Goal: Transaction & Acquisition: Book appointment/travel/reservation

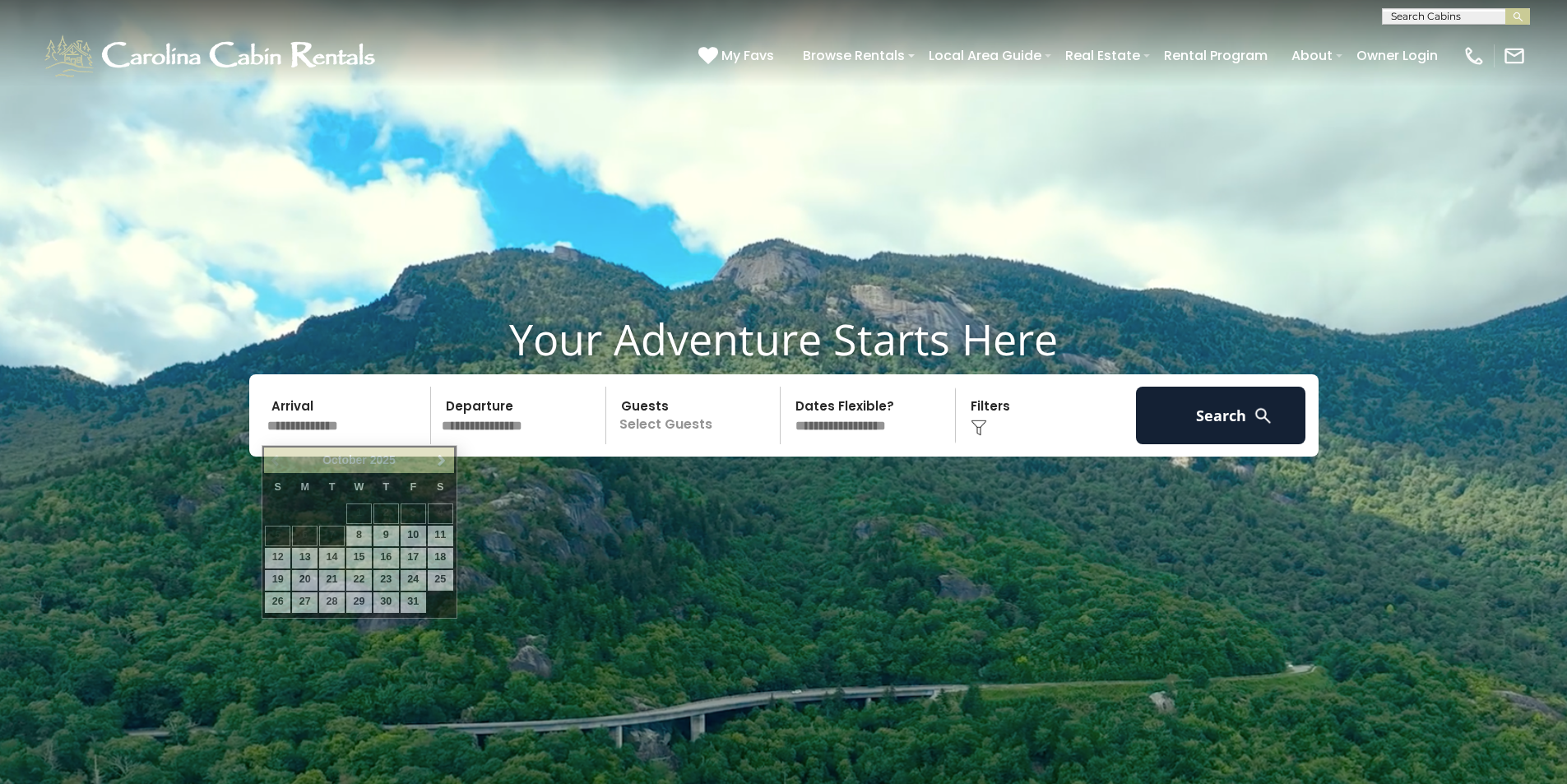
click at [324, 427] on input "text" at bounding box center [347, 415] width 170 height 57
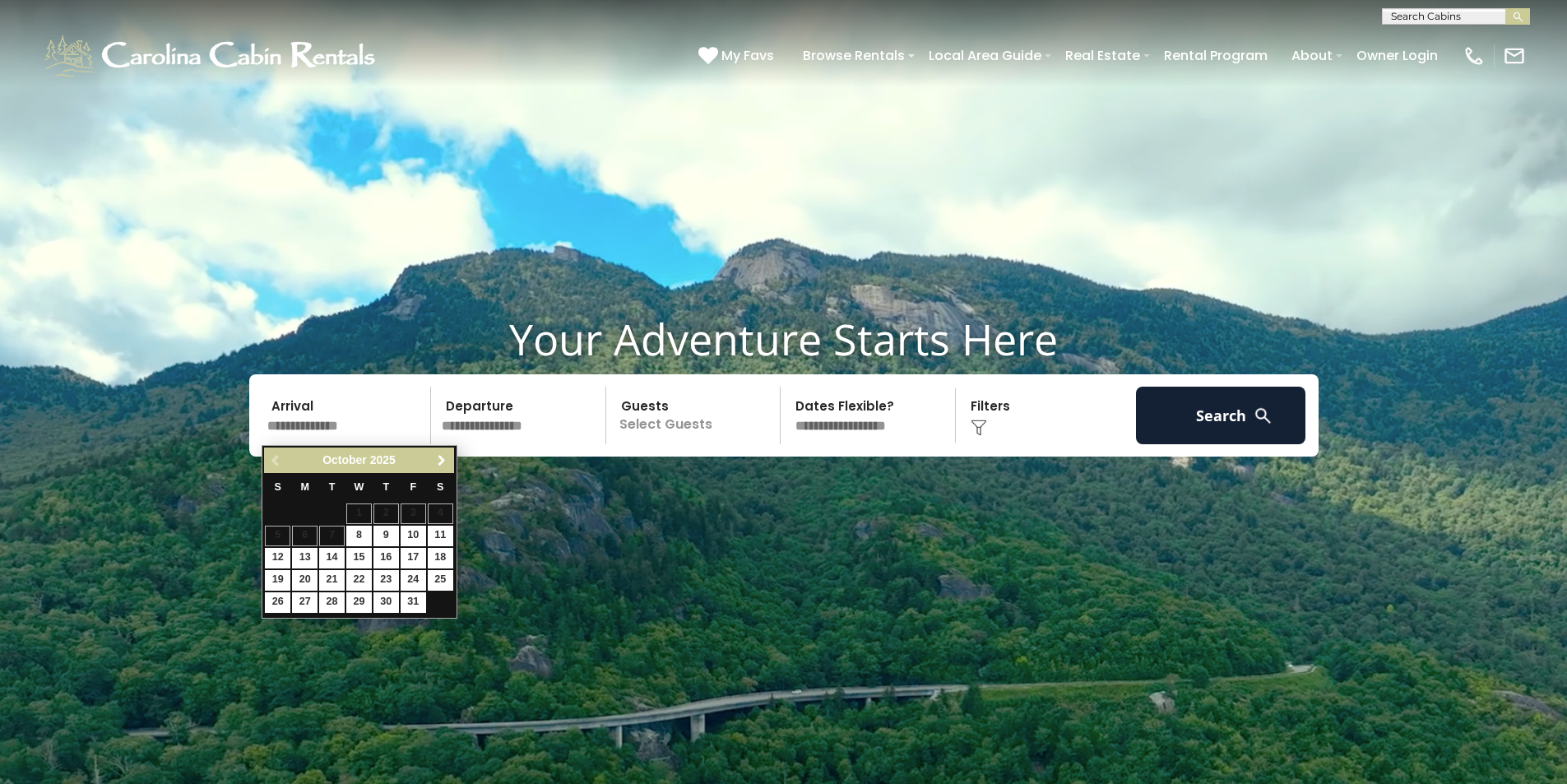
click at [439, 461] on span "Next" at bounding box center [442, 461] width 13 height 13
click at [415, 578] on link "26" at bounding box center [413, 580] width 26 height 21
type input "********"
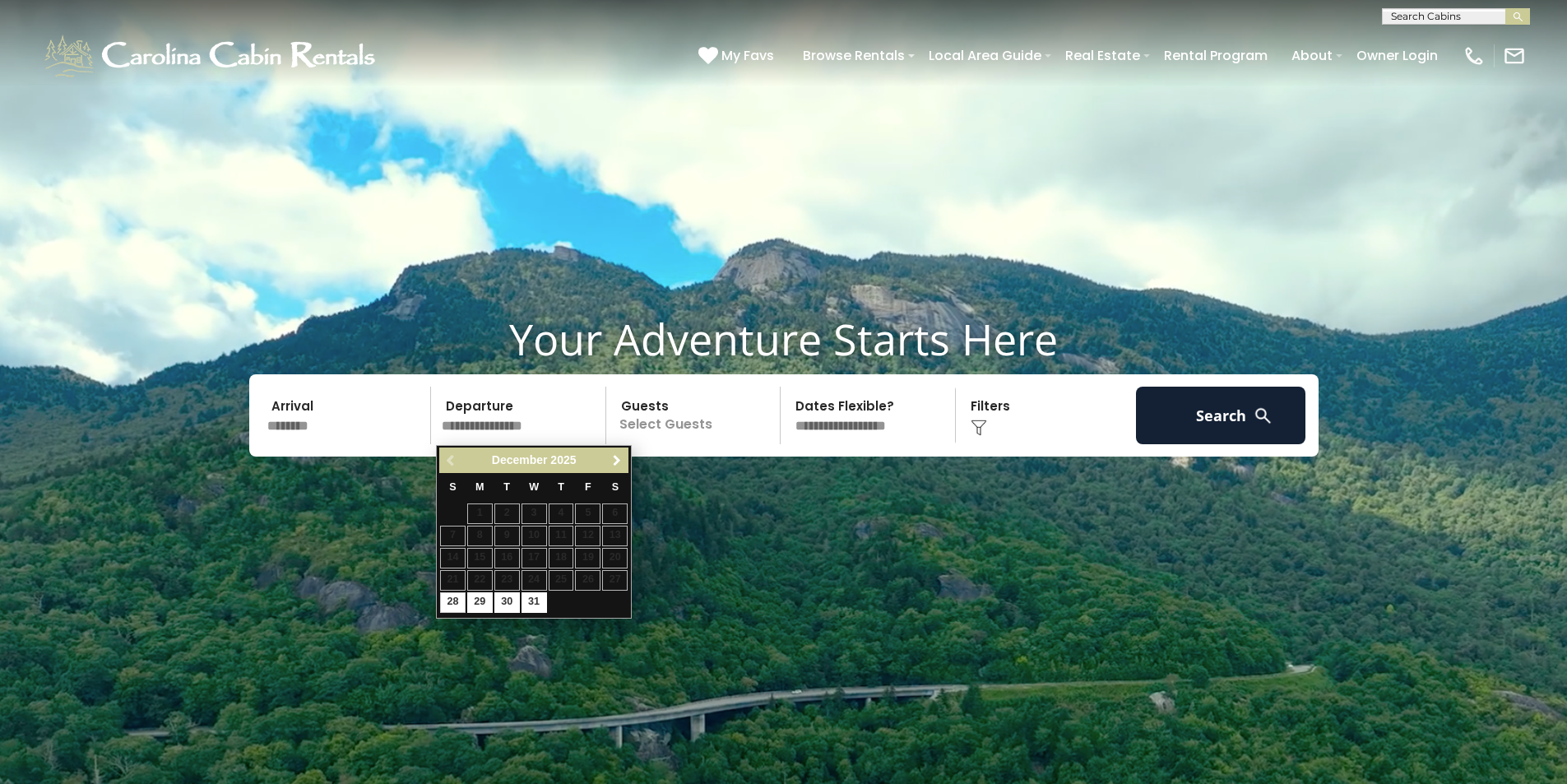
click at [620, 464] on span "Next" at bounding box center [617, 461] width 13 height 13
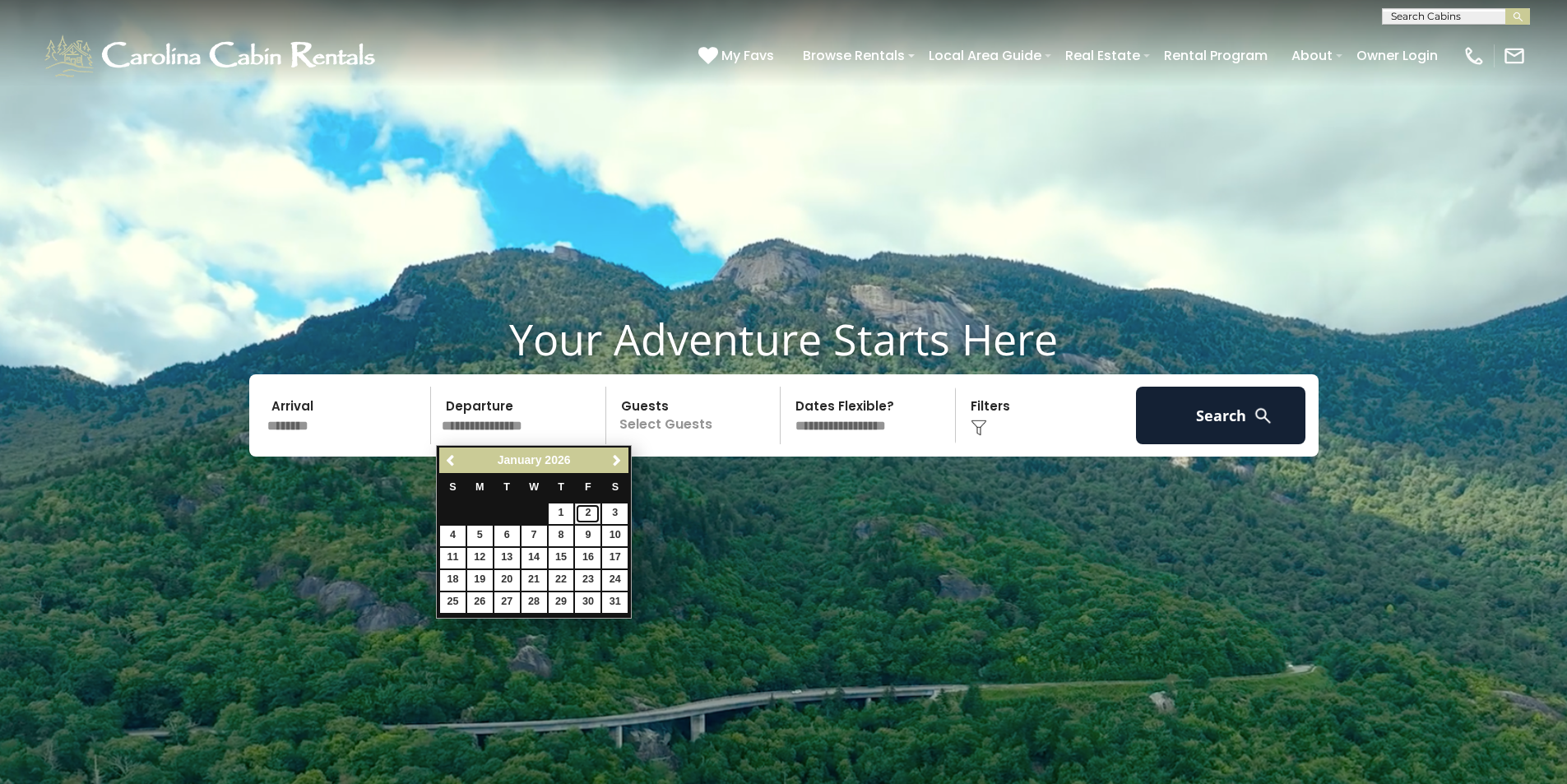
click at [591, 516] on link "2" at bounding box center [587, 514] width 26 height 21
type input "******"
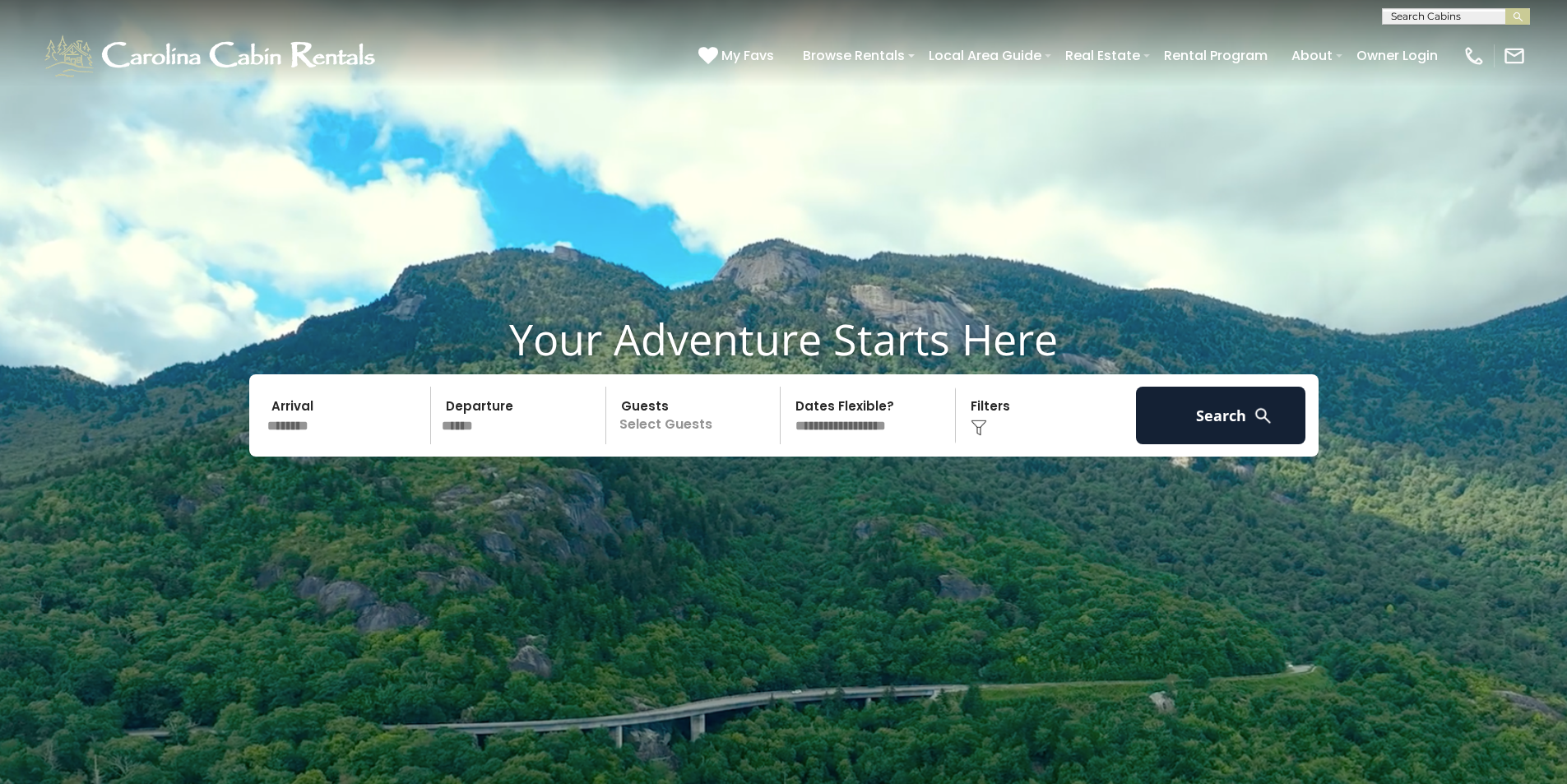
click at [673, 439] on p "Select Guests" at bounding box center [696, 415] width 169 height 57
click at [777, 479] on span "+" at bounding box center [775, 482] width 7 height 16
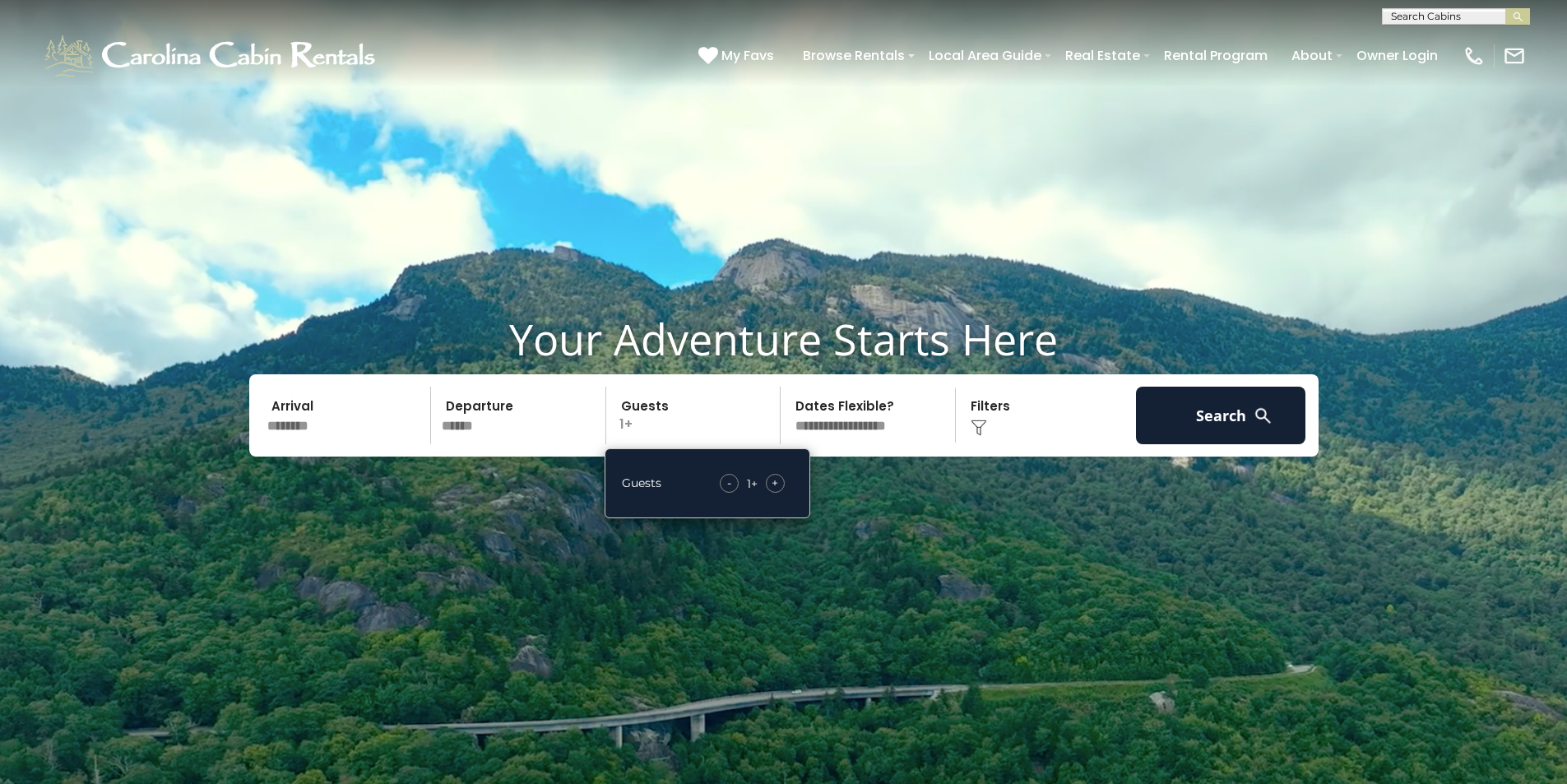
click at [777, 479] on span "+" at bounding box center [775, 482] width 7 height 16
click at [853, 427] on select "**********" at bounding box center [870, 415] width 169 height 57
select select "*"
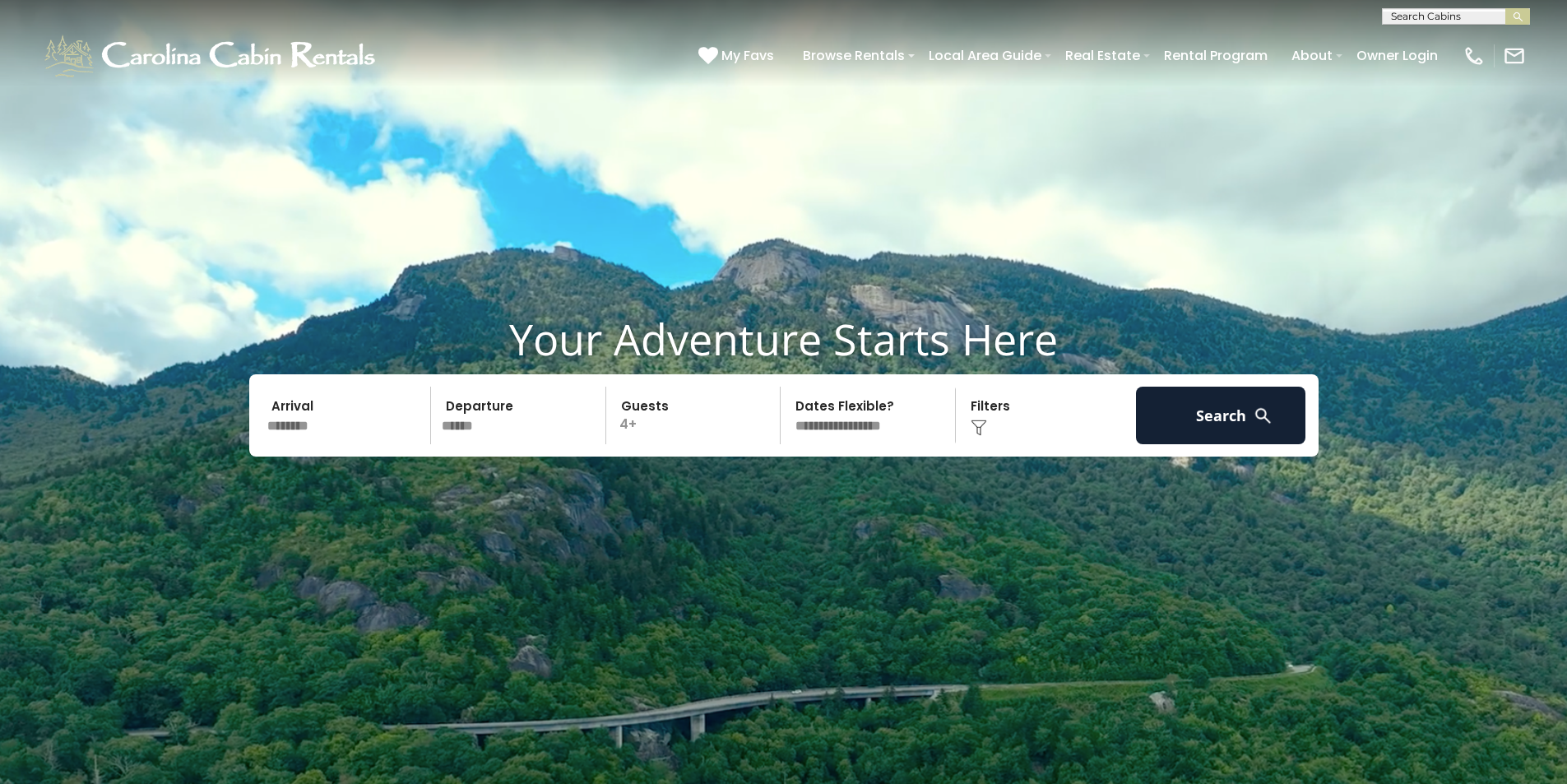
click at [785, 386] on select "**********" at bounding box center [870, 415] width 169 height 57
click at [1232, 422] on button "Search" at bounding box center [1220, 415] width 170 height 57
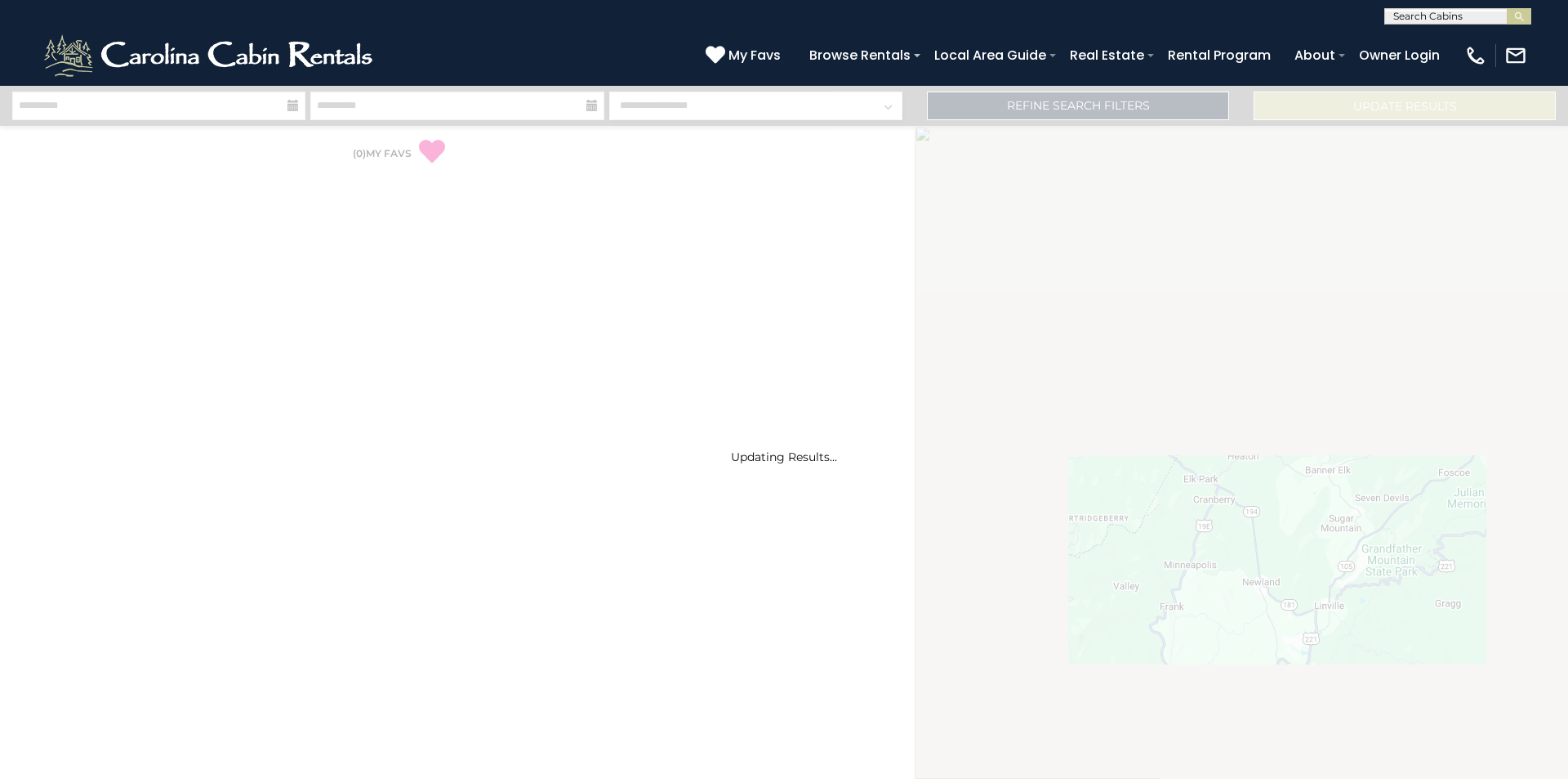
select select "*"
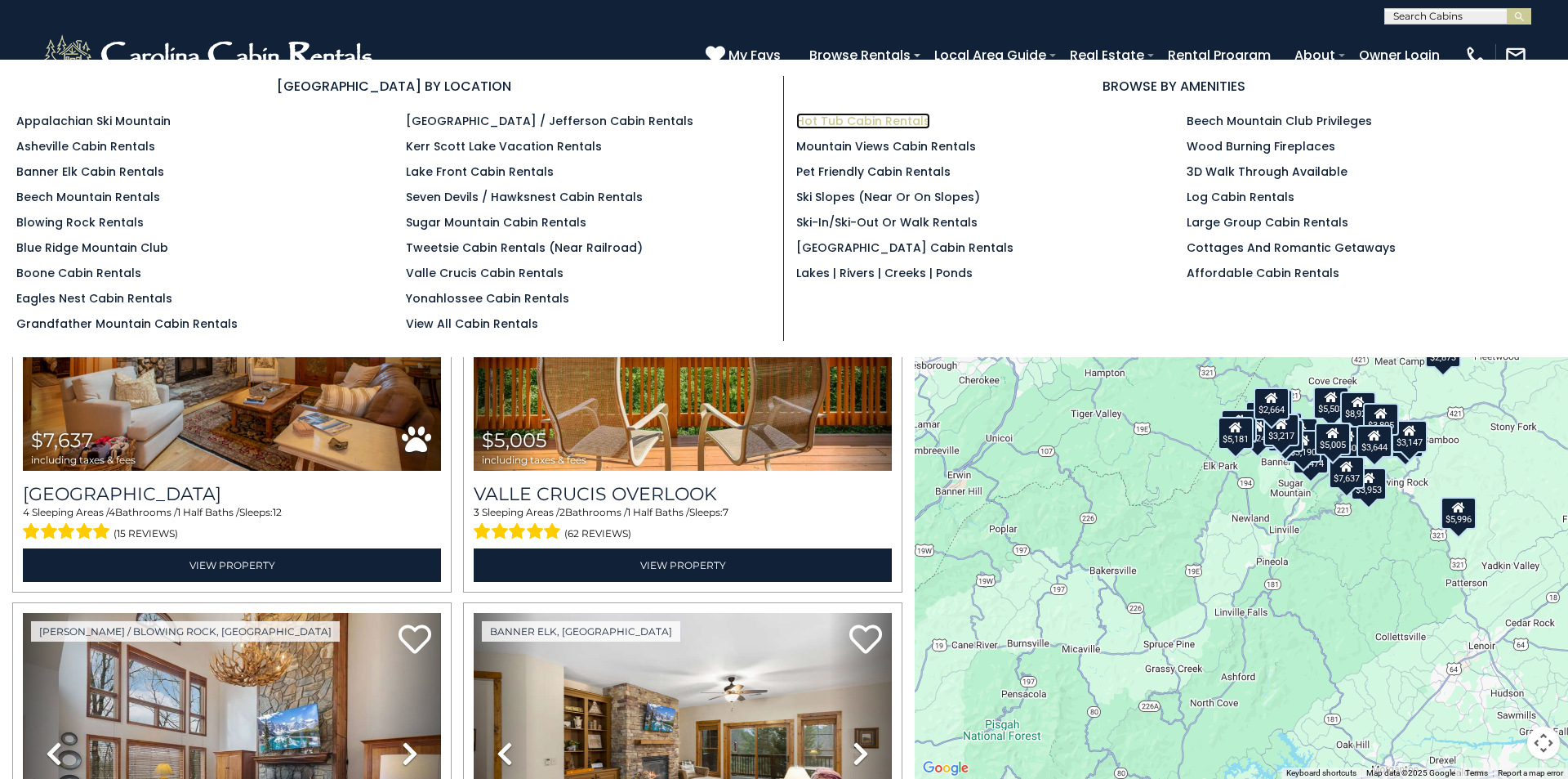
click at [905, 123] on link "Hot Tub Cabin Rentals" at bounding box center [864, 120] width 134 height 16
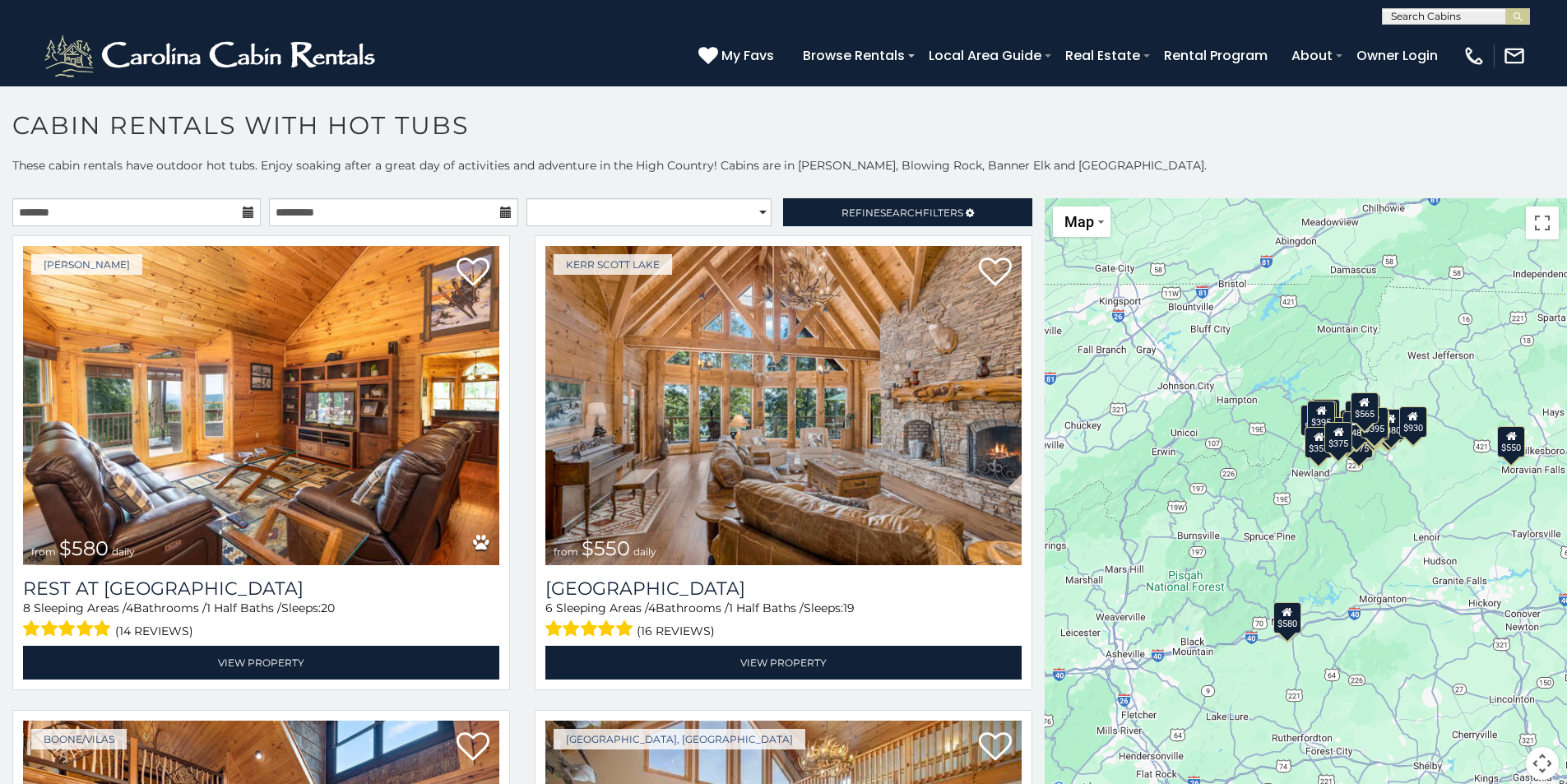
click at [248, 218] on icon at bounding box center [248, 212] width 11 height 11
click at [243, 214] on icon at bounding box center [248, 212] width 11 height 11
click at [206, 211] on input "text" at bounding box center [136, 211] width 248 height 28
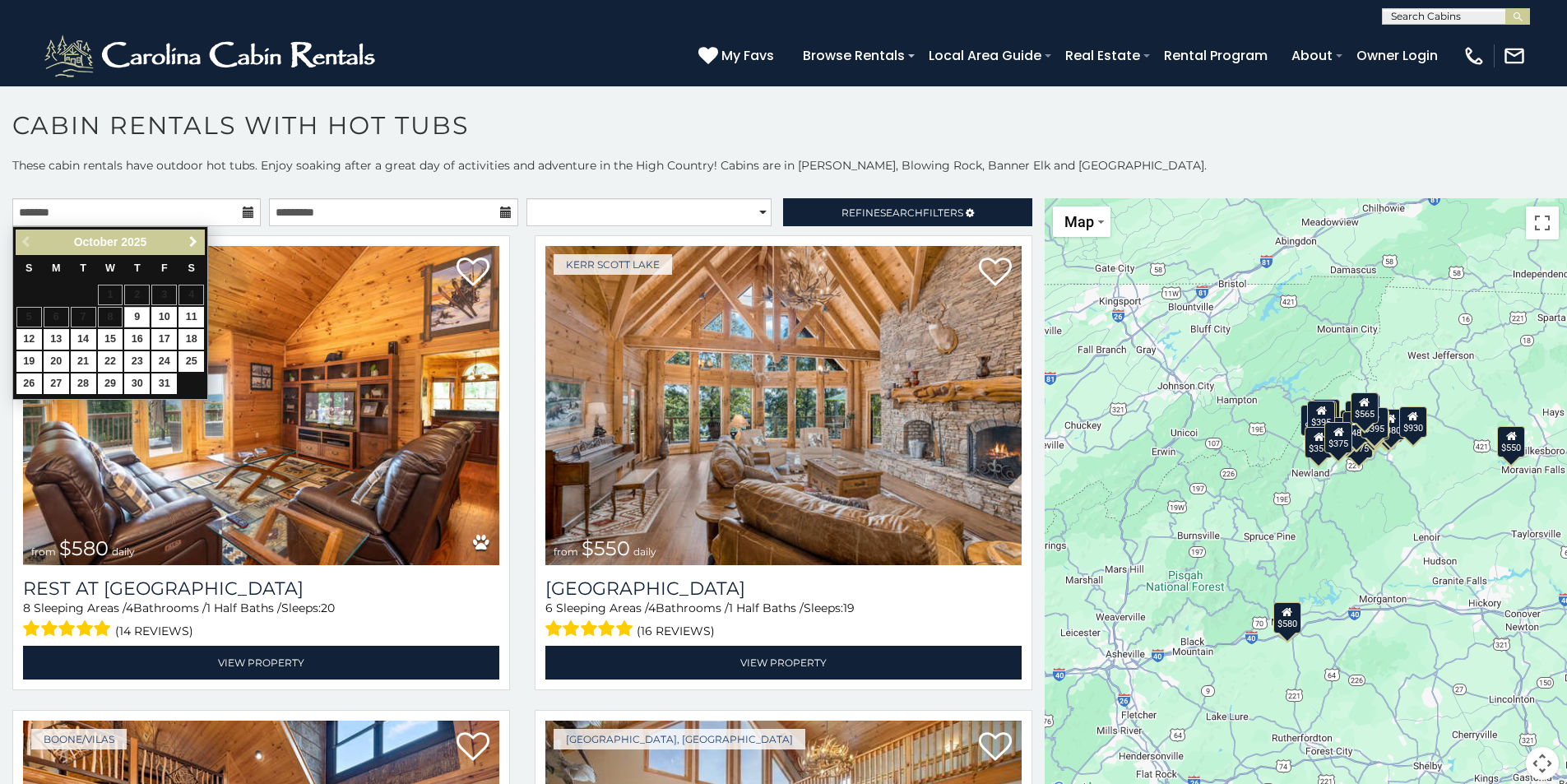
click at [190, 244] on span "Next" at bounding box center [193, 242] width 13 height 13
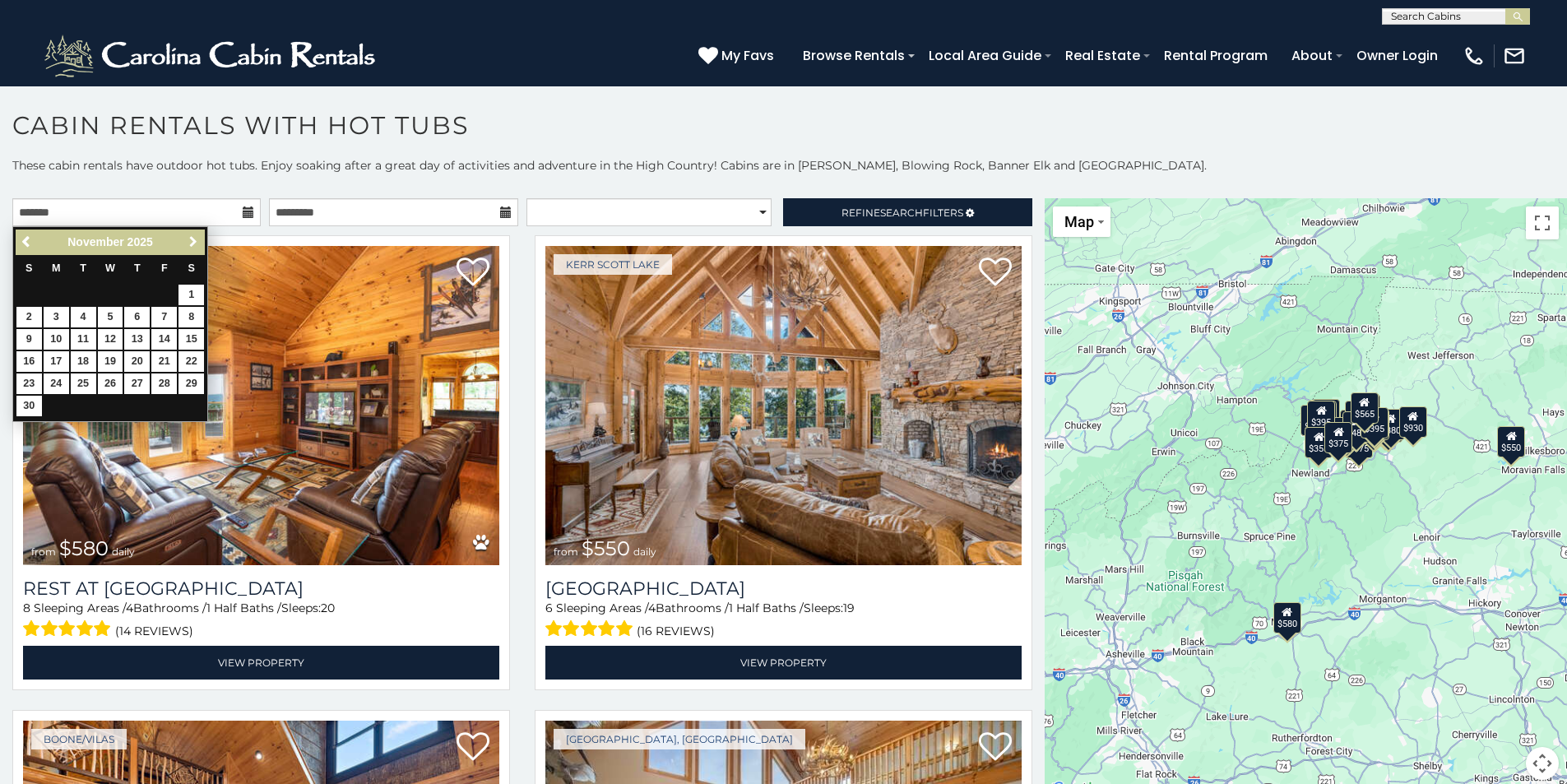
click at [190, 244] on span "Next" at bounding box center [193, 242] width 13 height 13
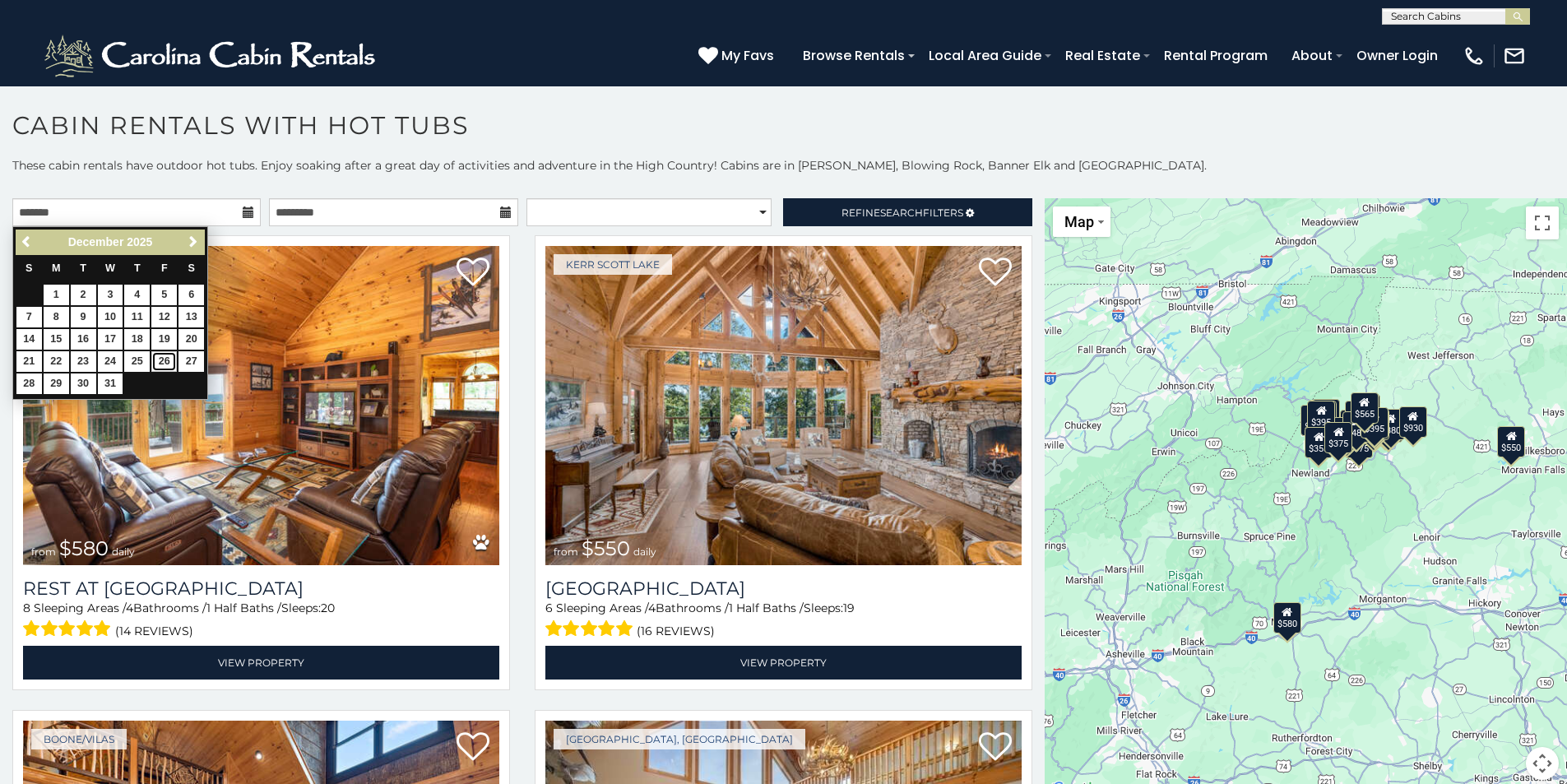
click at [163, 360] on link "26" at bounding box center [164, 362] width 26 height 21
type input "**********"
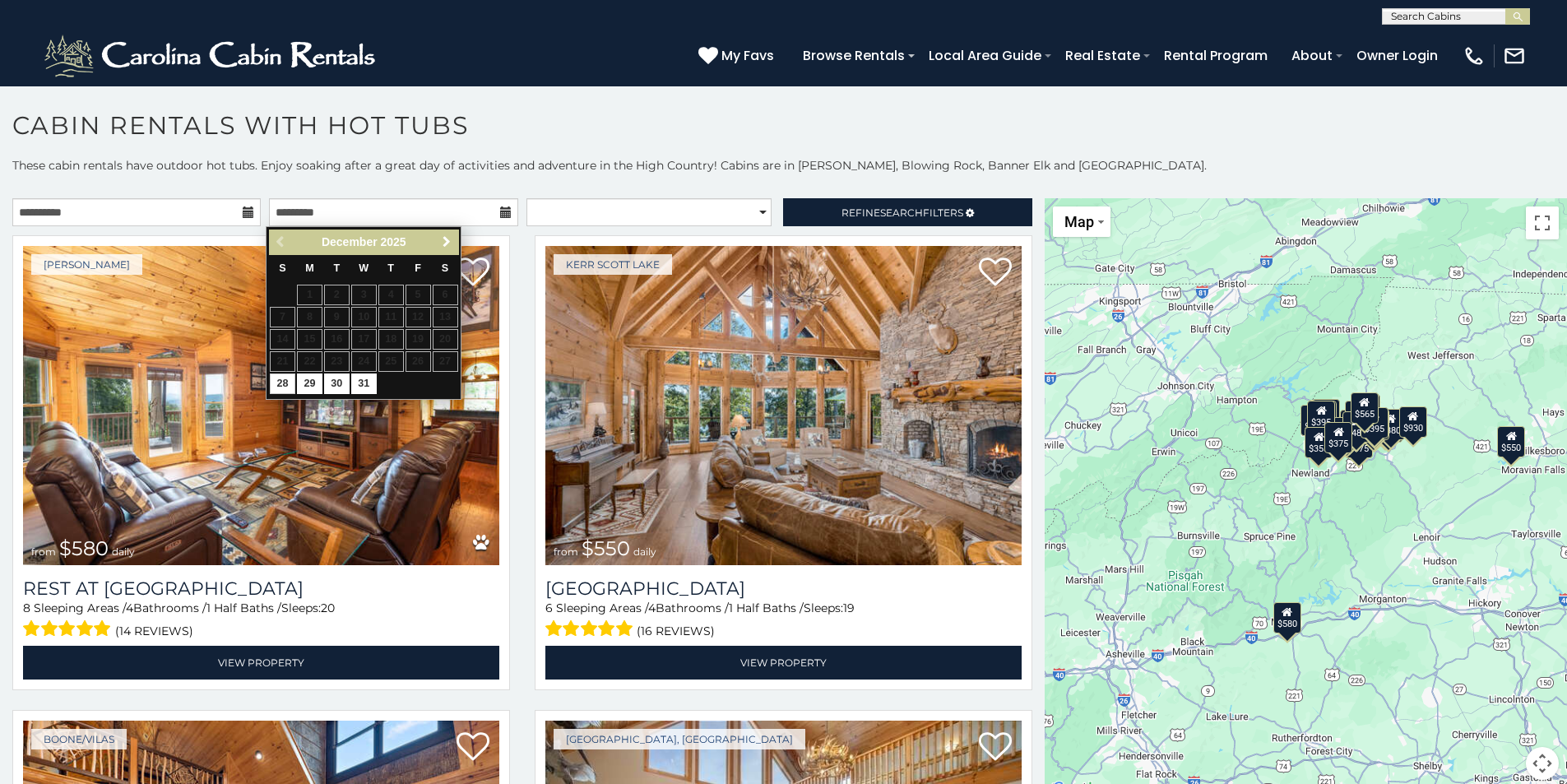
click at [446, 238] on span "Next" at bounding box center [446, 242] width 13 height 13
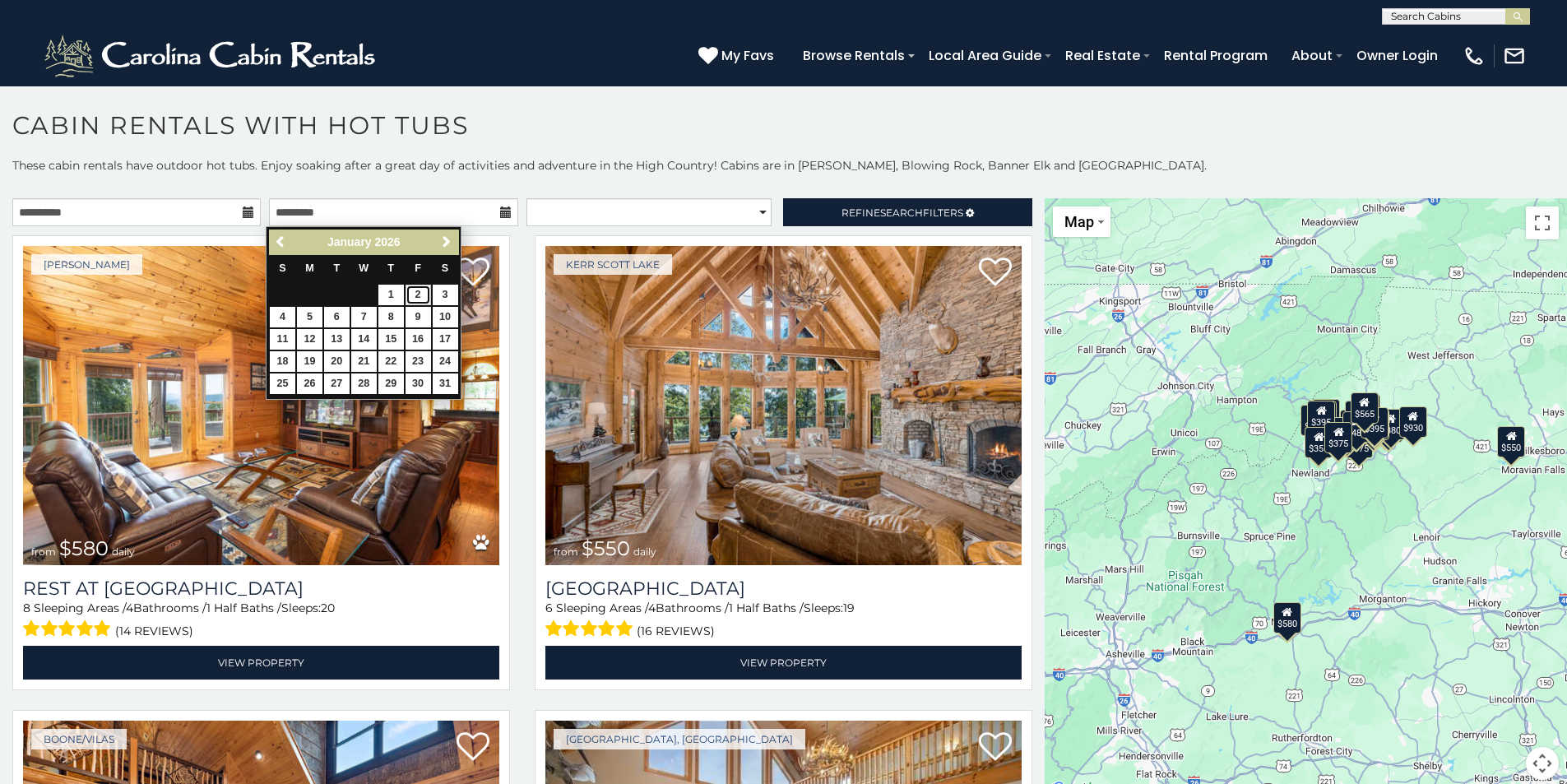
click at [424, 298] on link "2" at bounding box center [418, 295] width 26 height 21
type input "**********"
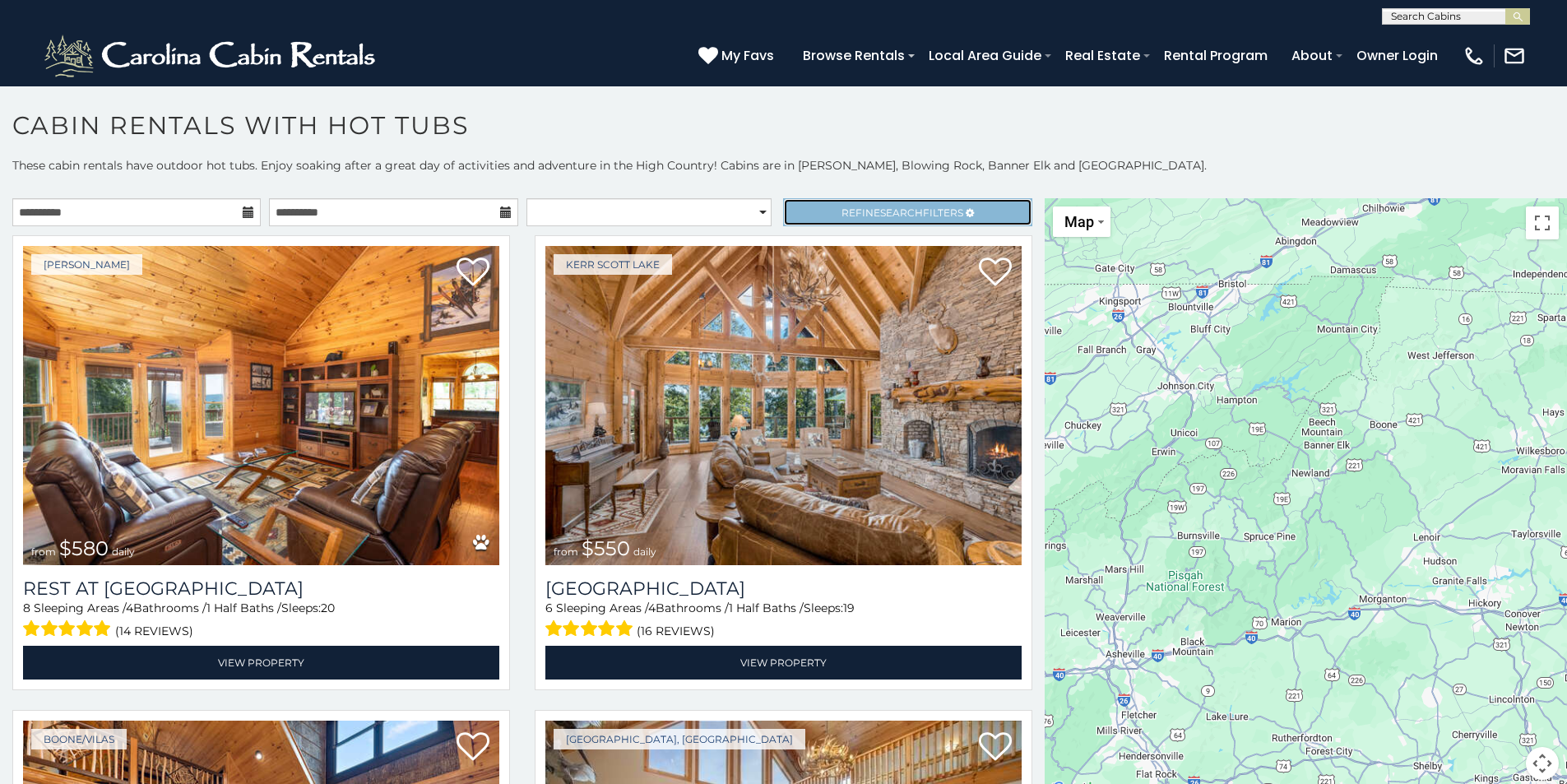
click at [881, 209] on span "Search" at bounding box center [902, 212] width 43 height 12
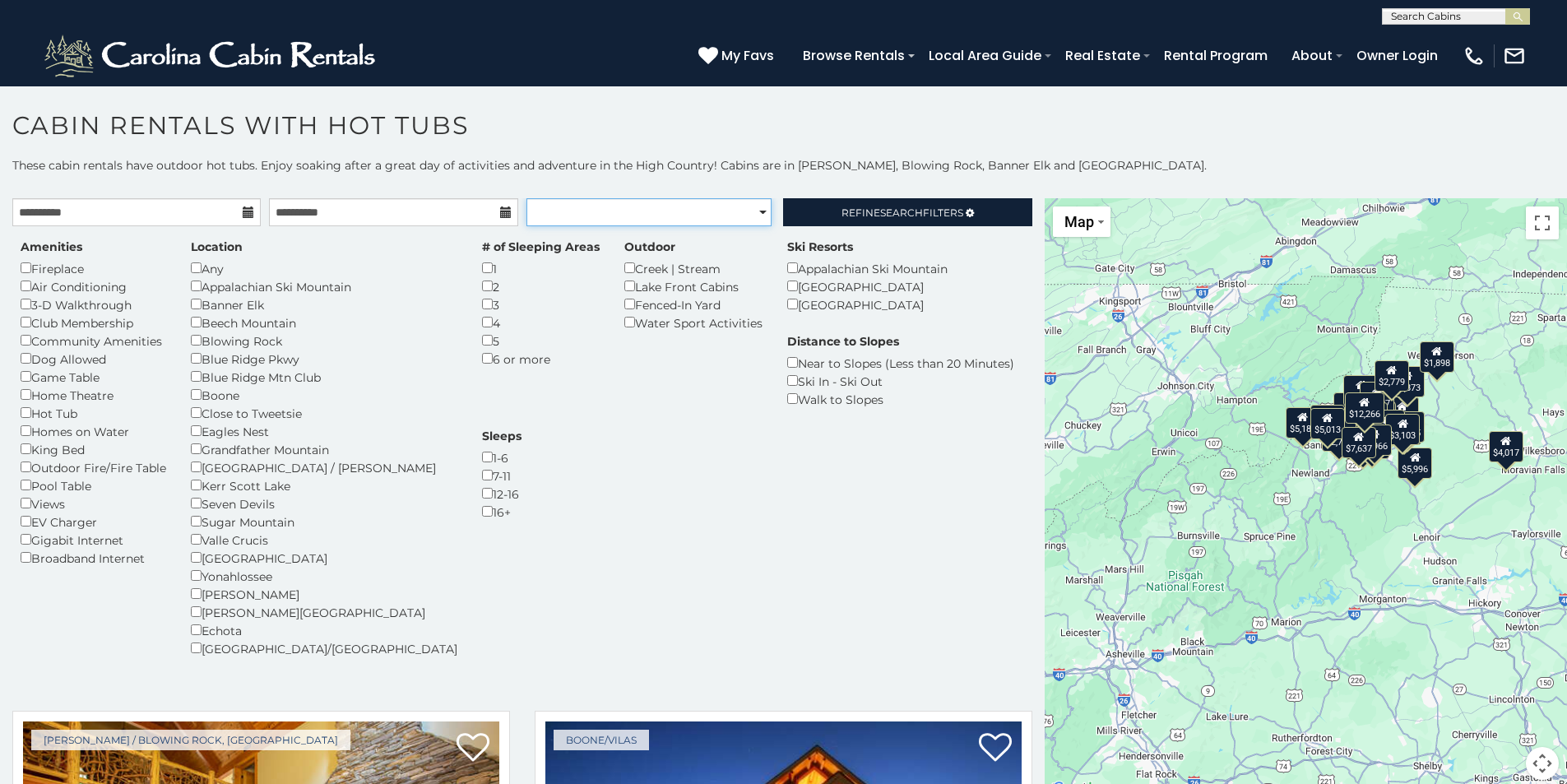
click at [683, 221] on select "**********" at bounding box center [649, 211] width 246 height 28
select select "*********"
click at [526, 198] on select "**********" at bounding box center [649, 211] width 246 height 28
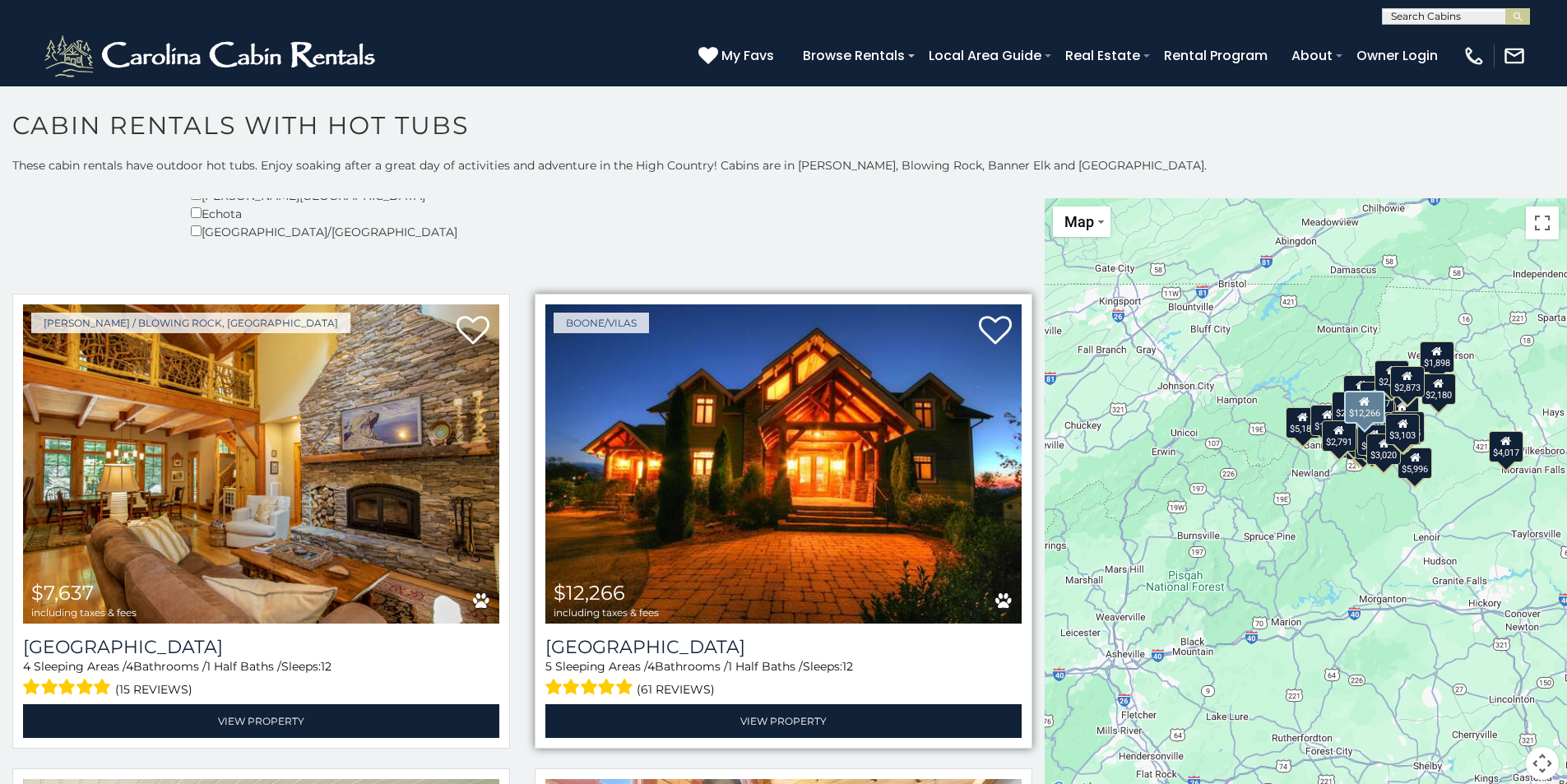
scroll to position [411, 0]
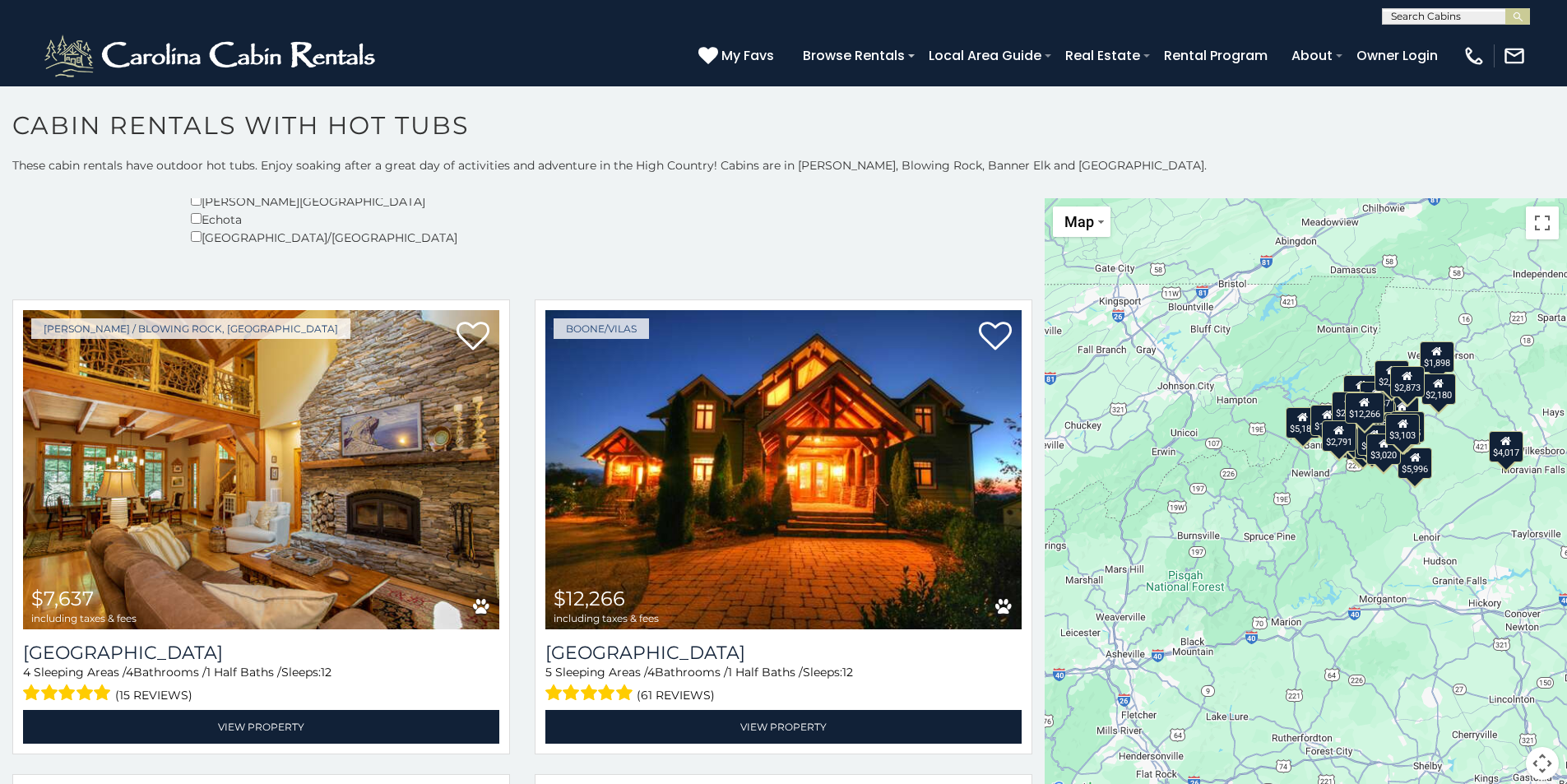
click at [1434, 363] on div "$1,898" at bounding box center [1438, 357] width 34 height 31
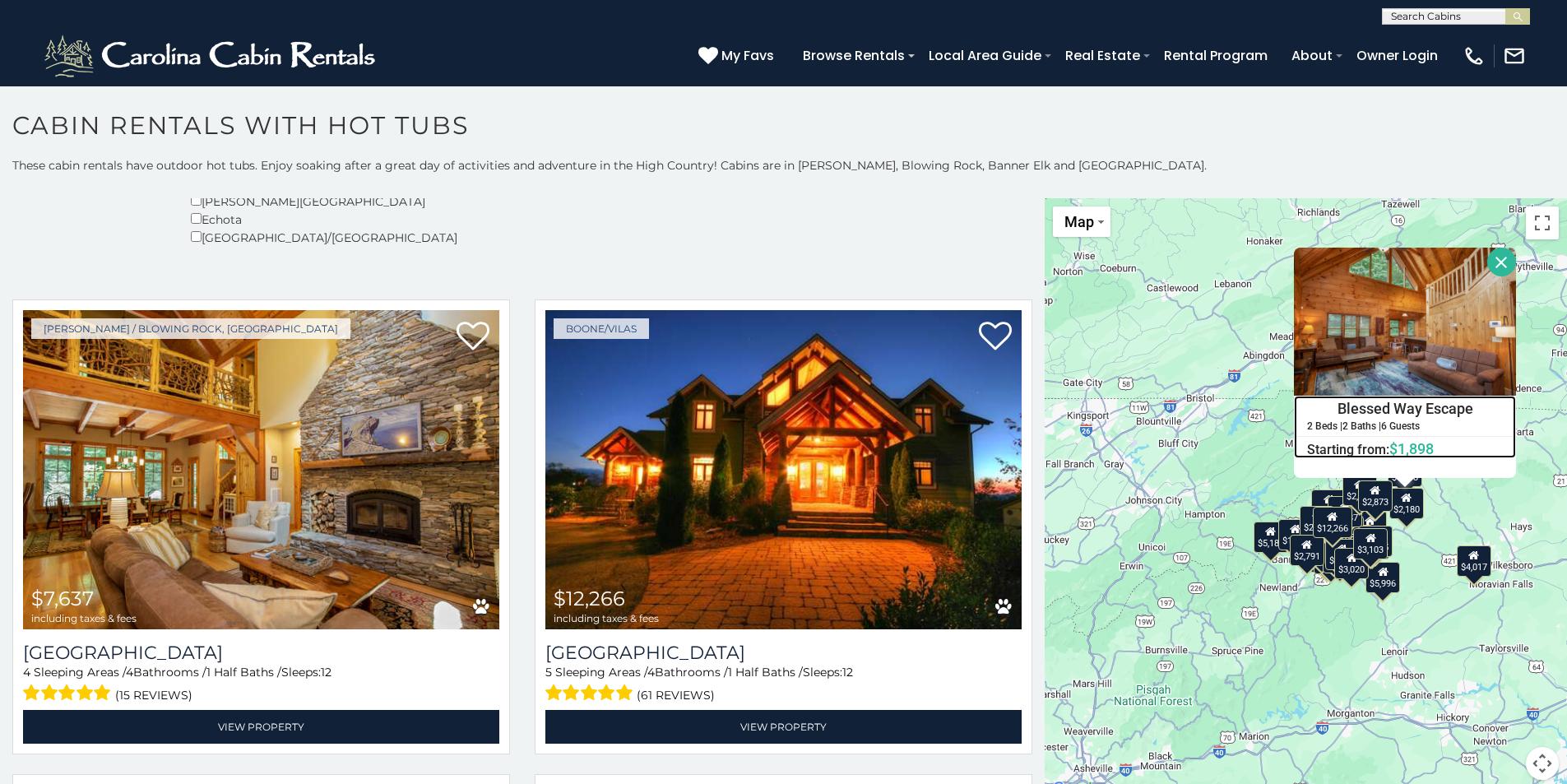
click at [1364, 402] on h4 "Blessed Way Escape" at bounding box center [1405, 409] width 221 height 25
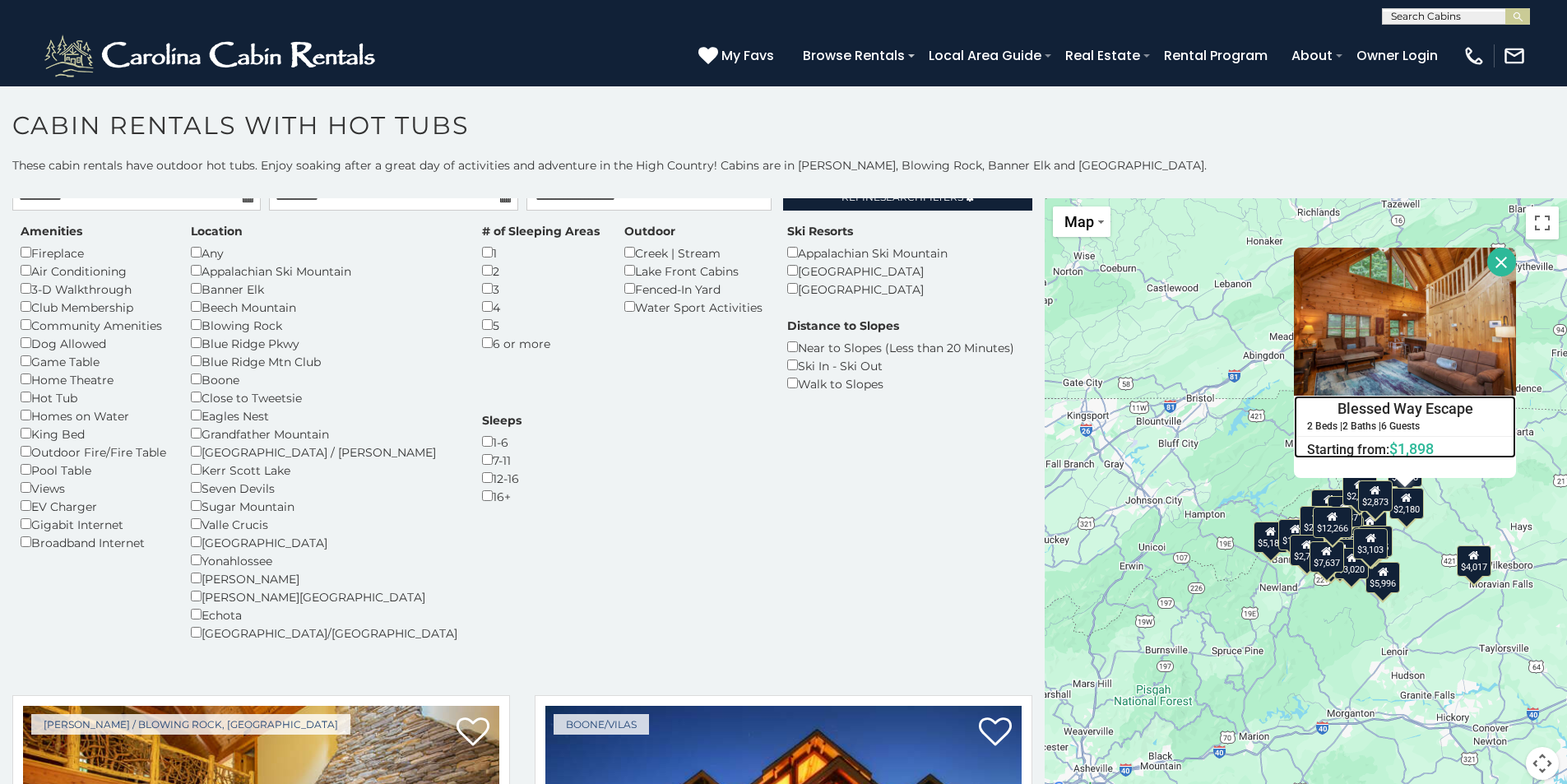
scroll to position [0, 0]
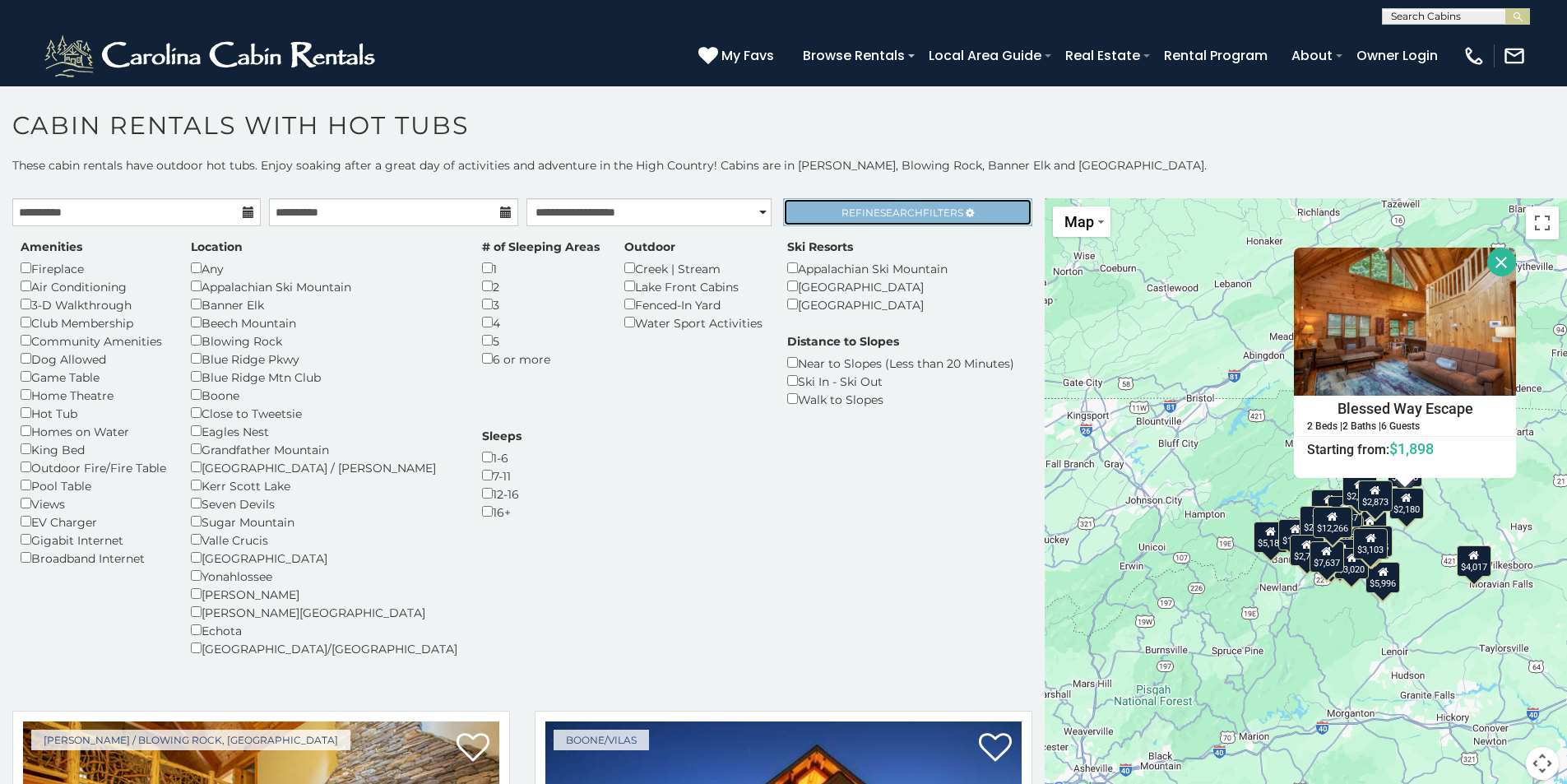
click at [917, 206] on span "Refine Search Filters" at bounding box center [903, 212] width 122 height 12
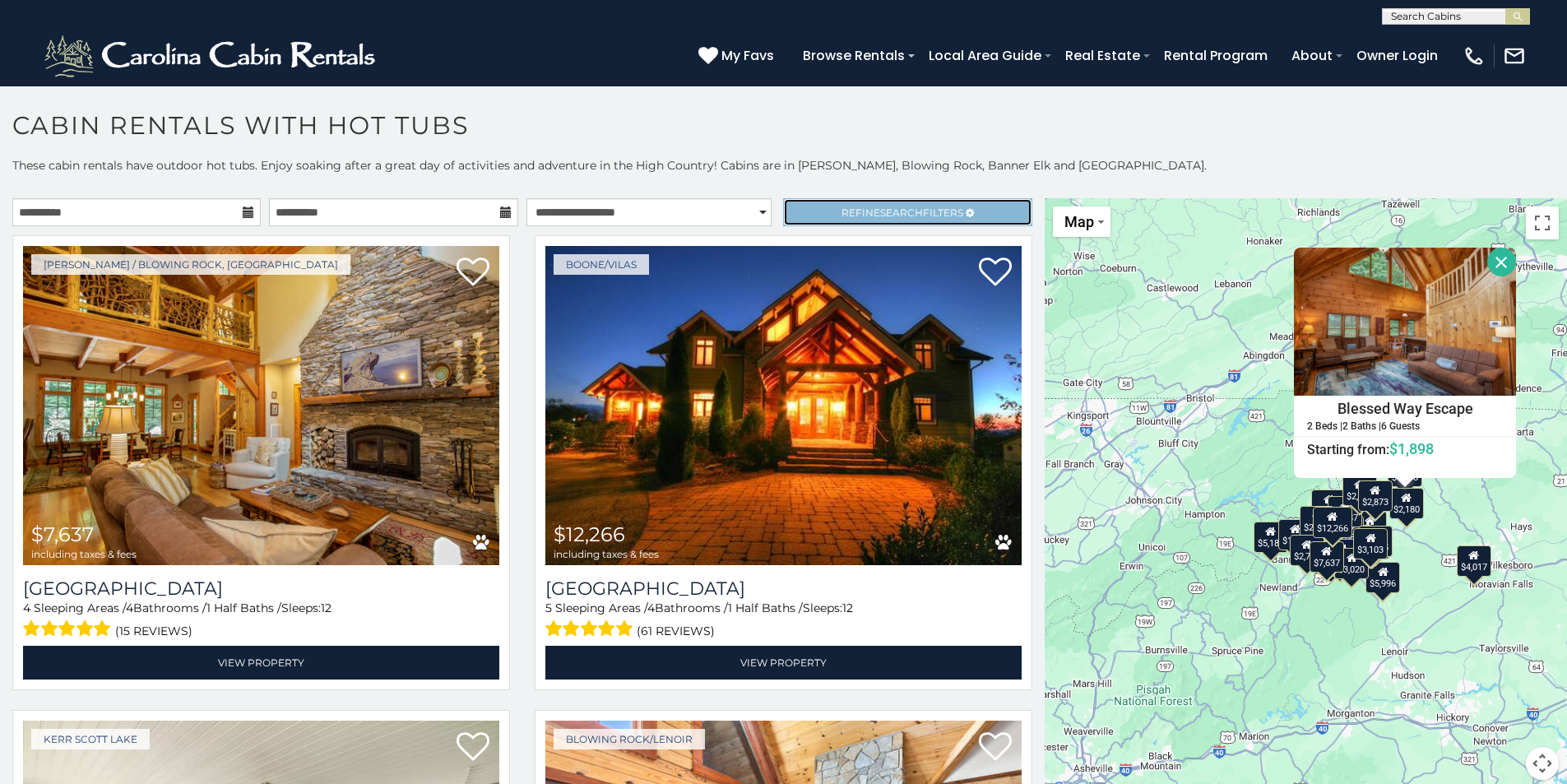
click at [821, 214] on link "Refine Search Filters" at bounding box center [907, 211] width 248 height 28
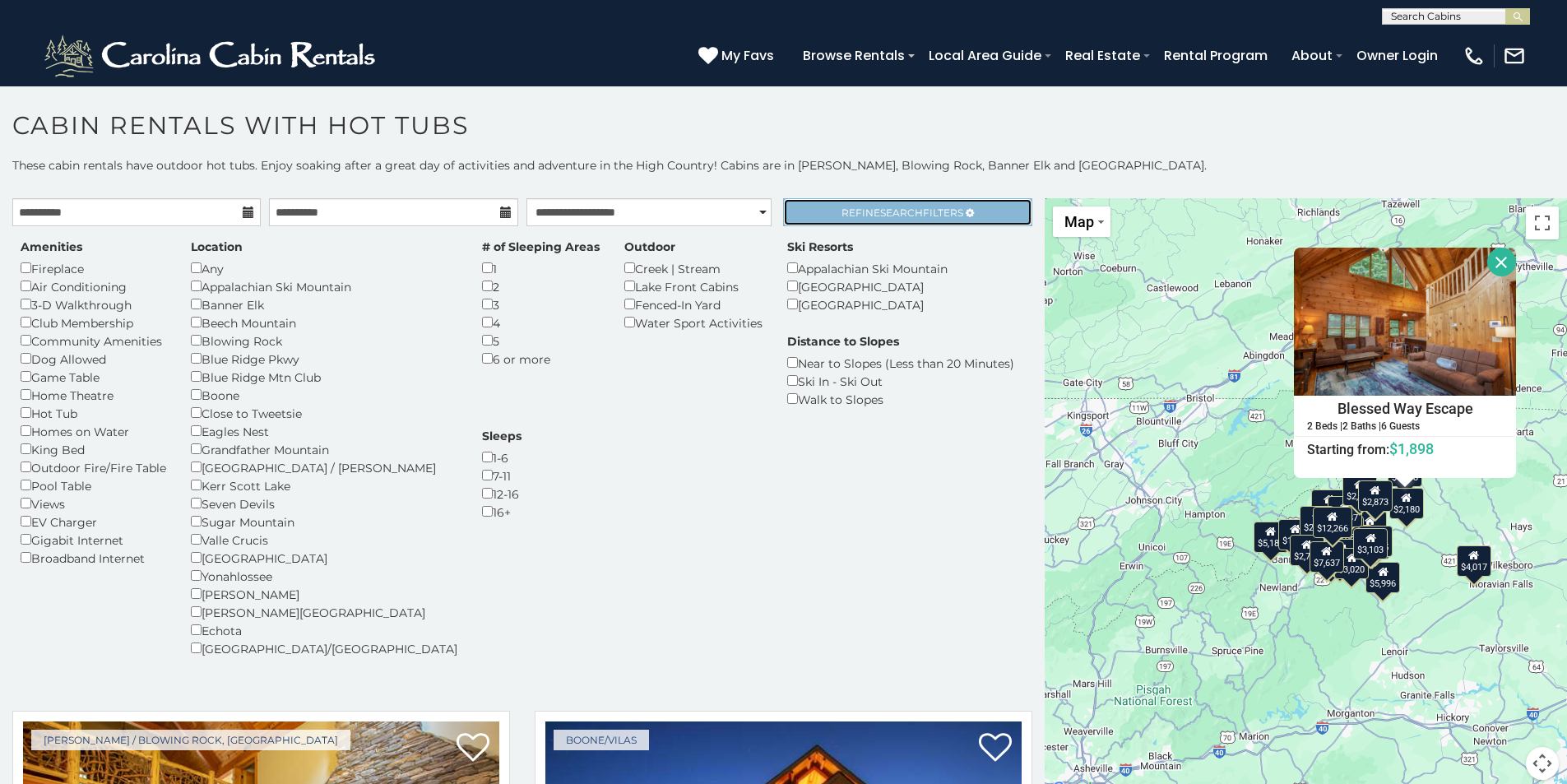
click at [821, 214] on link "Refine Search Filters" at bounding box center [907, 211] width 248 height 28
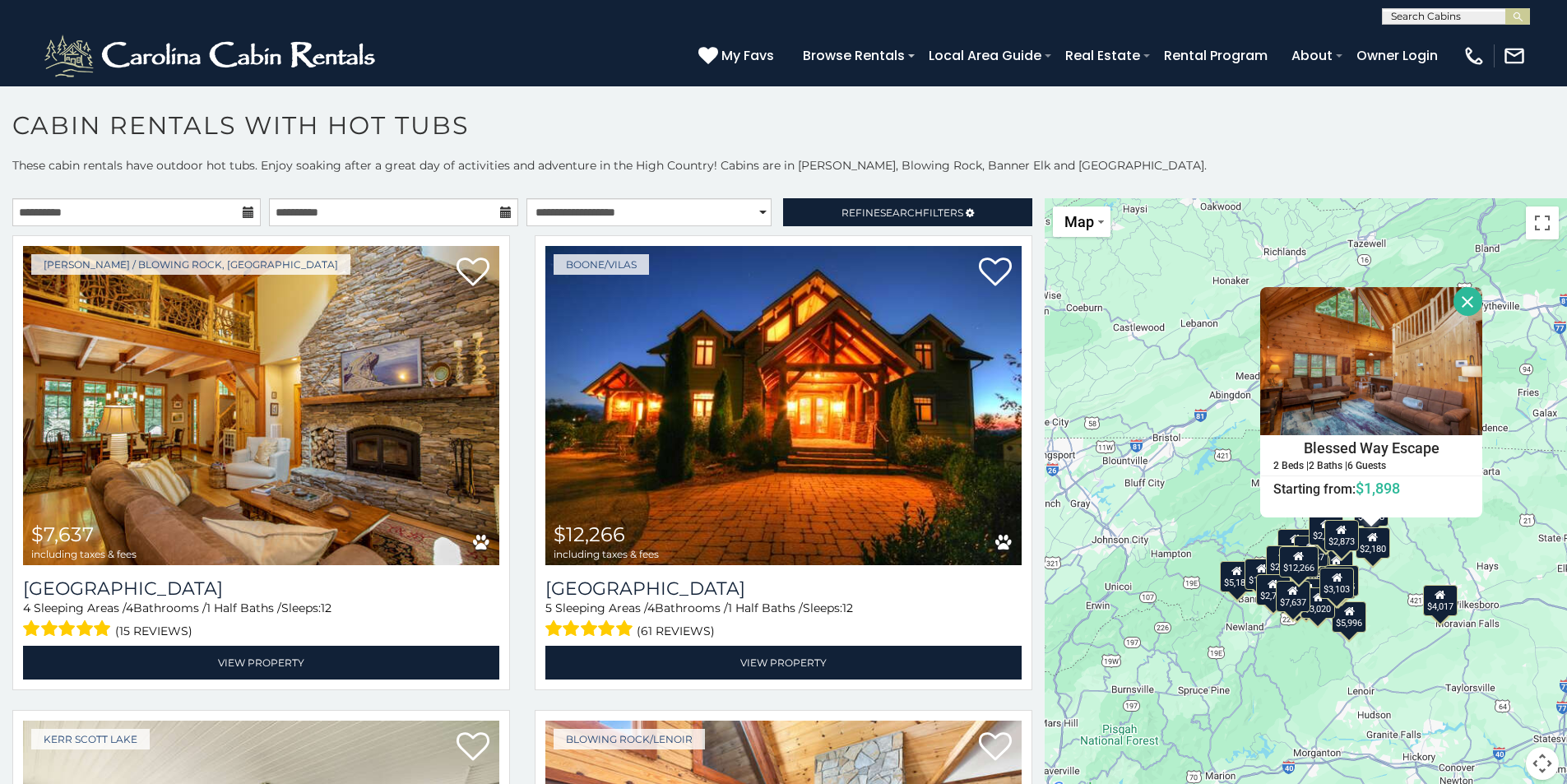
drag, startPoint x: 1437, startPoint y: 520, endPoint x: 1402, endPoint y: 563, distance: 55.4
click at [1402, 563] on div "$7,637 $12,266 $4,017 $5,996 $6,094 $6,330 $7,767 $8,920 $2,921 $3,423 $3,791 $…" at bounding box center [1306, 499] width 523 height 601
click at [1456, 288] on button "Close" at bounding box center [1467, 303] width 29 height 29
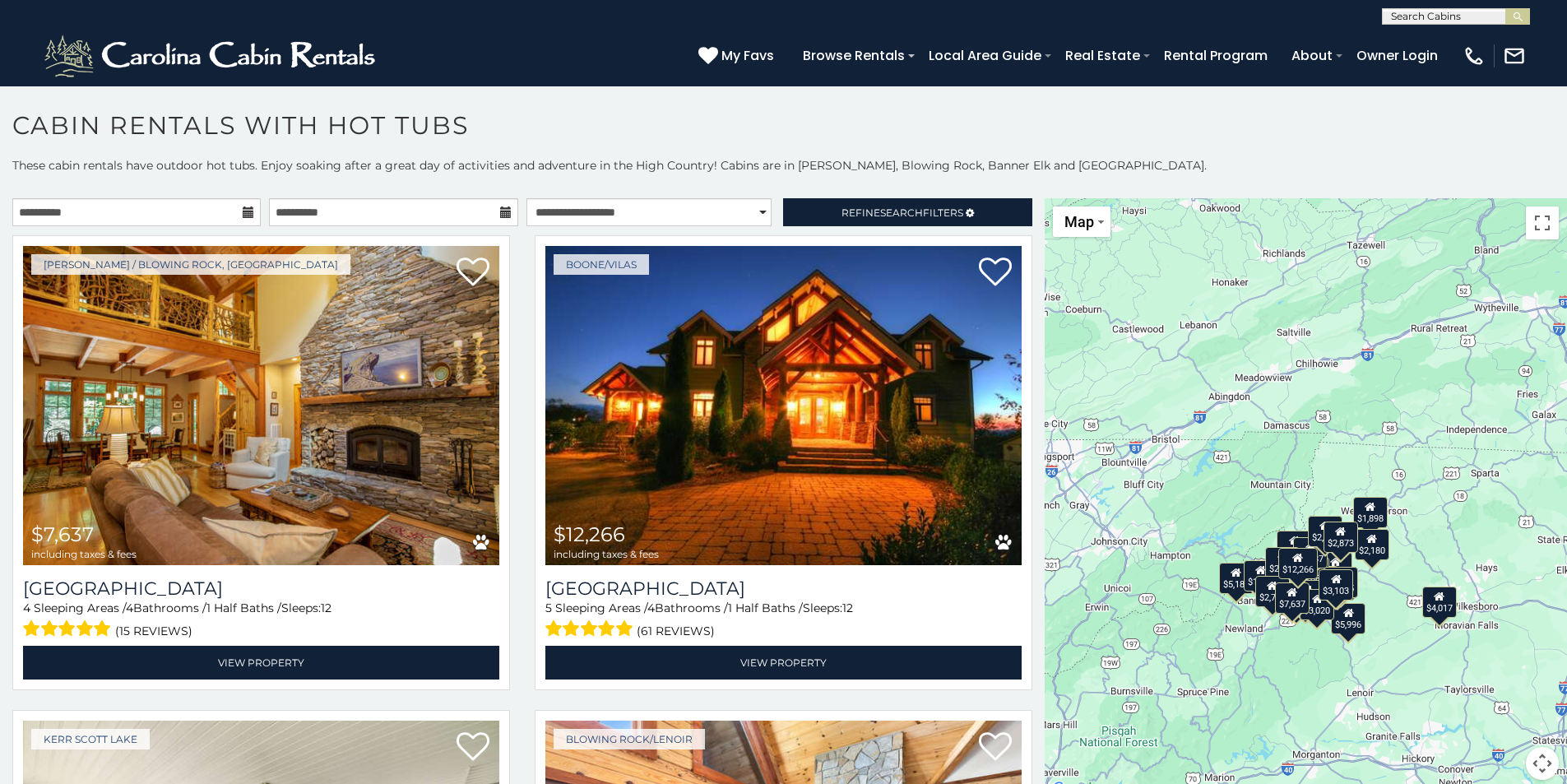
click at [1369, 557] on div "$2,180" at bounding box center [1372, 543] width 34 height 31
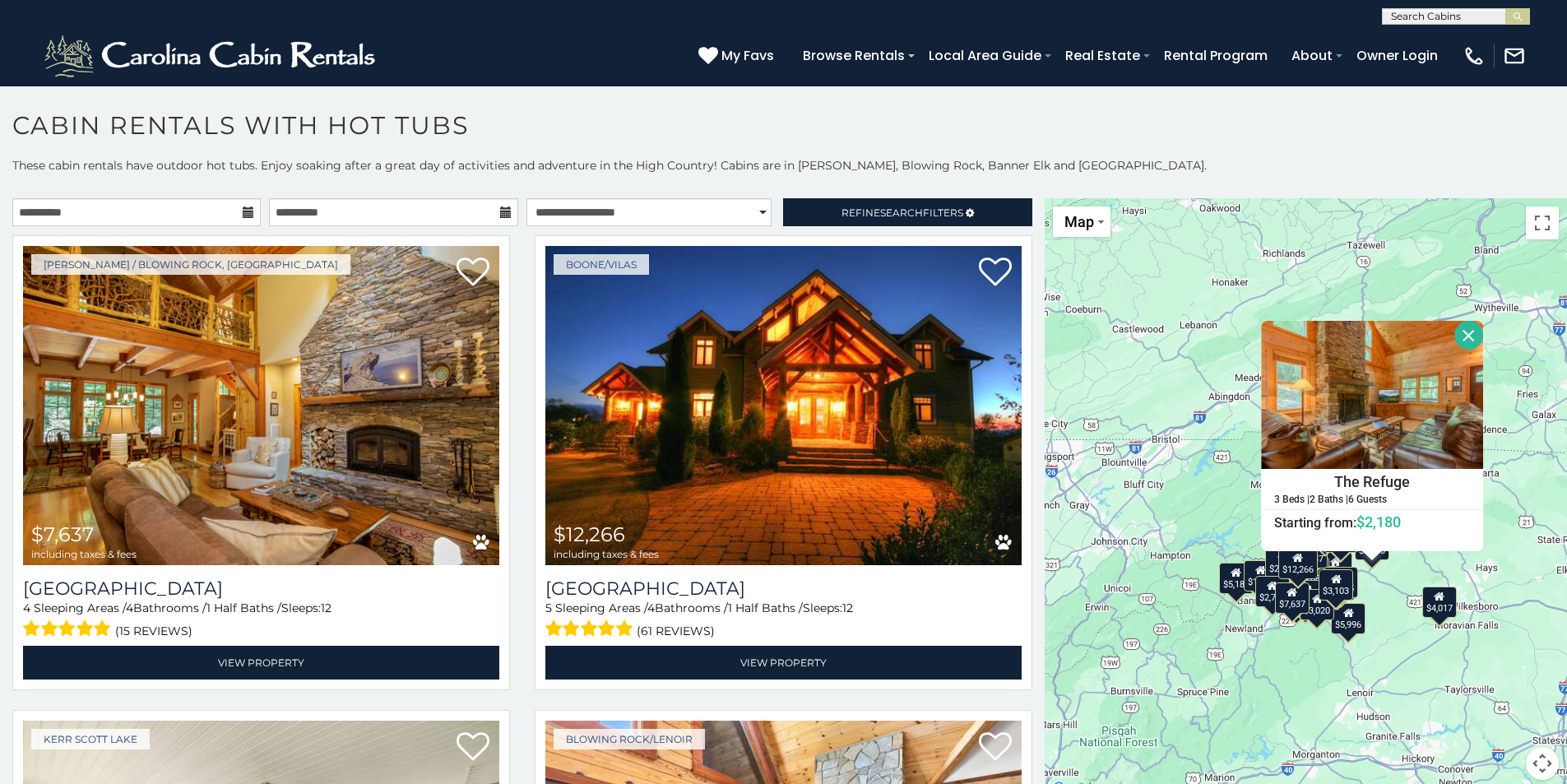
click at [1463, 335] on button "Close" at bounding box center [1469, 335] width 29 height 29
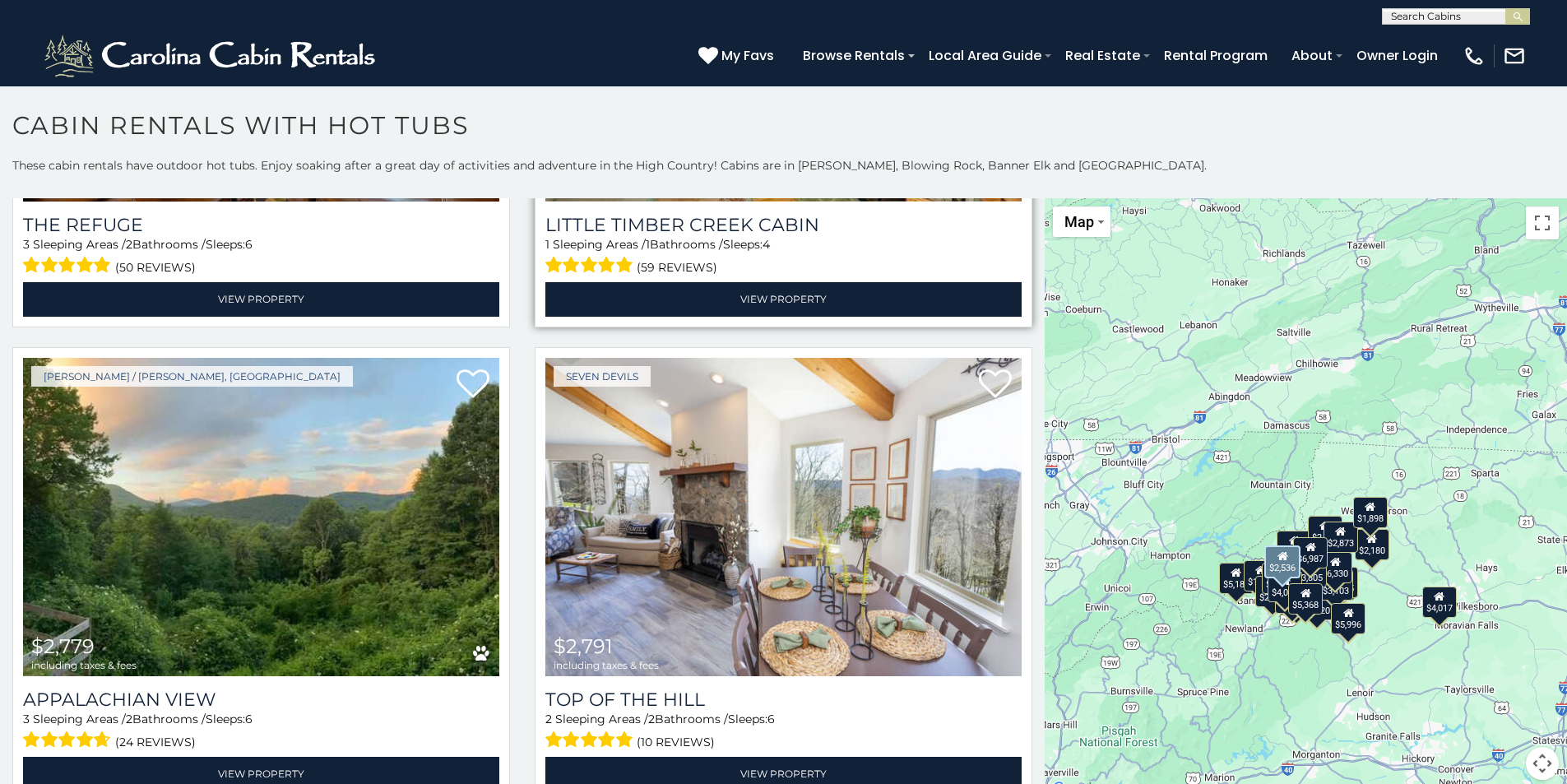
scroll to position [5592, 0]
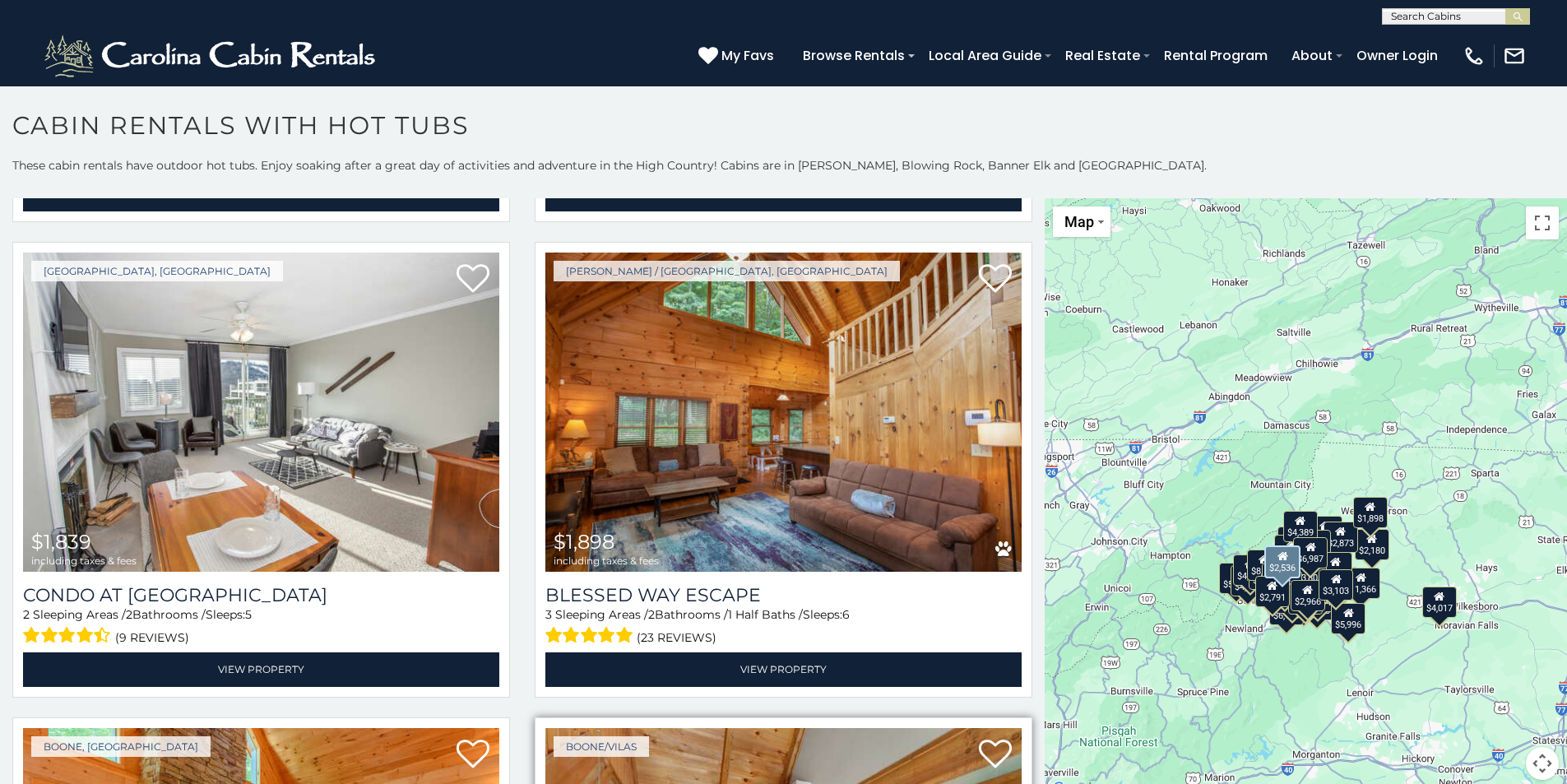
scroll to position [4675, 0]
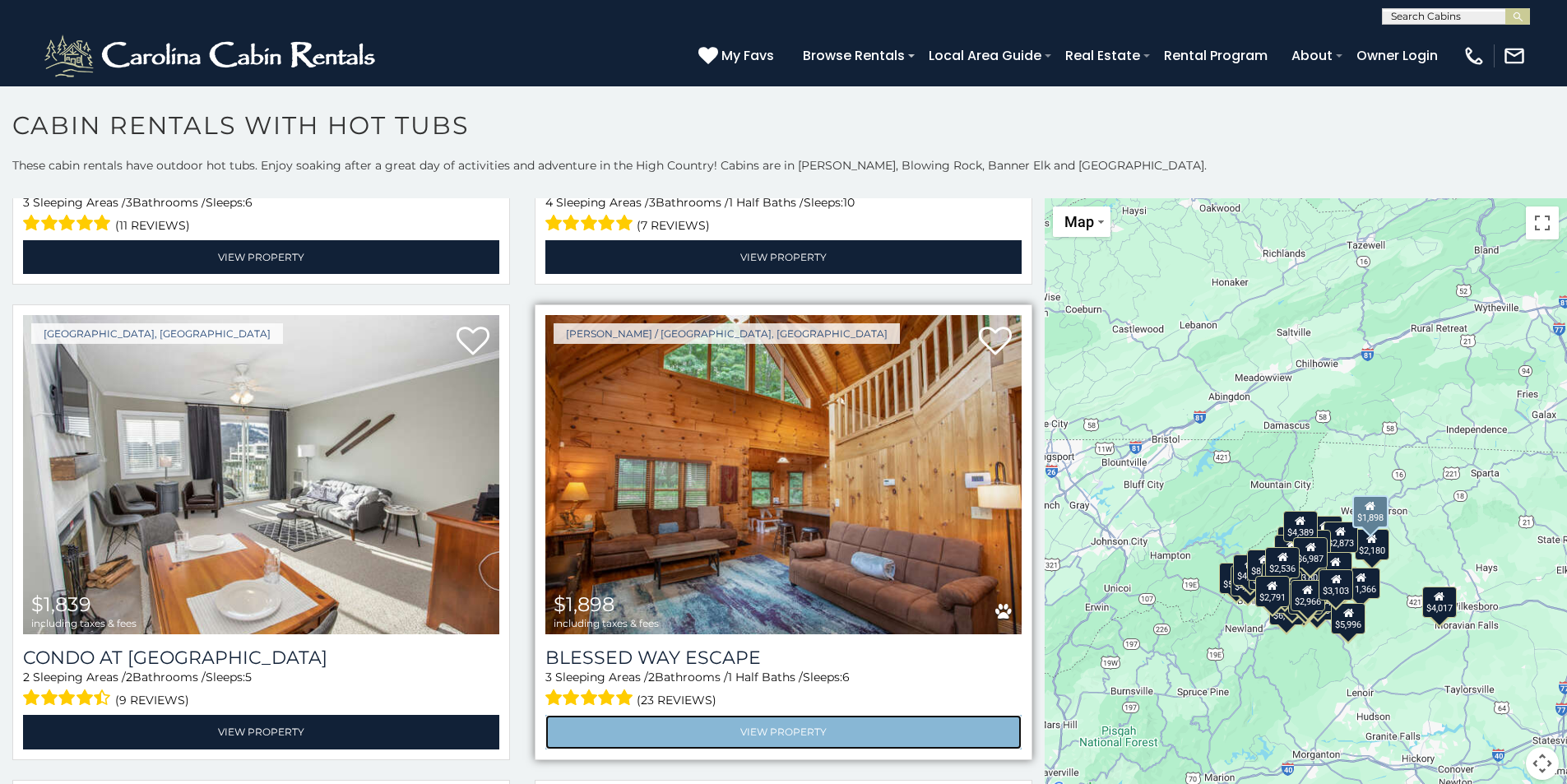
click at [774, 715] on link "View Property" at bounding box center [784, 731] width 476 height 33
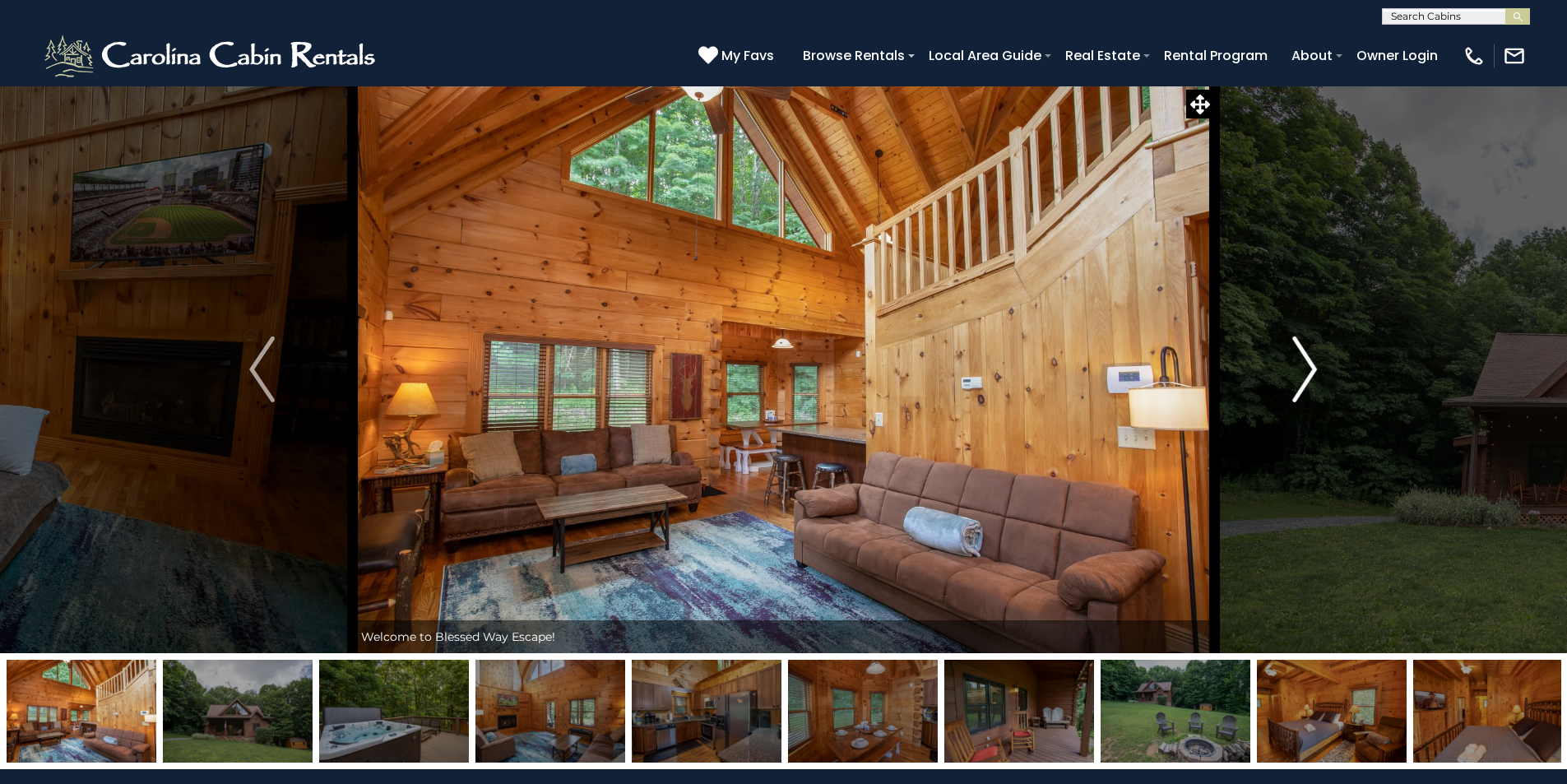
click at [1317, 368] on img "Next" at bounding box center [1305, 368] width 25 height 66
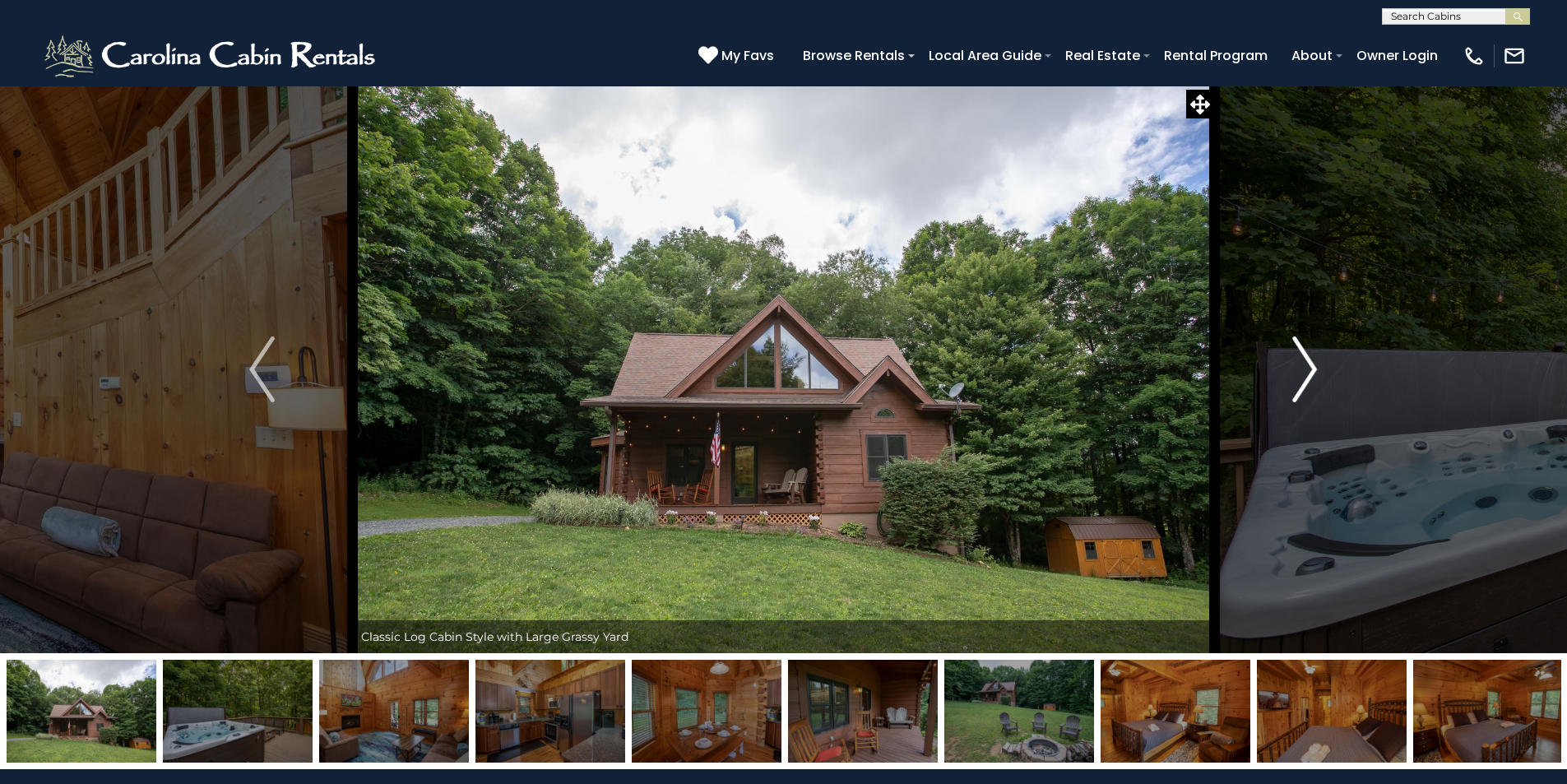
click at [1313, 370] on img "Next" at bounding box center [1305, 368] width 25 height 66
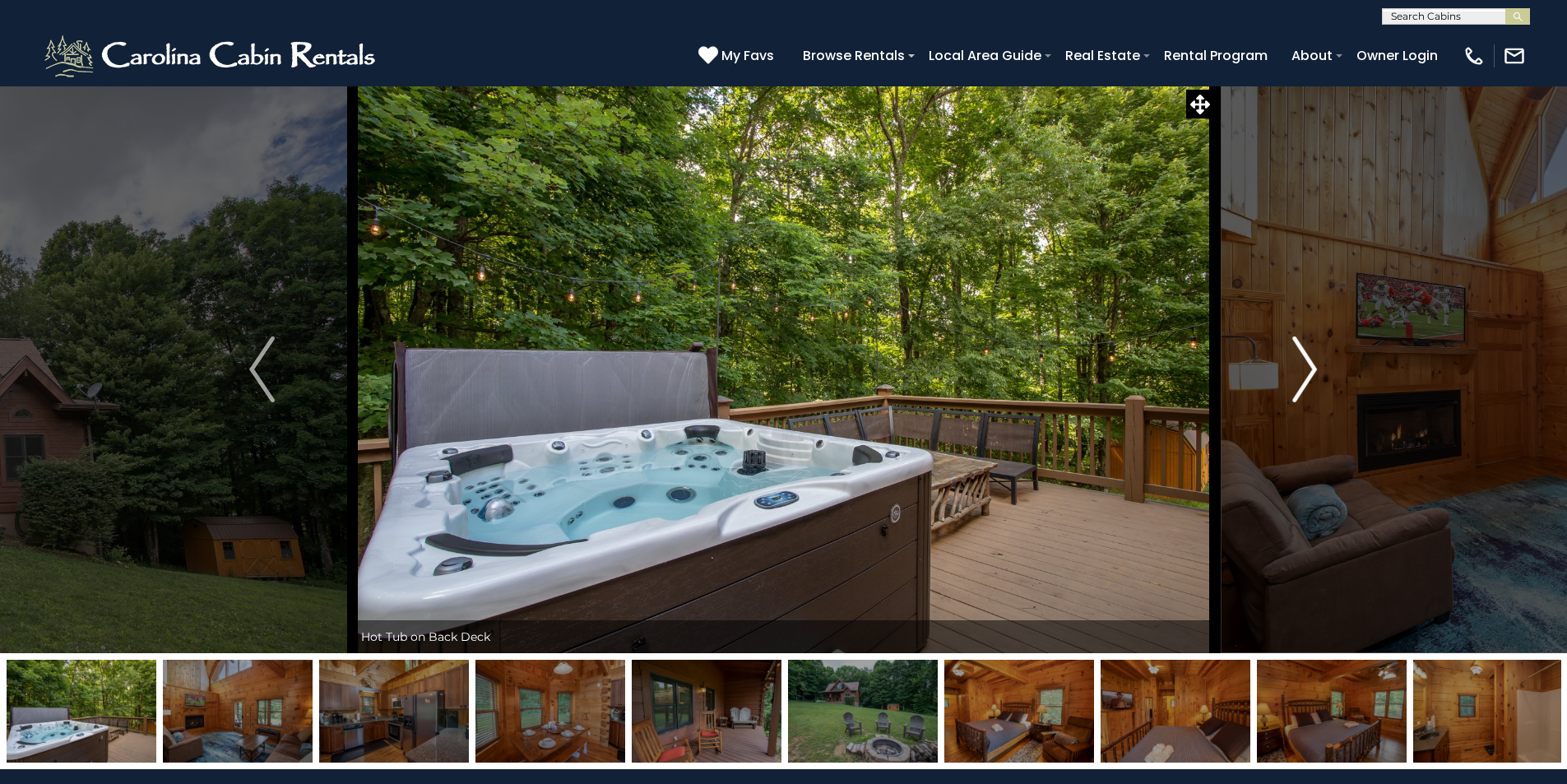
click at [1313, 370] on img "Next" at bounding box center [1305, 368] width 25 height 66
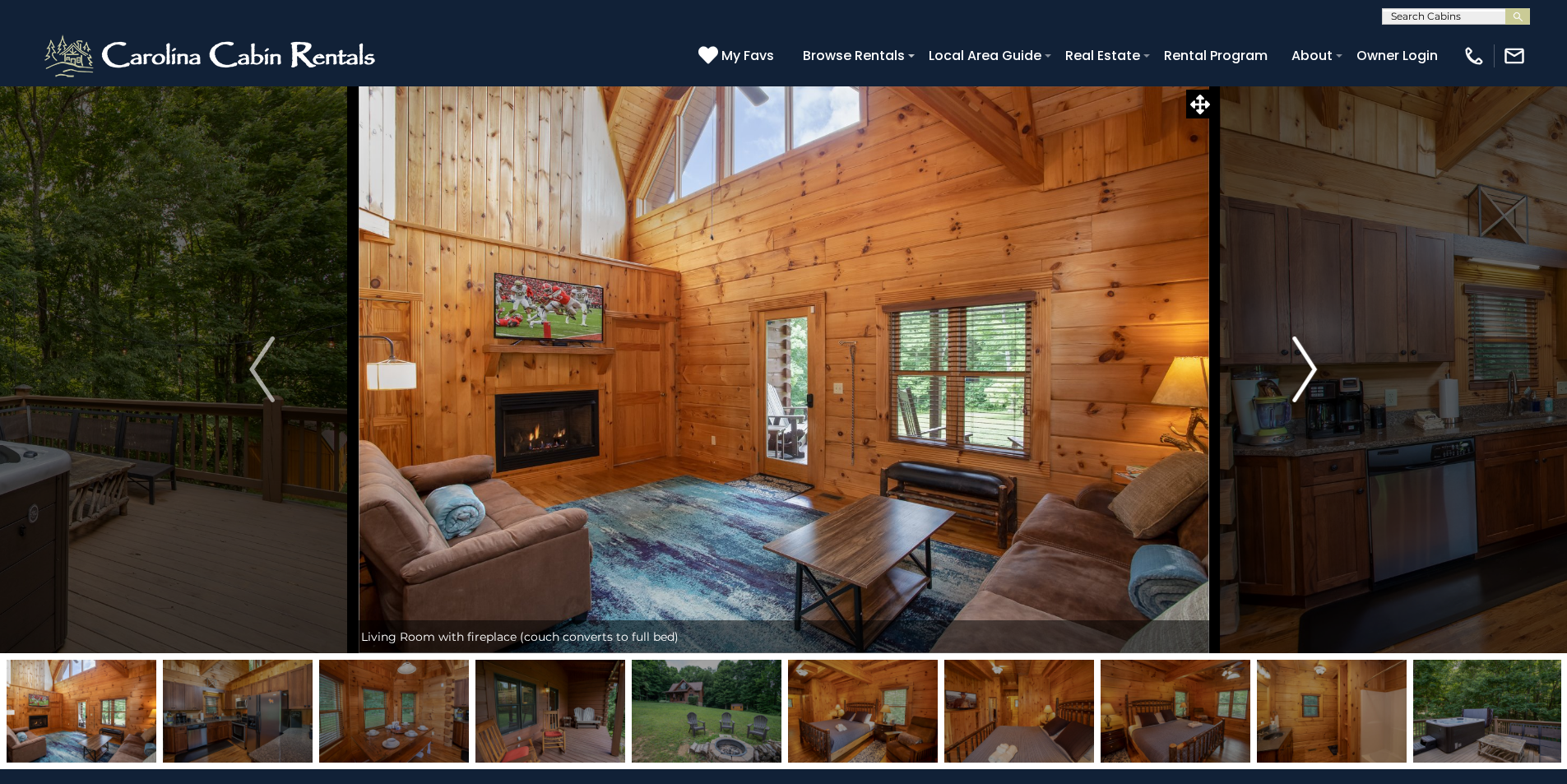
click at [1313, 370] on img "Next" at bounding box center [1305, 368] width 25 height 66
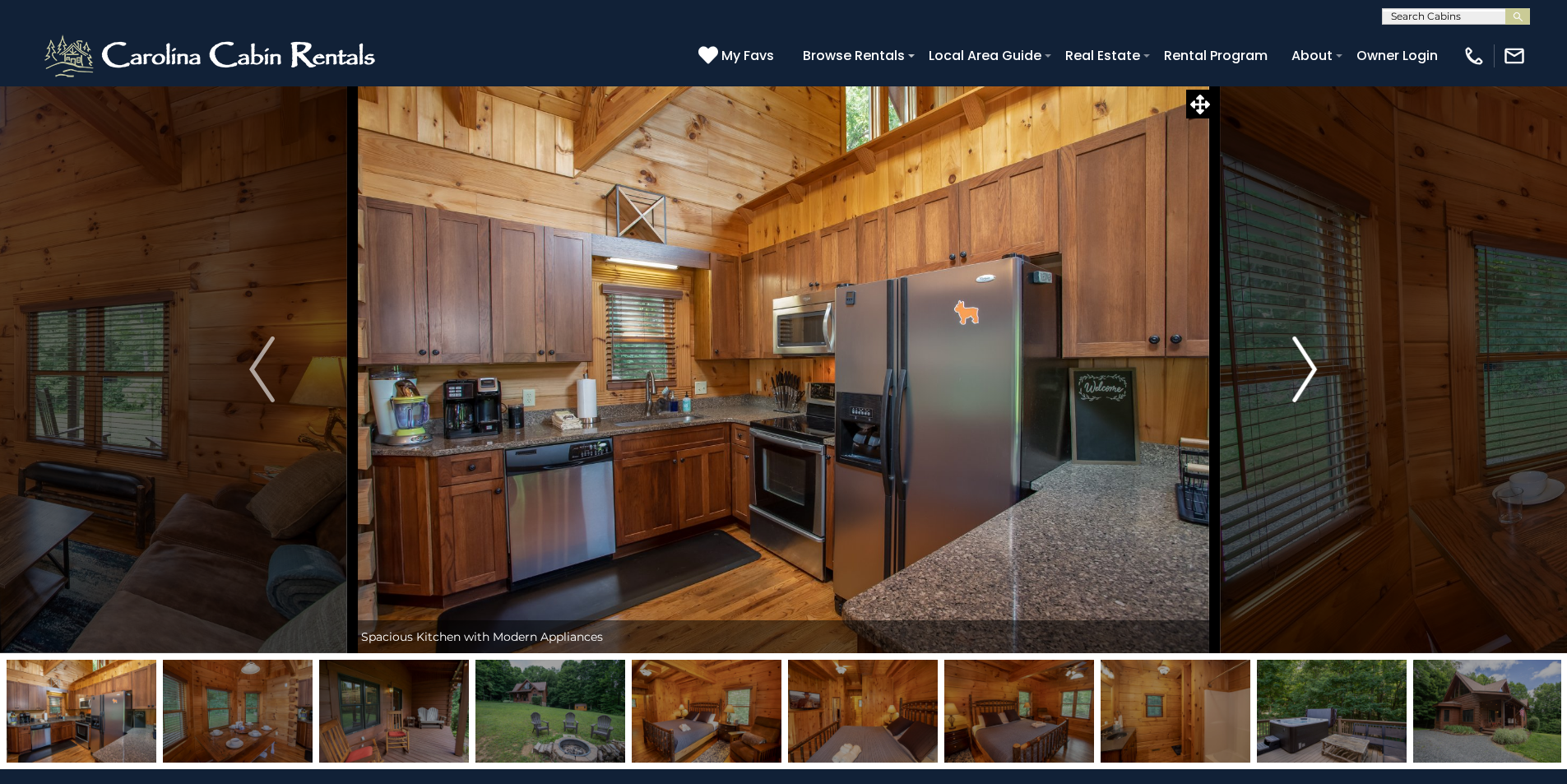
click at [1313, 370] on img "Next" at bounding box center [1305, 368] width 25 height 66
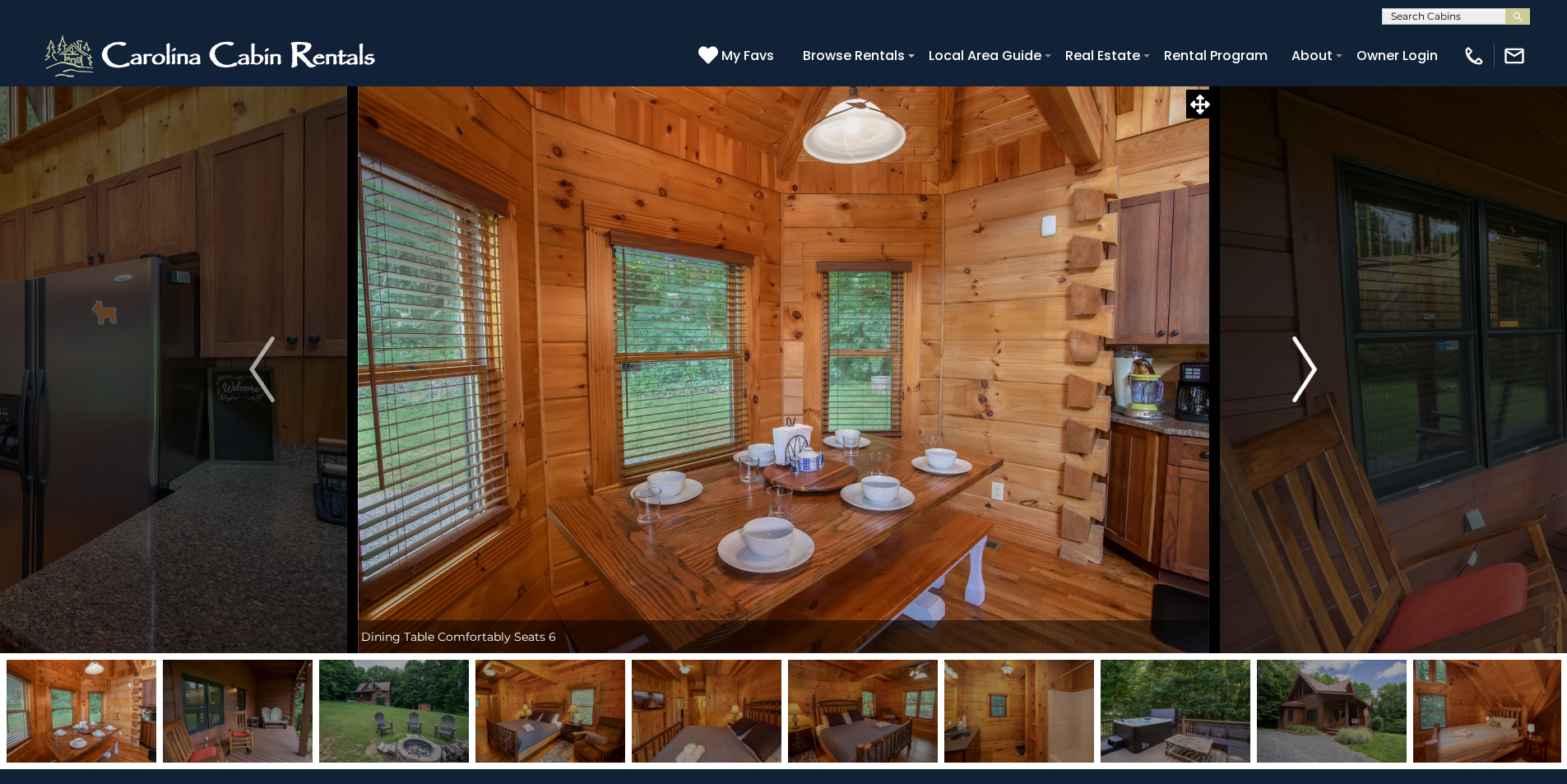
click at [1313, 370] on img "Next" at bounding box center [1305, 368] width 25 height 66
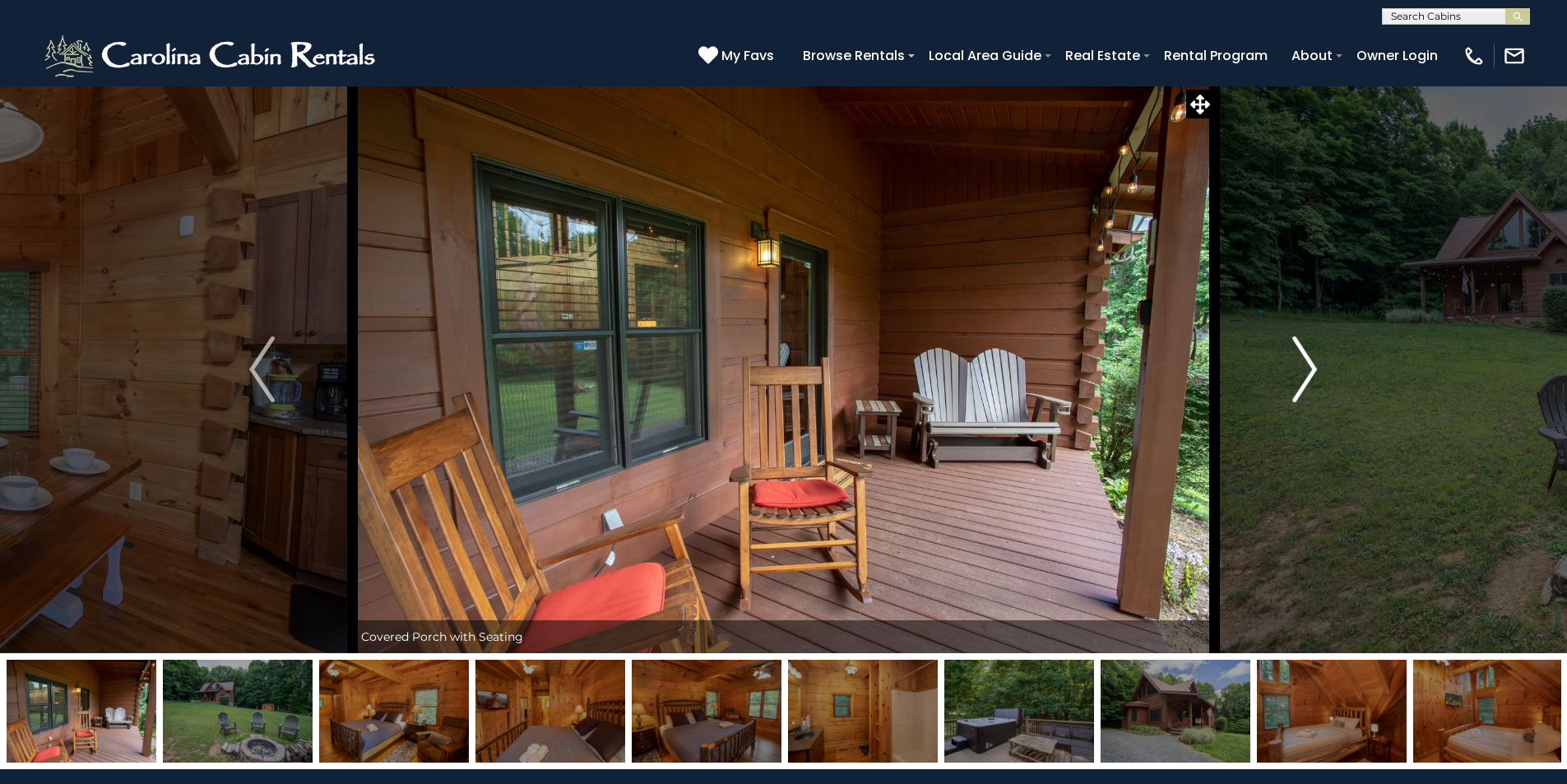
click at [1313, 370] on img "Next" at bounding box center [1305, 368] width 25 height 66
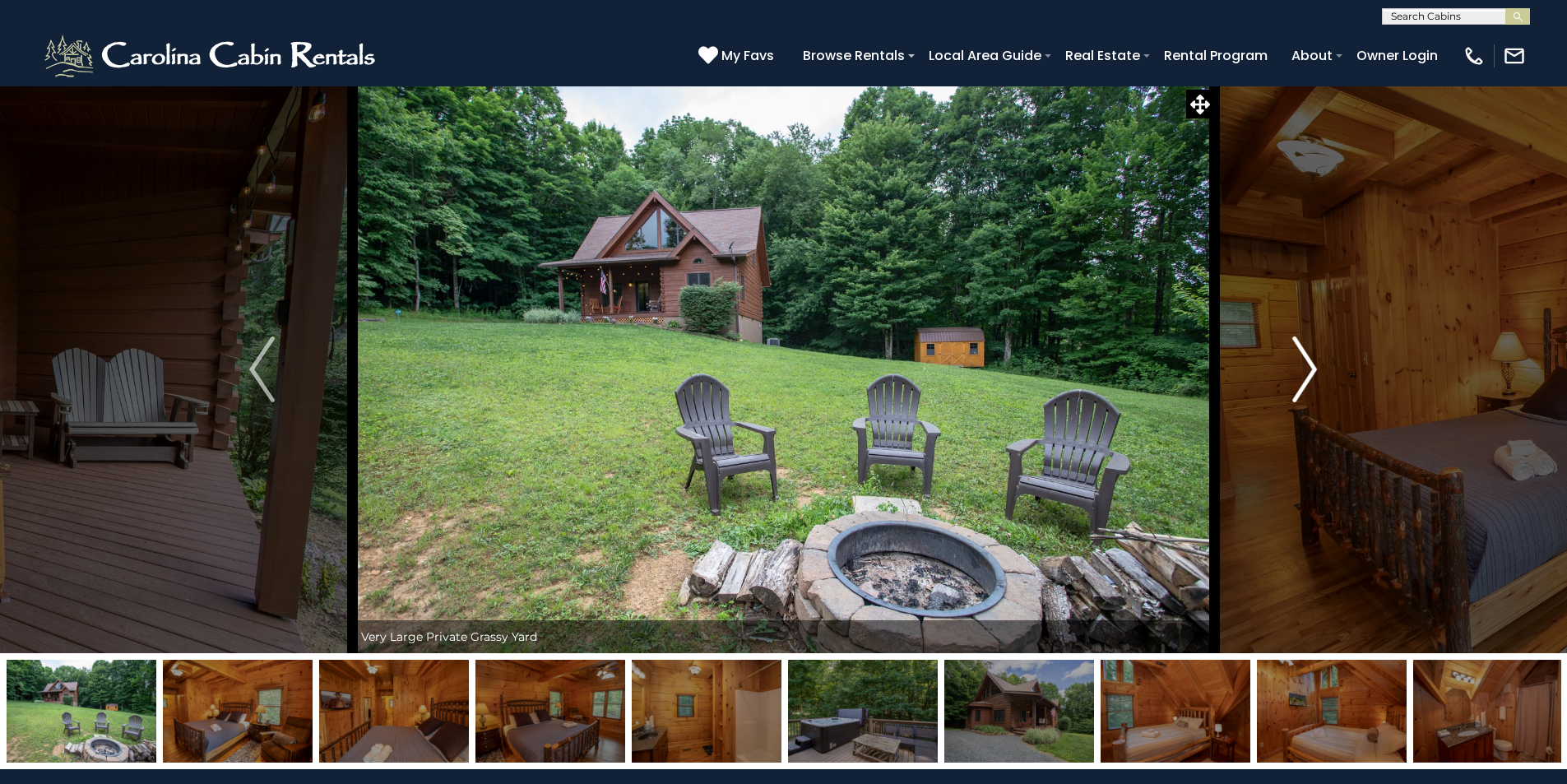
click at [1312, 371] on img "Next" at bounding box center [1305, 368] width 25 height 66
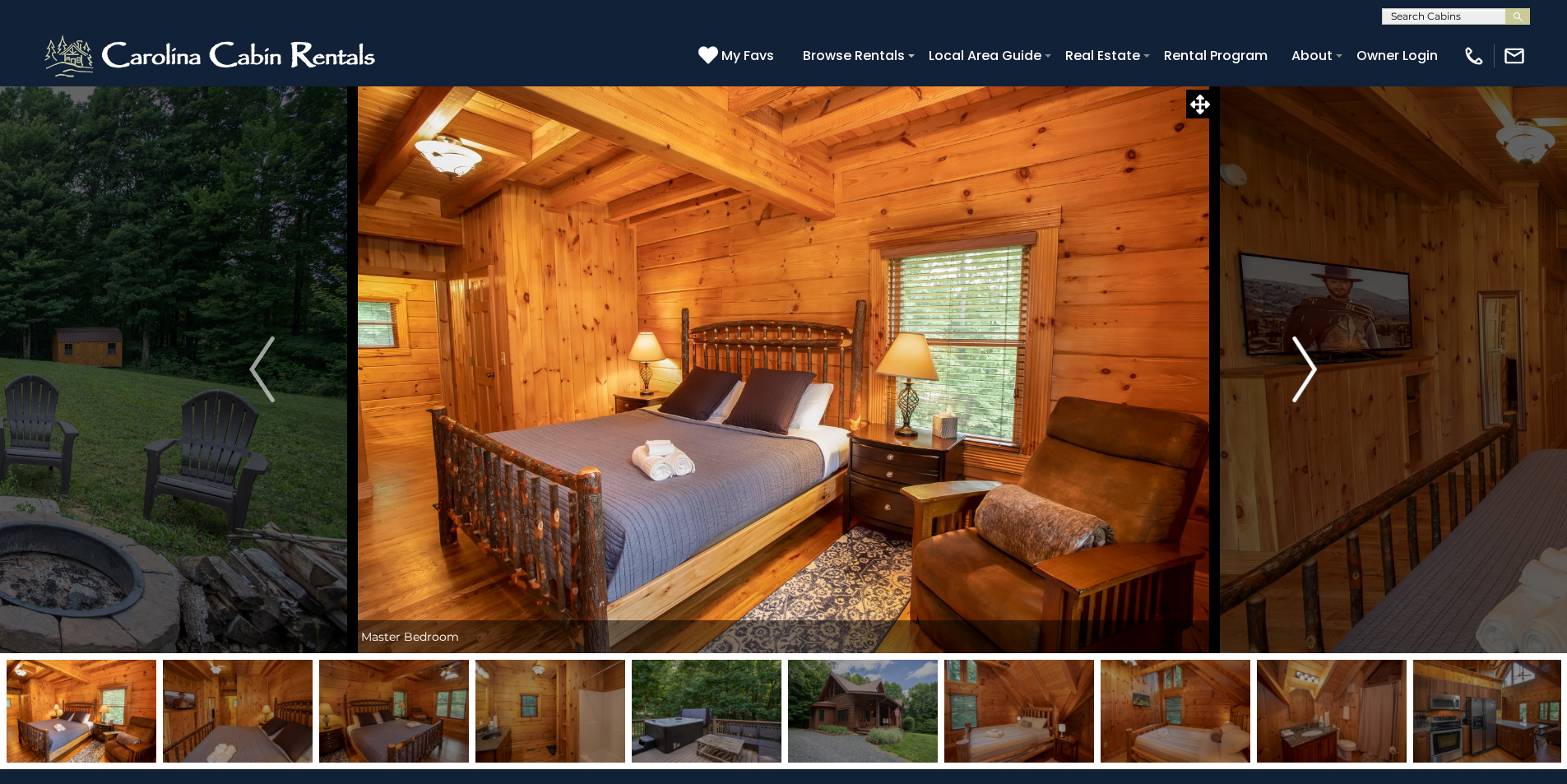
click at [1312, 371] on img "Next" at bounding box center [1305, 368] width 25 height 66
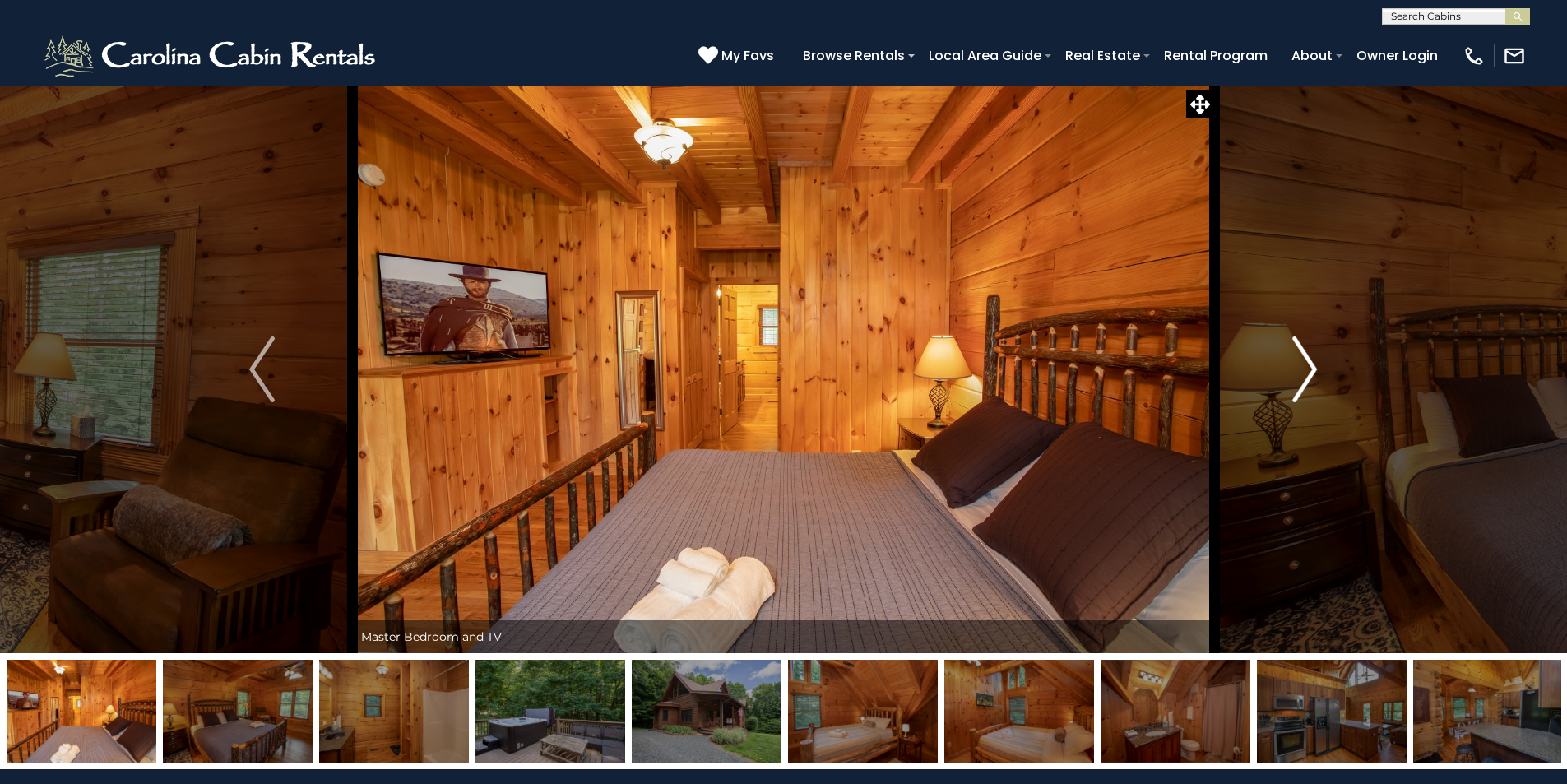
click at [1312, 371] on img "Next" at bounding box center [1305, 368] width 25 height 66
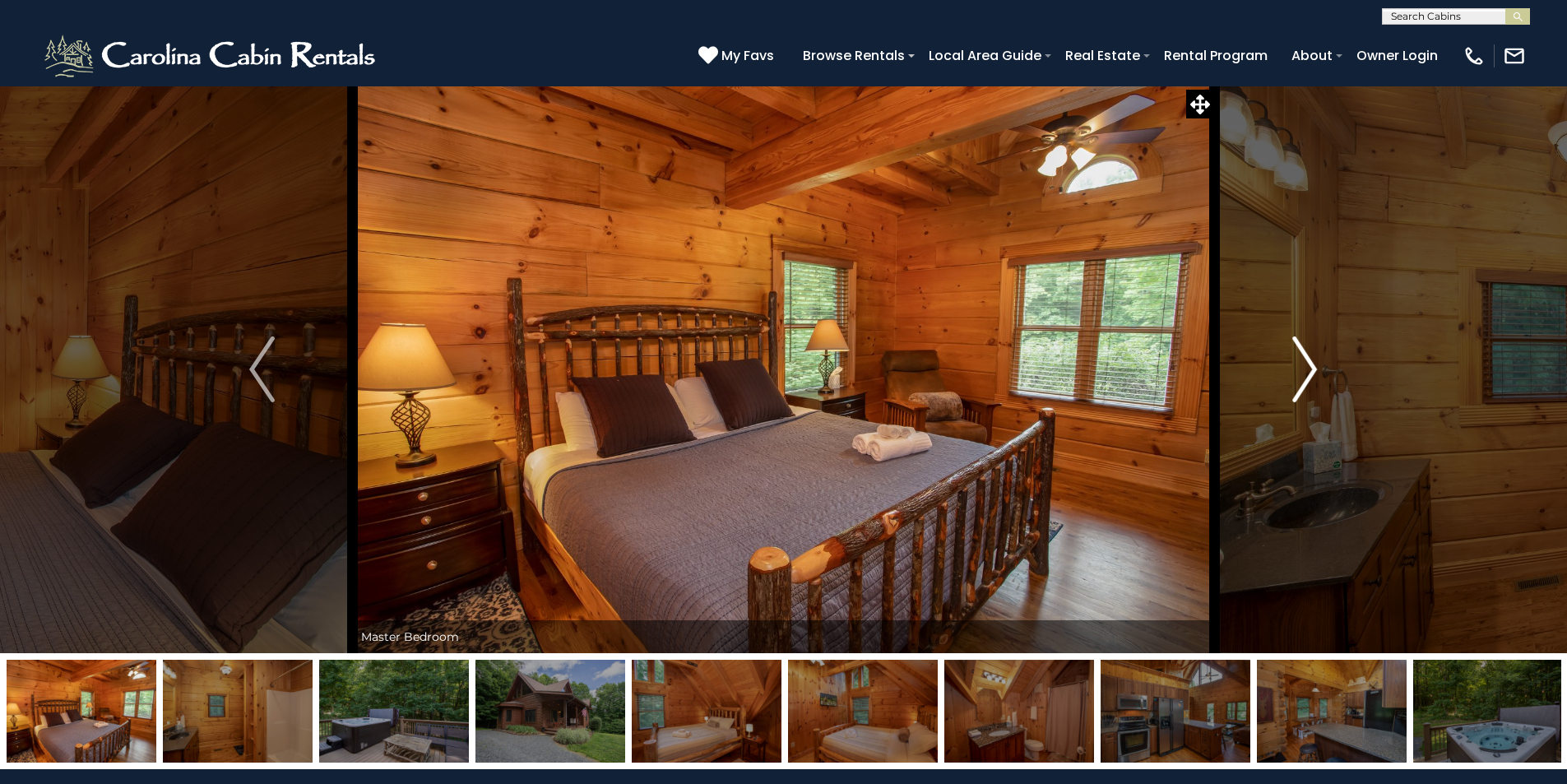
click at [1312, 371] on img "Next" at bounding box center [1305, 368] width 25 height 66
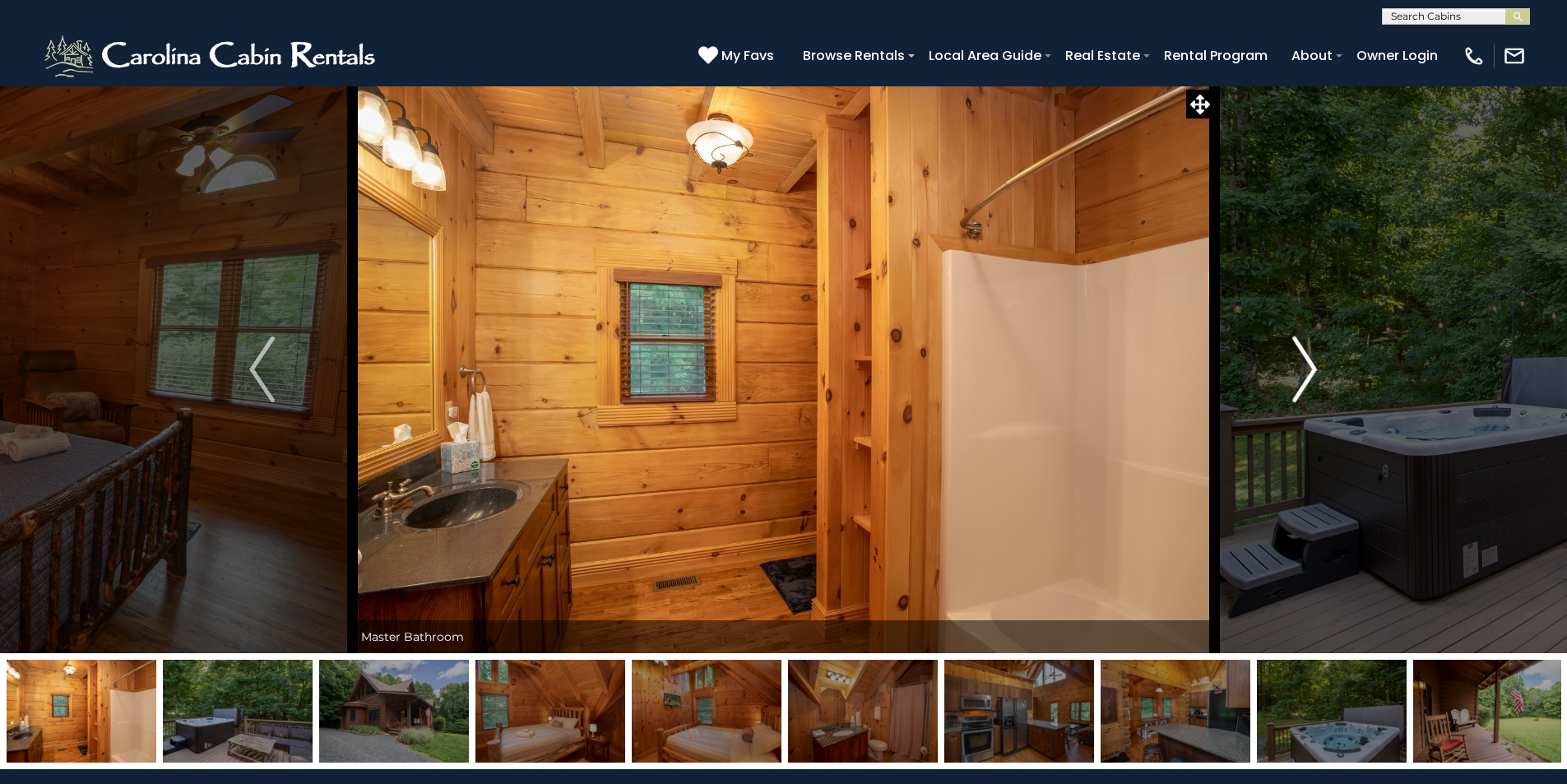
click at [1312, 371] on img "Next" at bounding box center [1305, 368] width 25 height 66
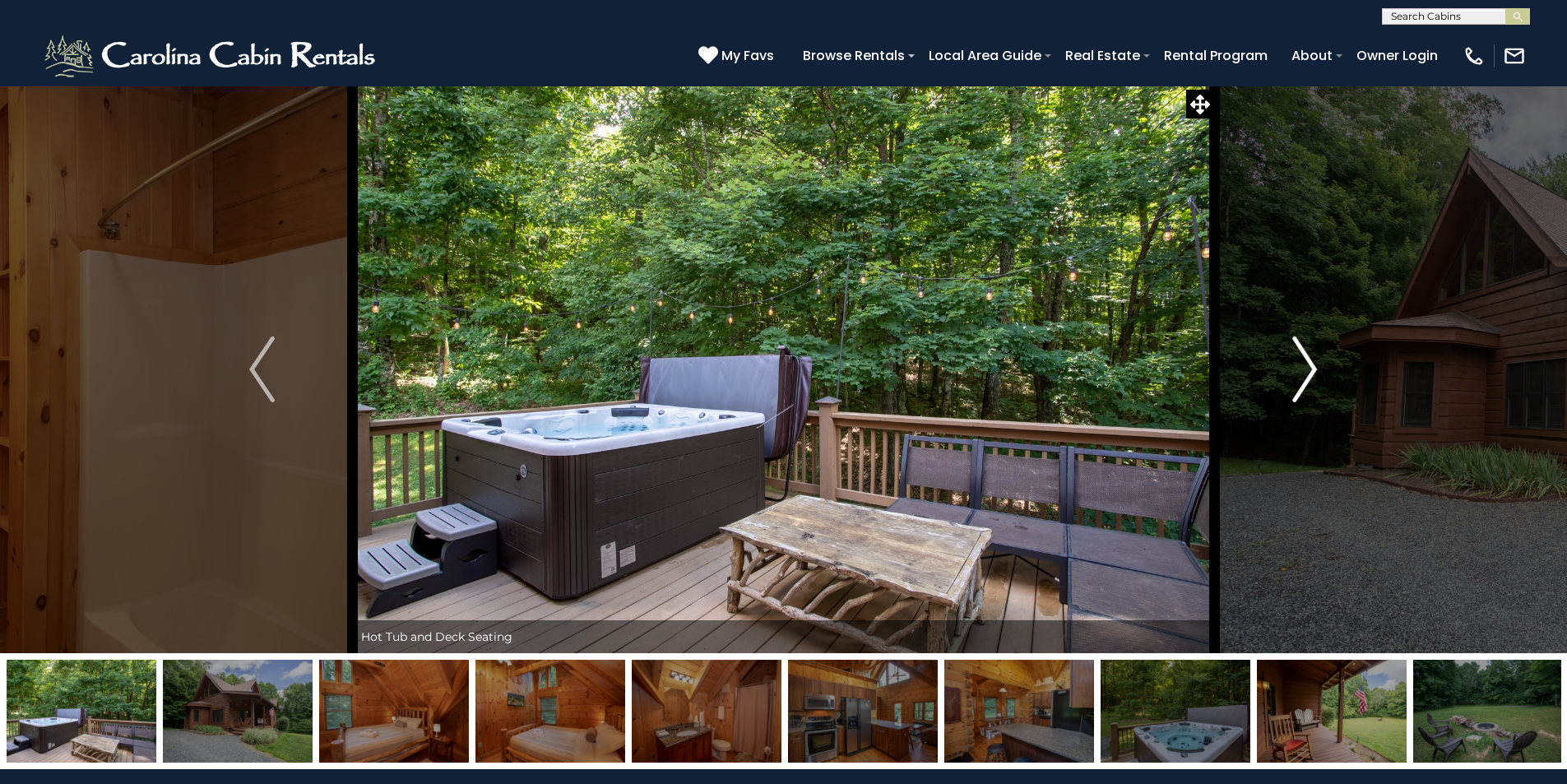
click at [1312, 371] on img "Next" at bounding box center [1305, 368] width 25 height 66
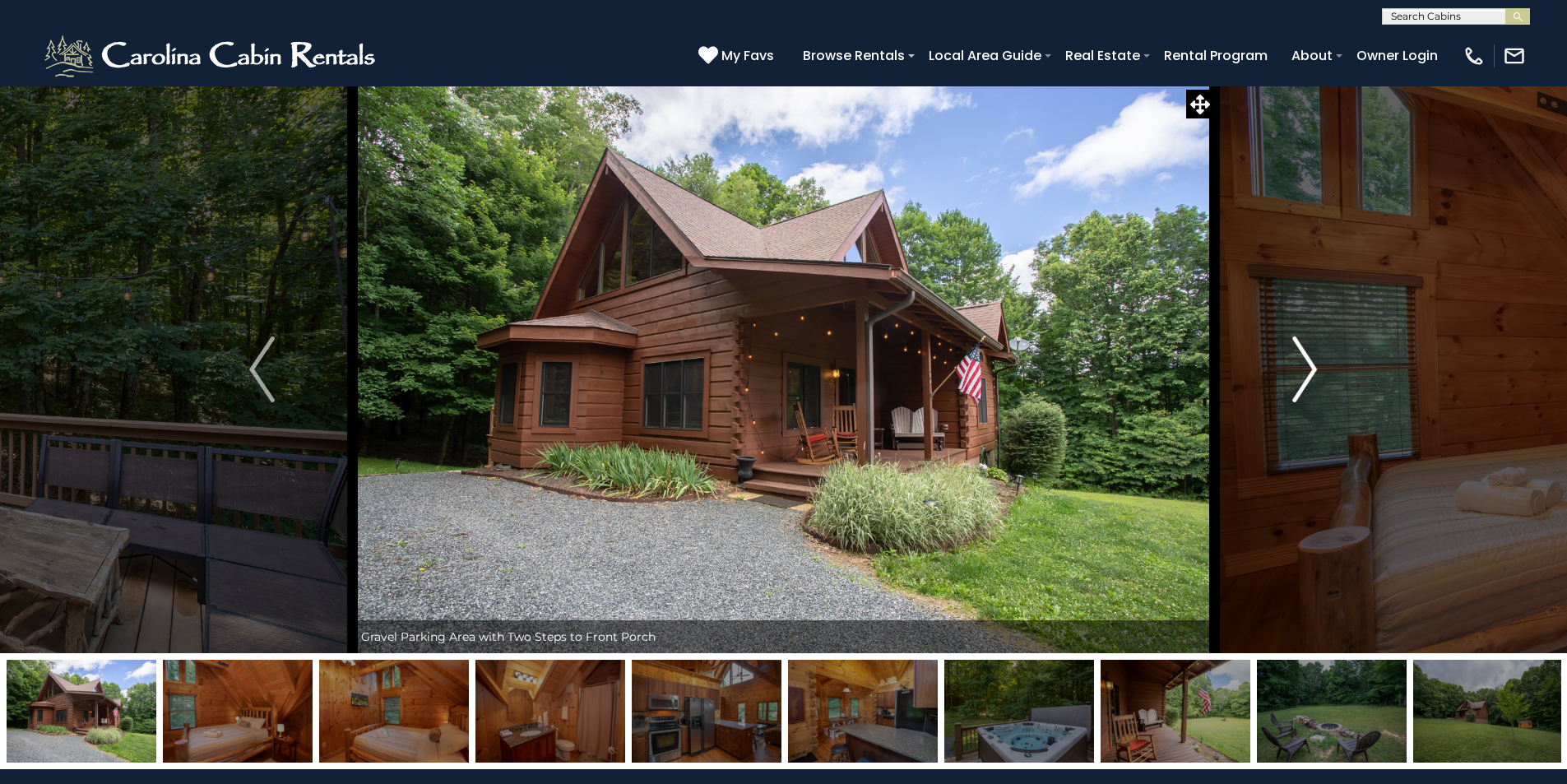
click at [1312, 371] on img "Next" at bounding box center [1305, 368] width 25 height 66
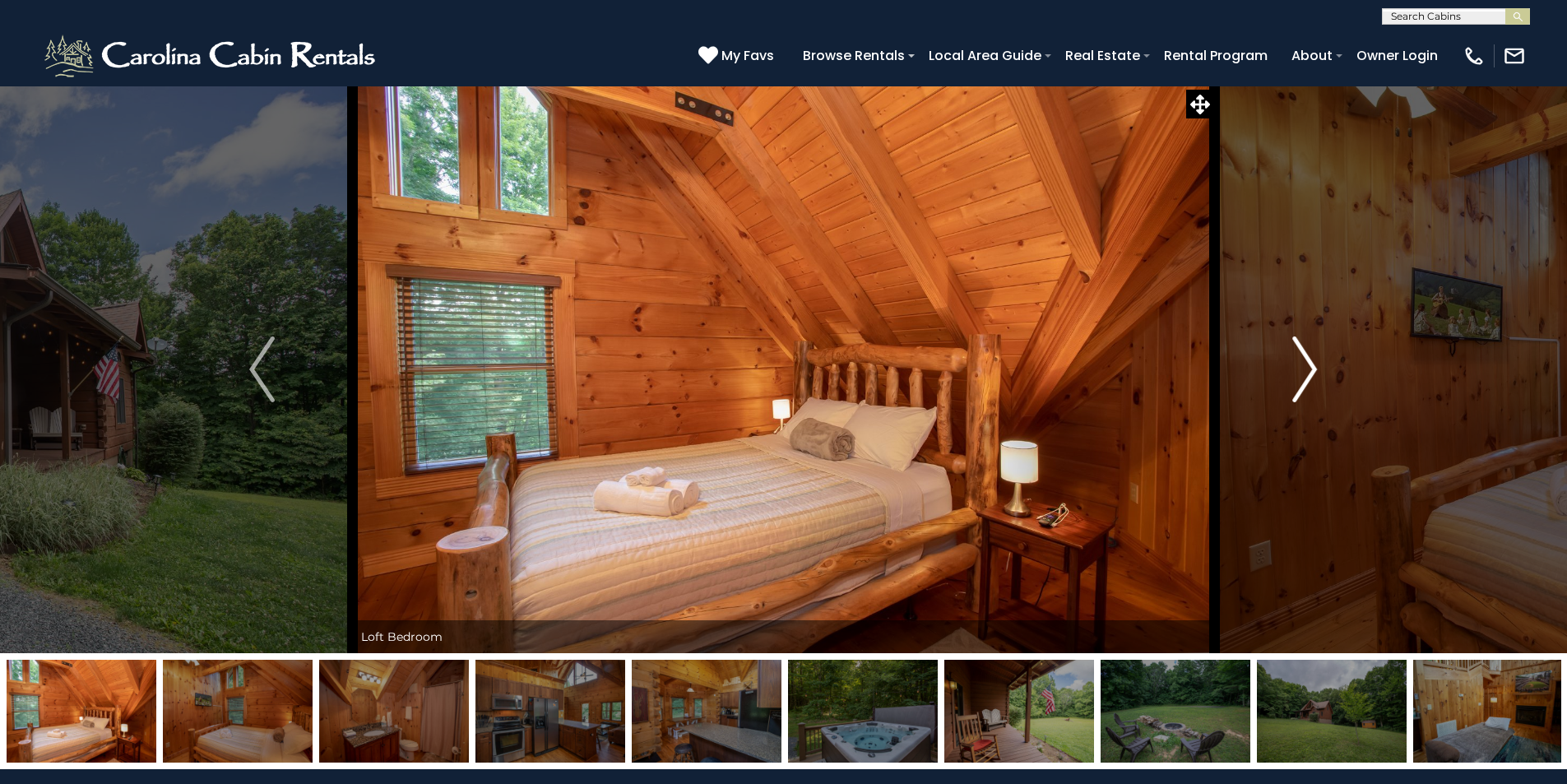
click at [1312, 371] on img "Next" at bounding box center [1305, 368] width 25 height 66
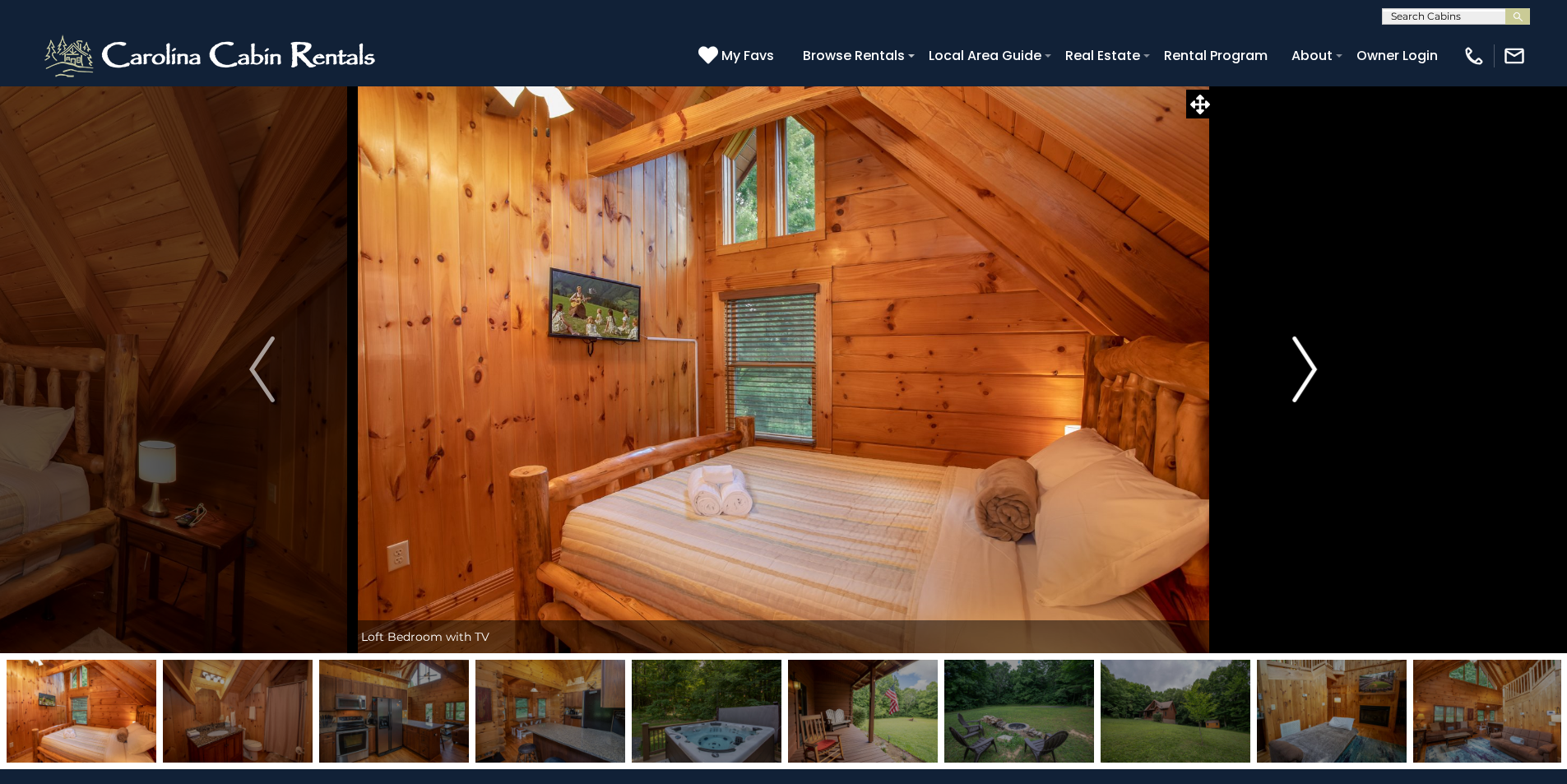
click at [1312, 371] on img "Next" at bounding box center [1305, 368] width 25 height 66
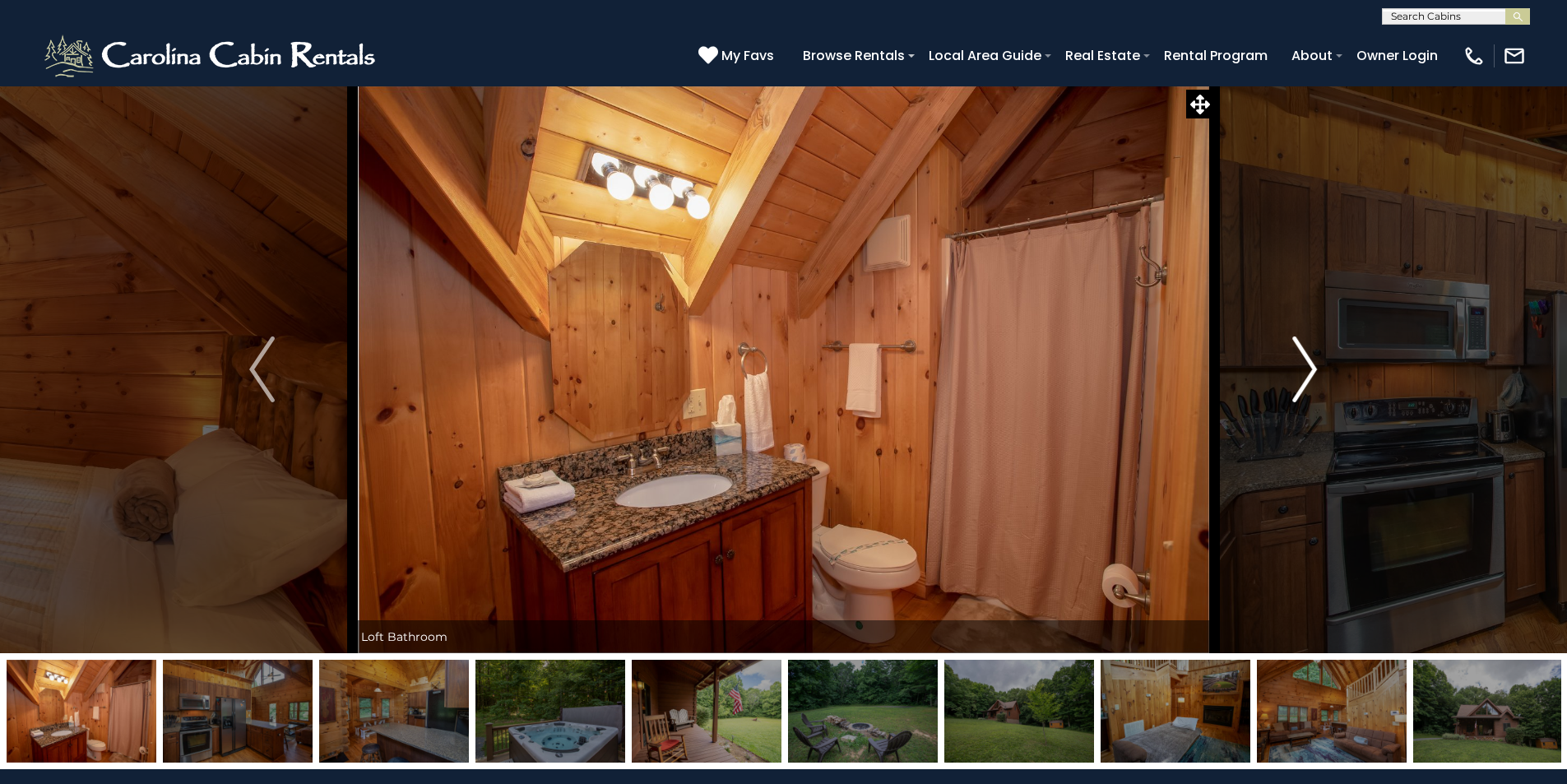
click at [1312, 371] on img "Next" at bounding box center [1305, 368] width 25 height 66
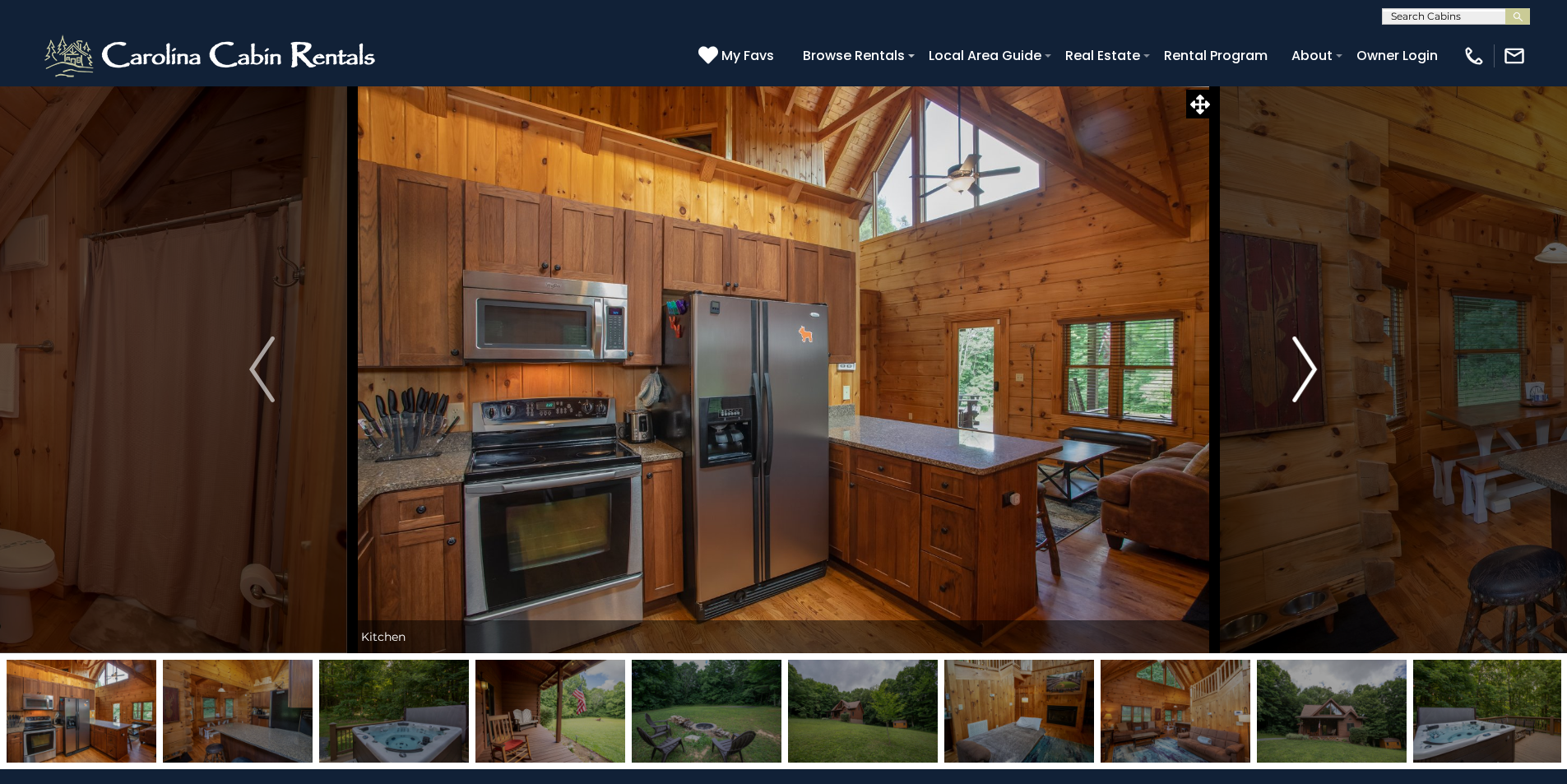
click at [1312, 371] on img "Next" at bounding box center [1305, 368] width 25 height 66
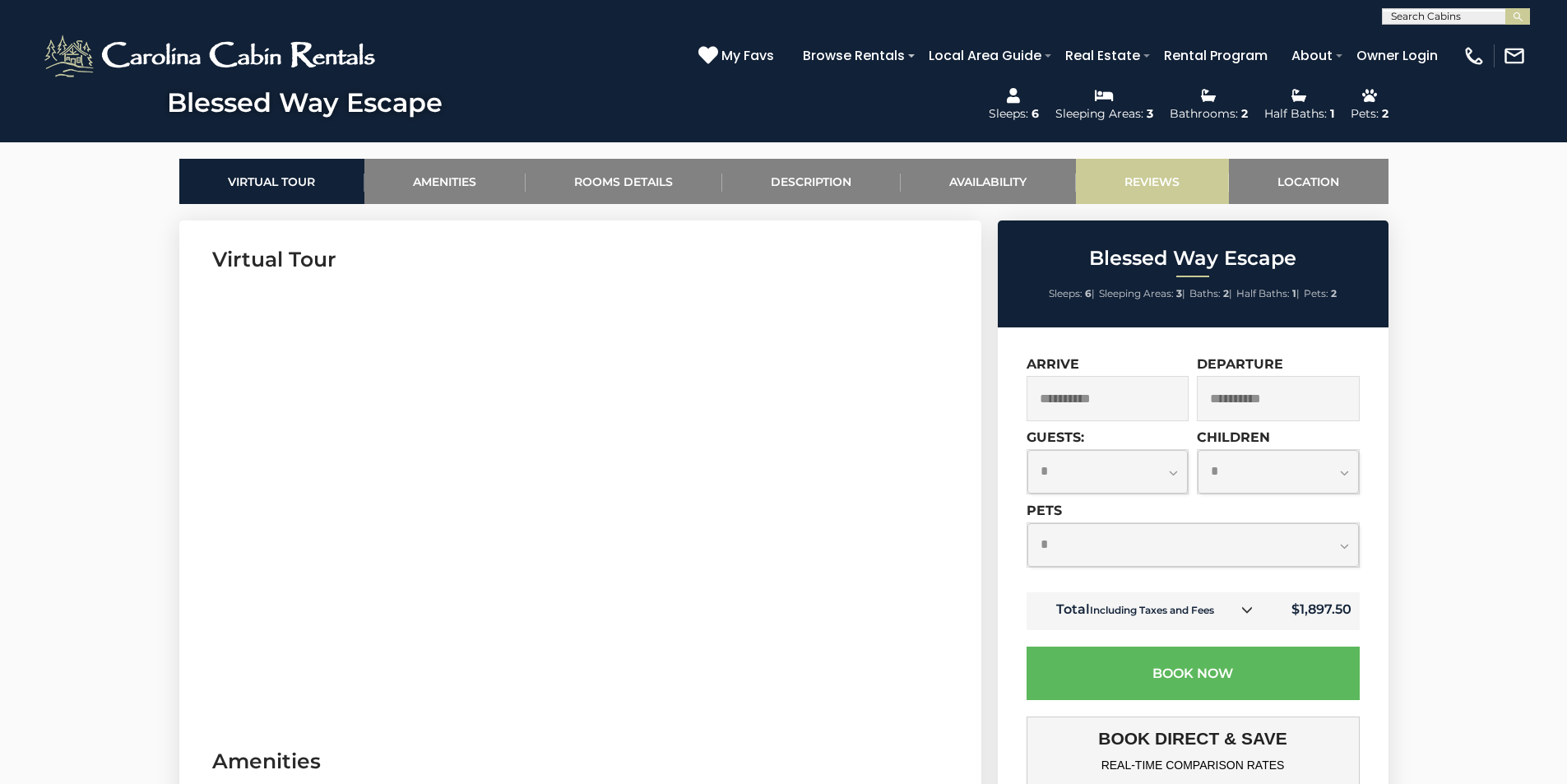
scroll to position [494, 0]
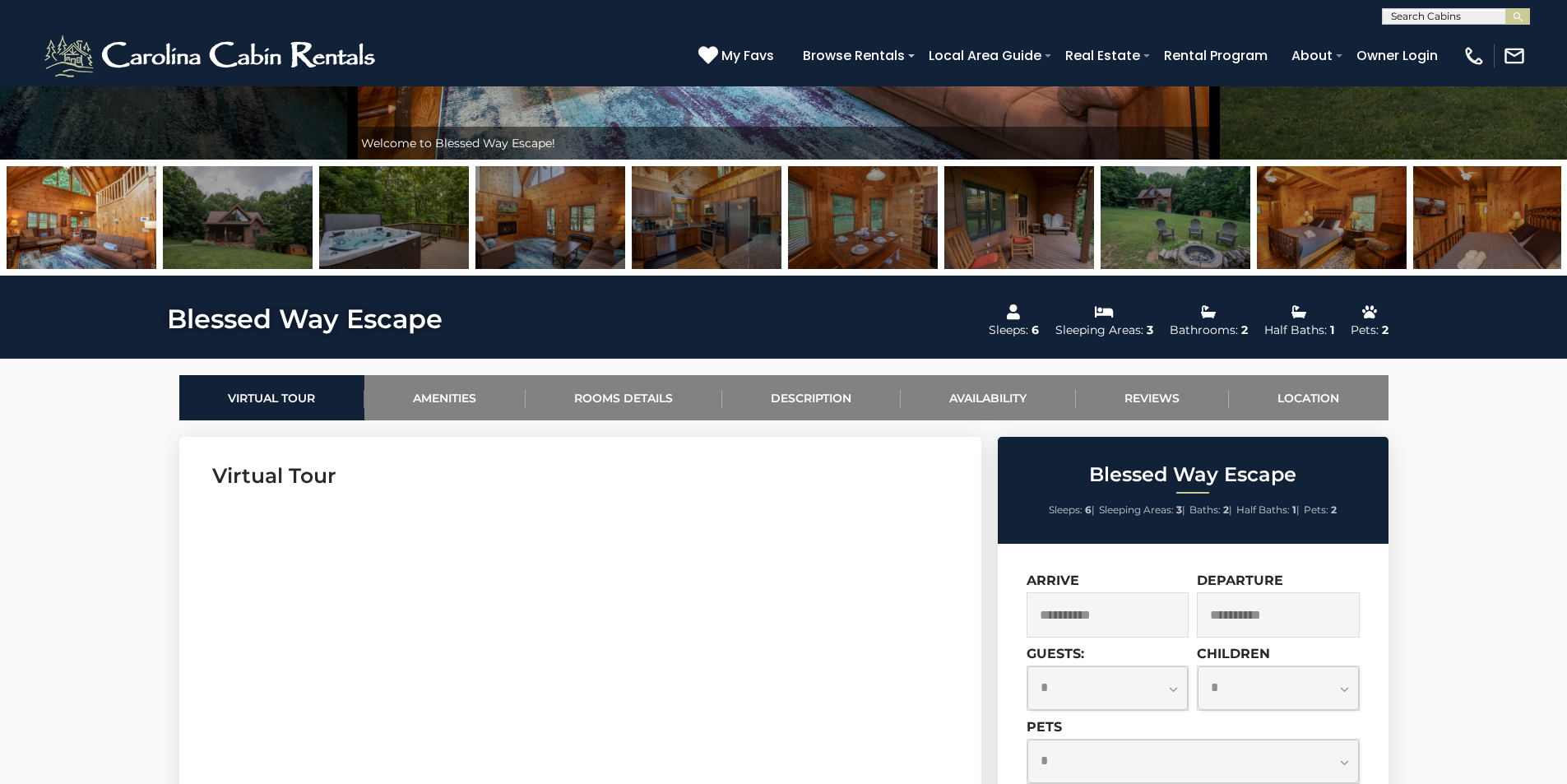
click at [205, 231] on img at bounding box center [237, 218] width 149 height 103
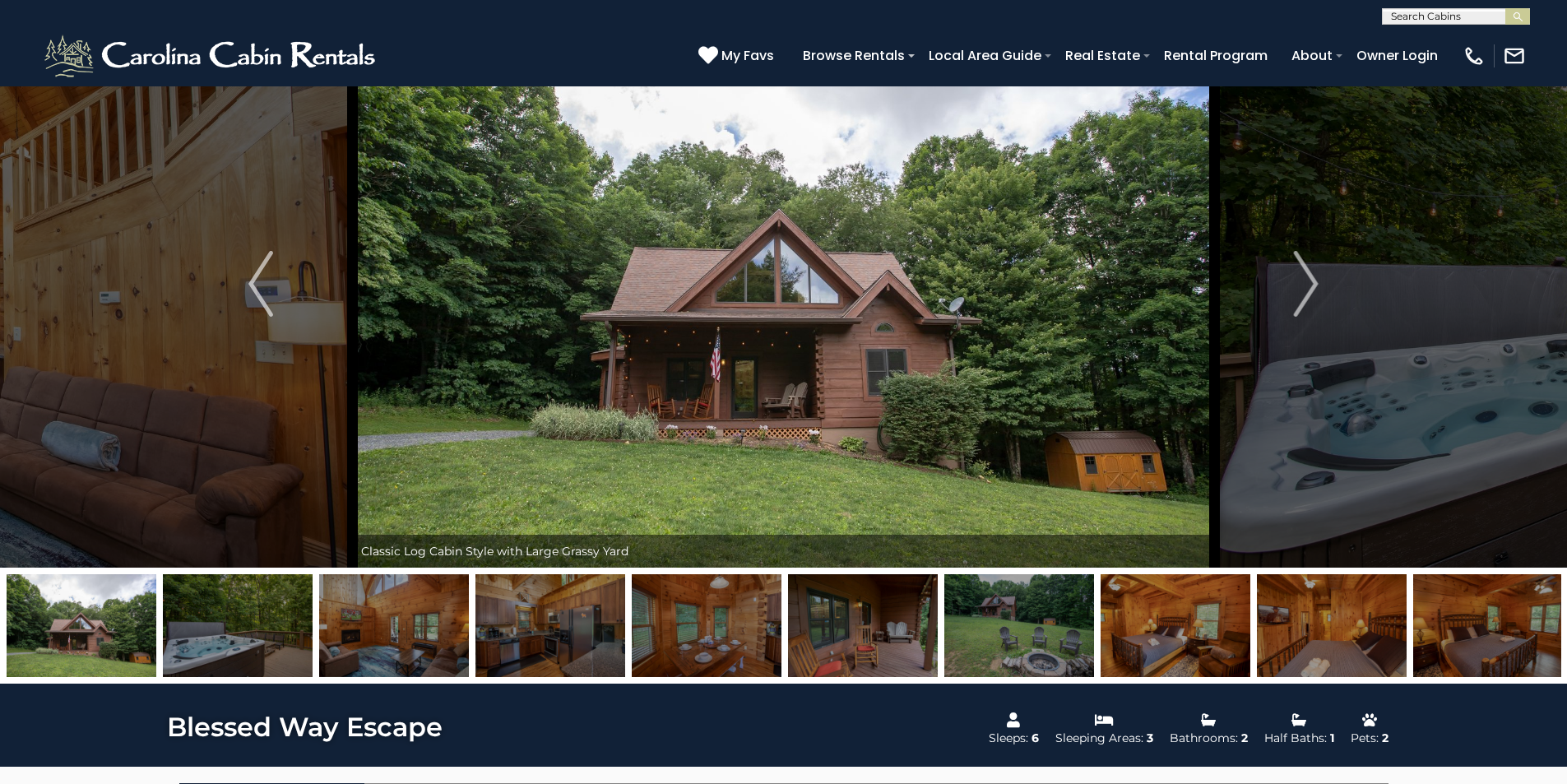
scroll to position [82, 0]
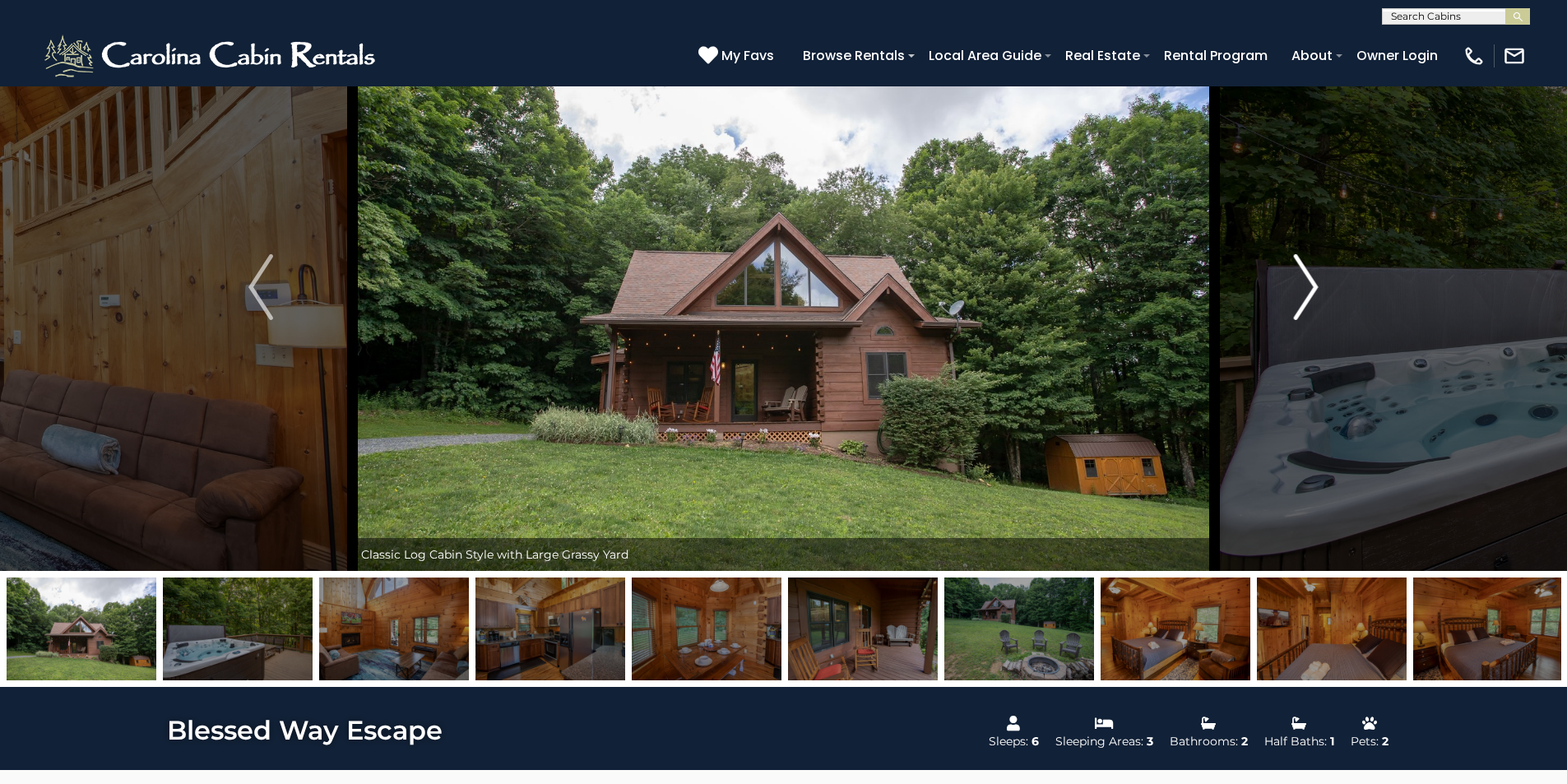
click at [1312, 294] on img "Next" at bounding box center [1306, 286] width 25 height 66
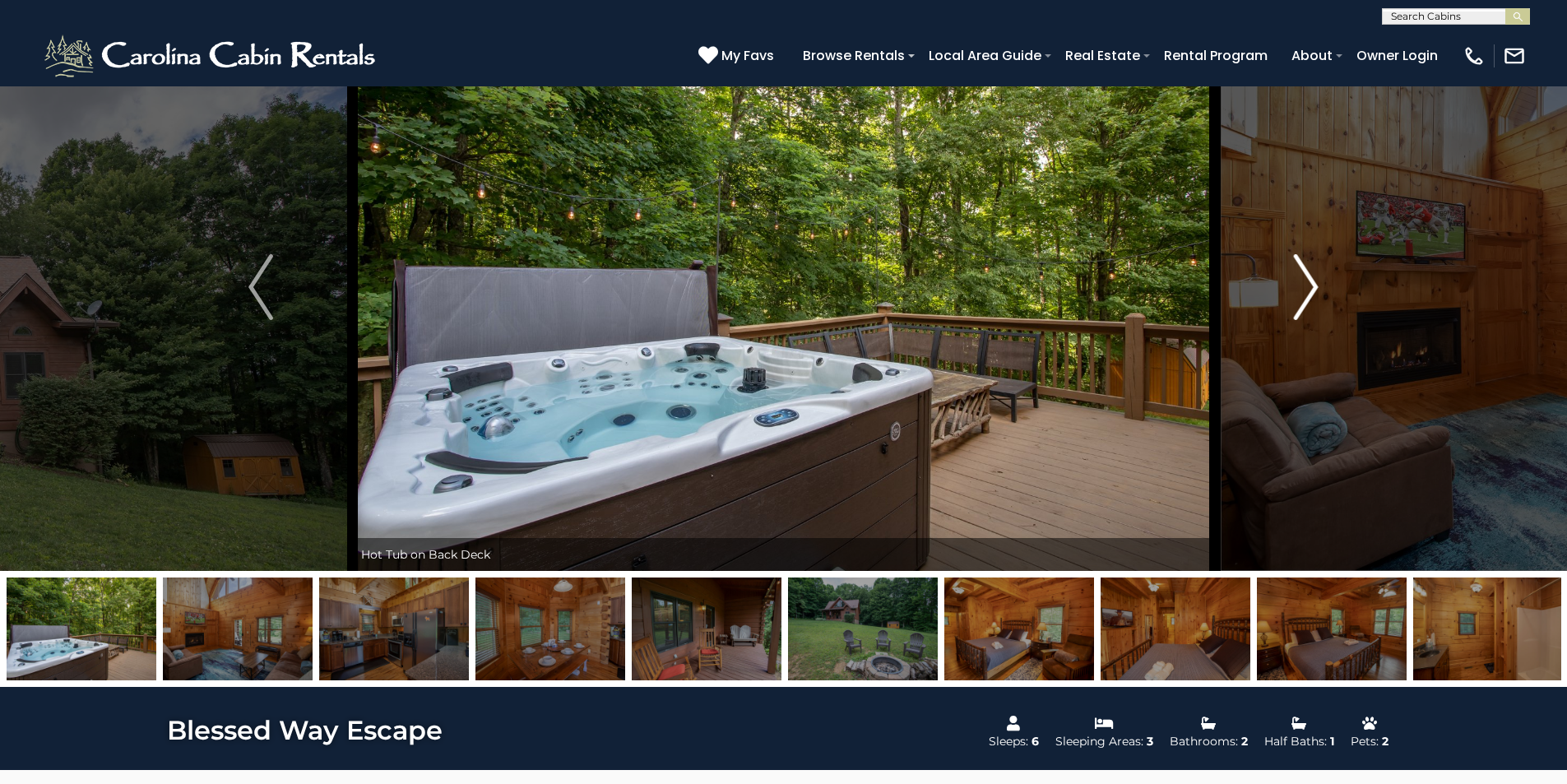
click at [1312, 294] on img "Next" at bounding box center [1306, 286] width 25 height 66
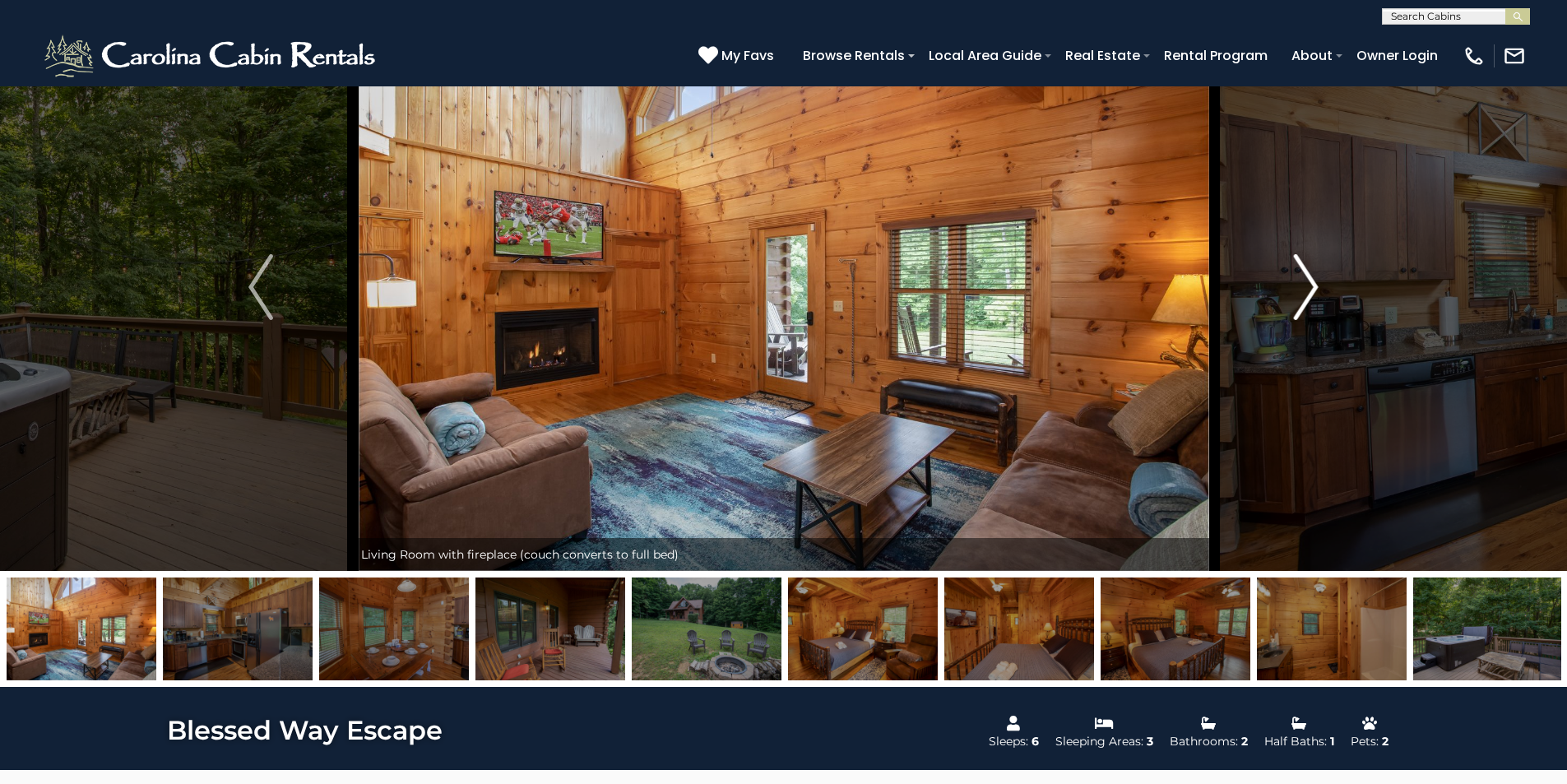
click at [1312, 294] on img "Next" at bounding box center [1306, 286] width 25 height 66
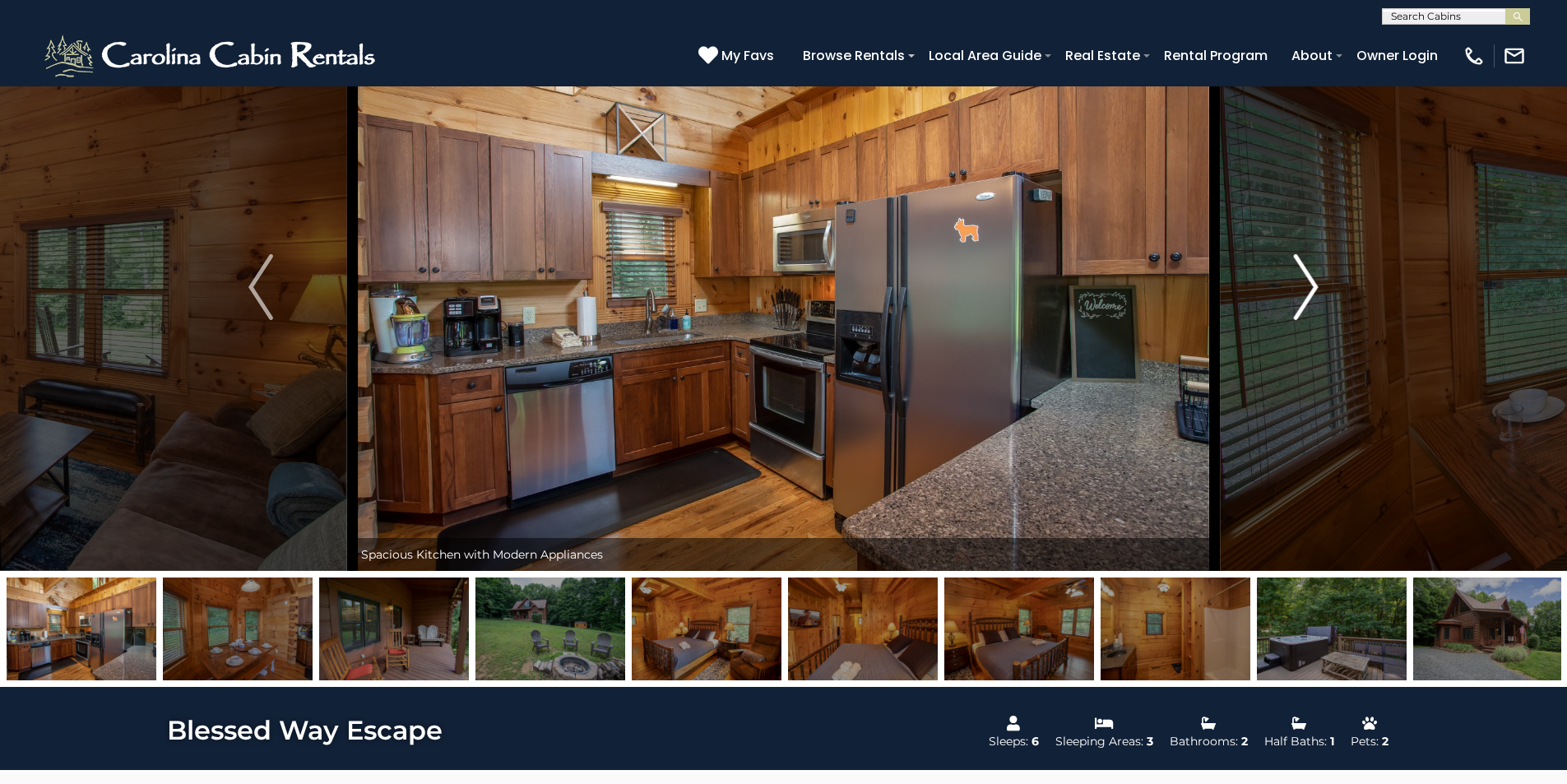
click at [1312, 294] on img "Next" at bounding box center [1306, 286] width 25 height 66
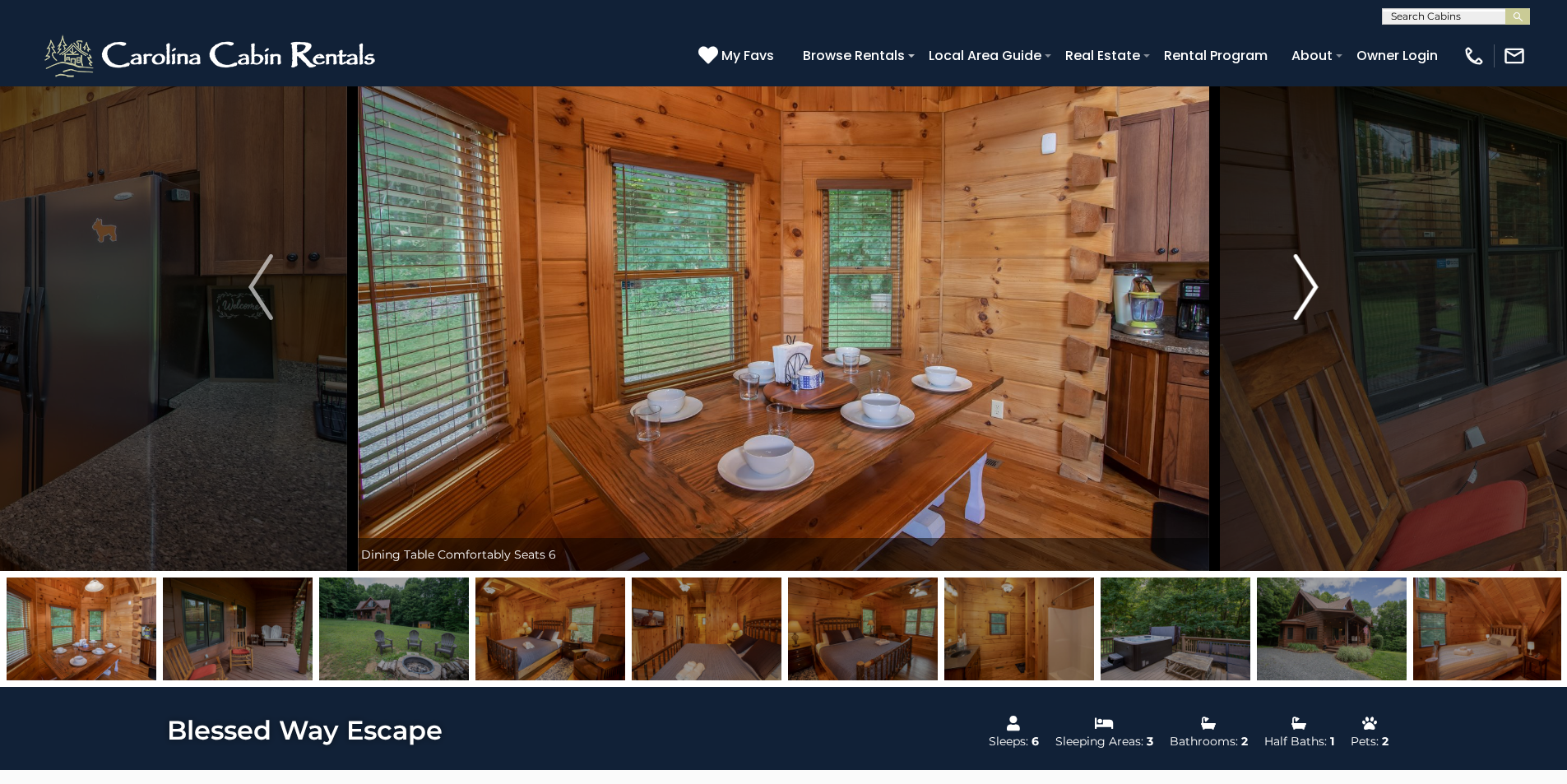
click at [1312, 294] on img "Next" at bounding box center [1306, 286] width 25 height 66
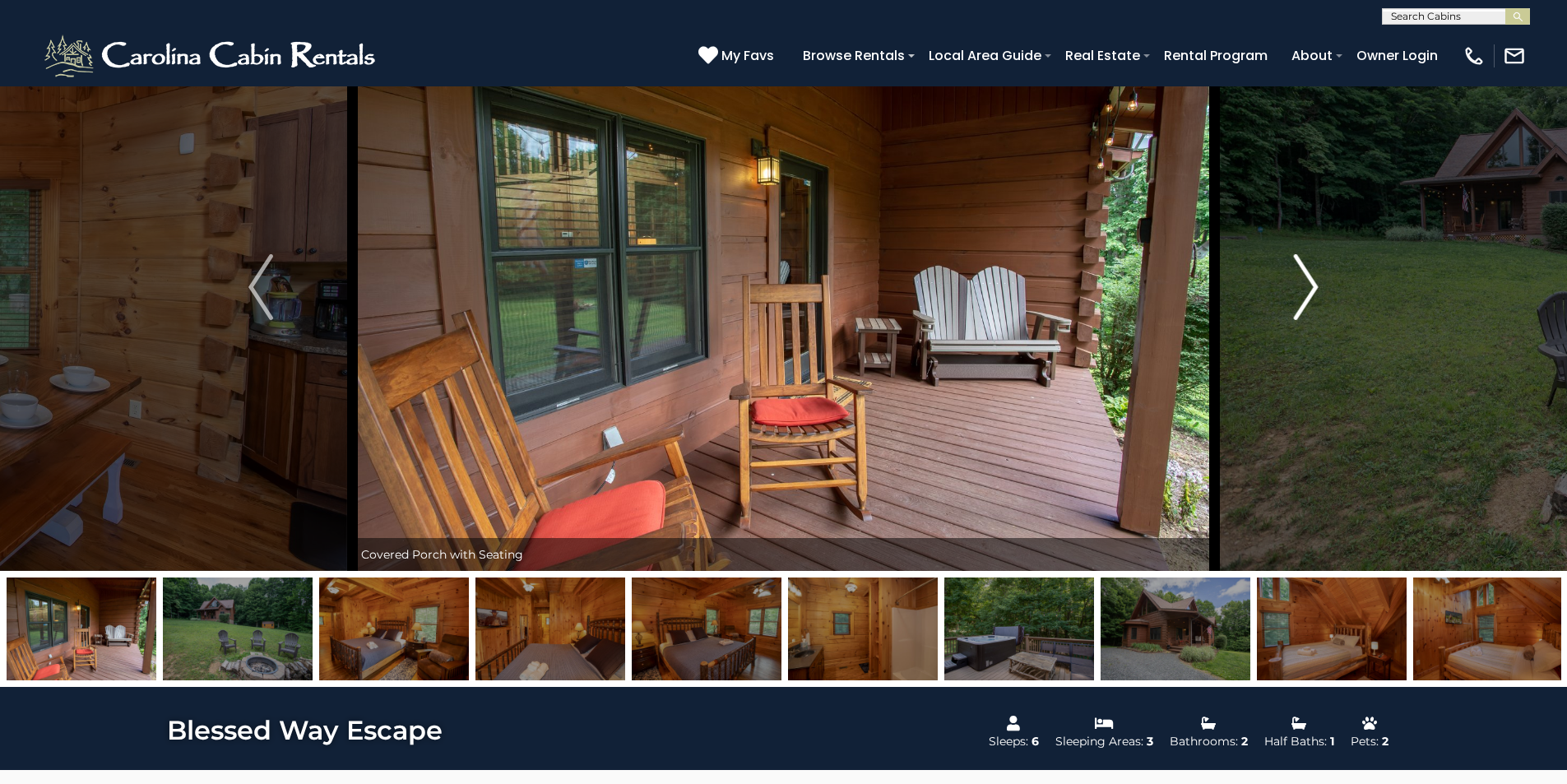
click at [1312, 294] on img "Next" at bounding box center [1306, 286] width 25 height 66
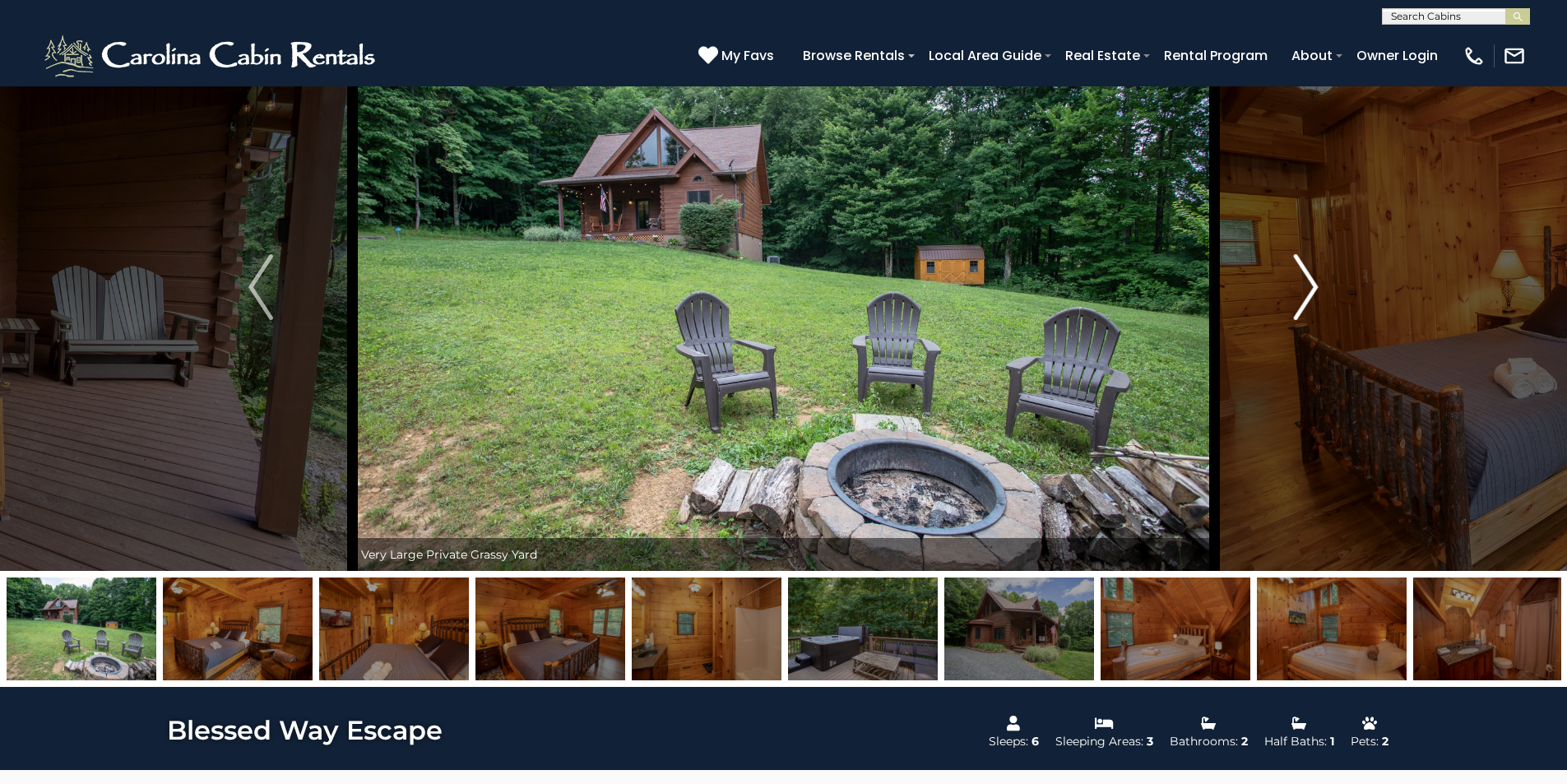
click at [1312, 294] on img "Next" at bounding box center [1306, 286] width 25 height 66
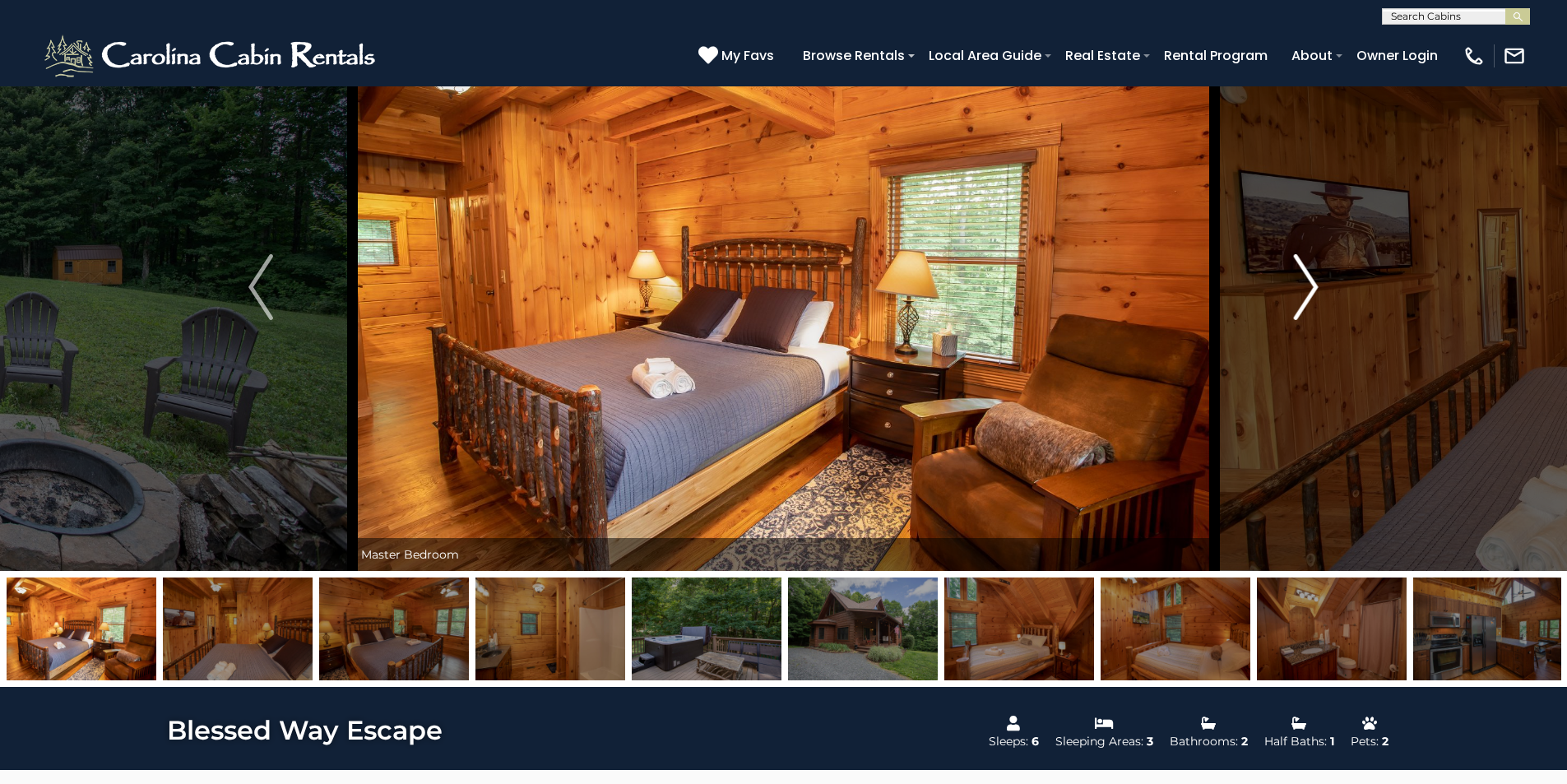
click at [1312, 294] on img "Next" at bounding box center [1306, 286] width 25 height 66
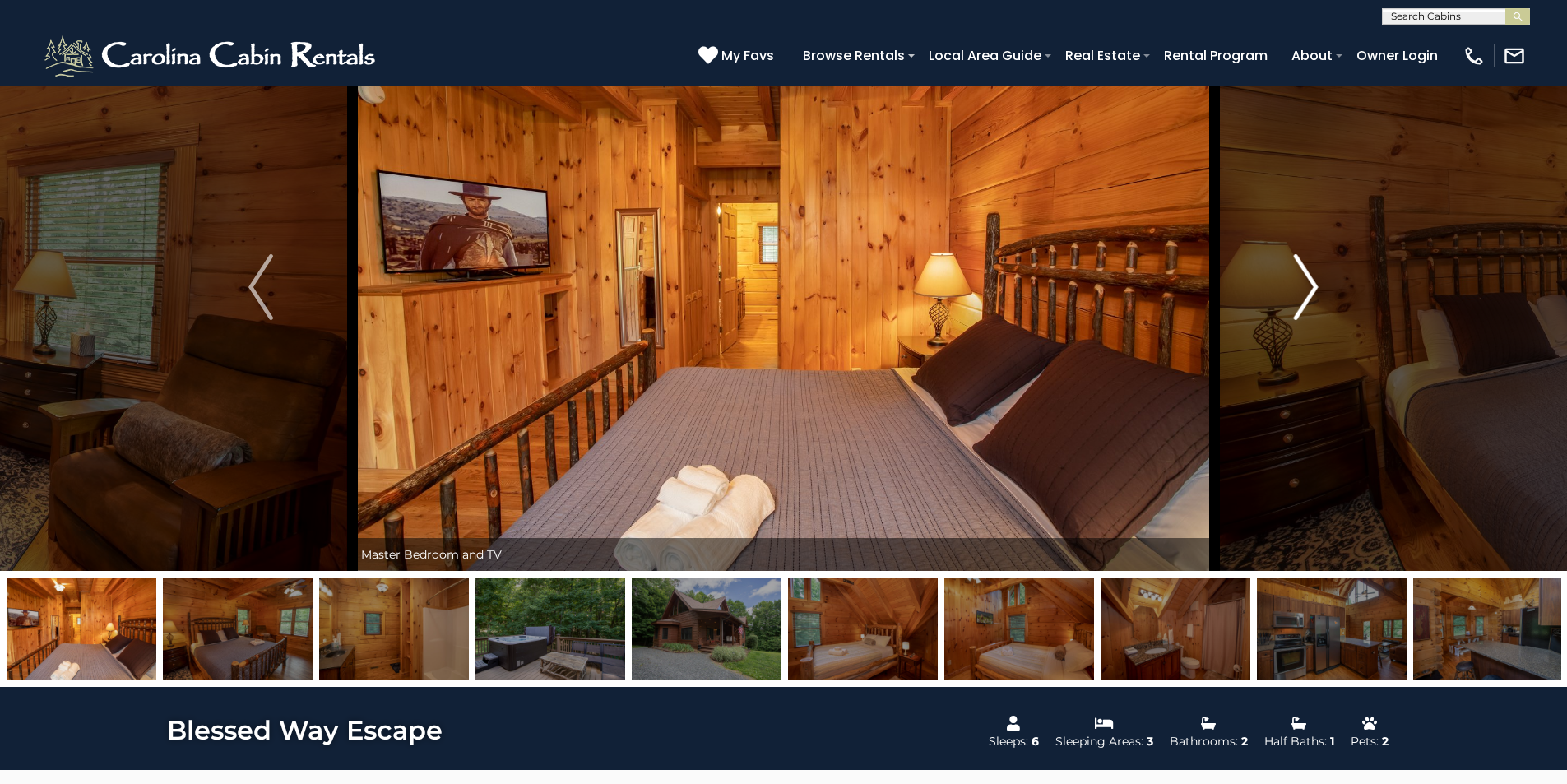
click at [1312, 294] on img "Next" at bounding box center [1306, 286] width 25 height 66
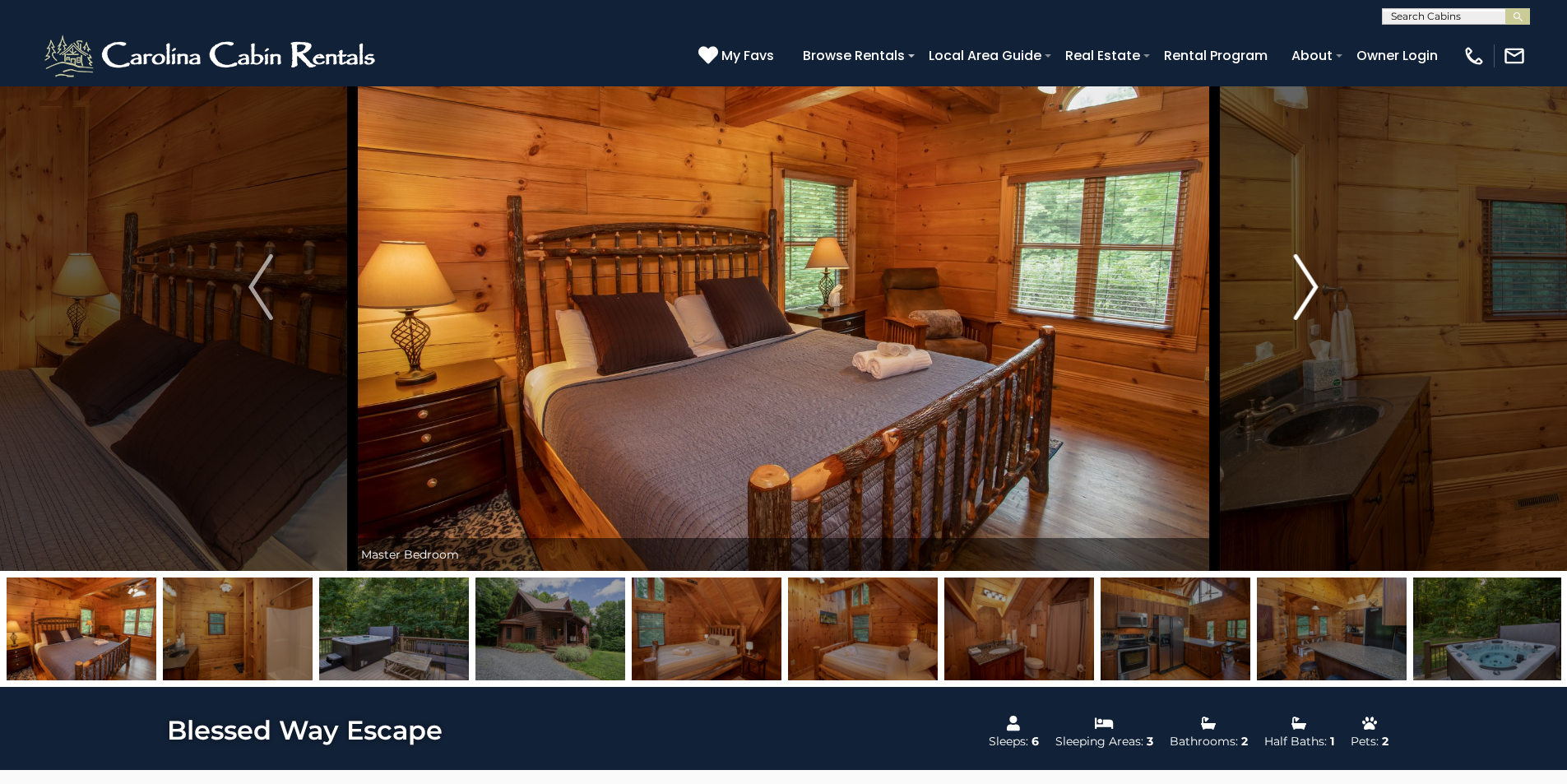
click at [1312, 294] on img "Next" at bounding box center [1306, 286] width 25 height 66
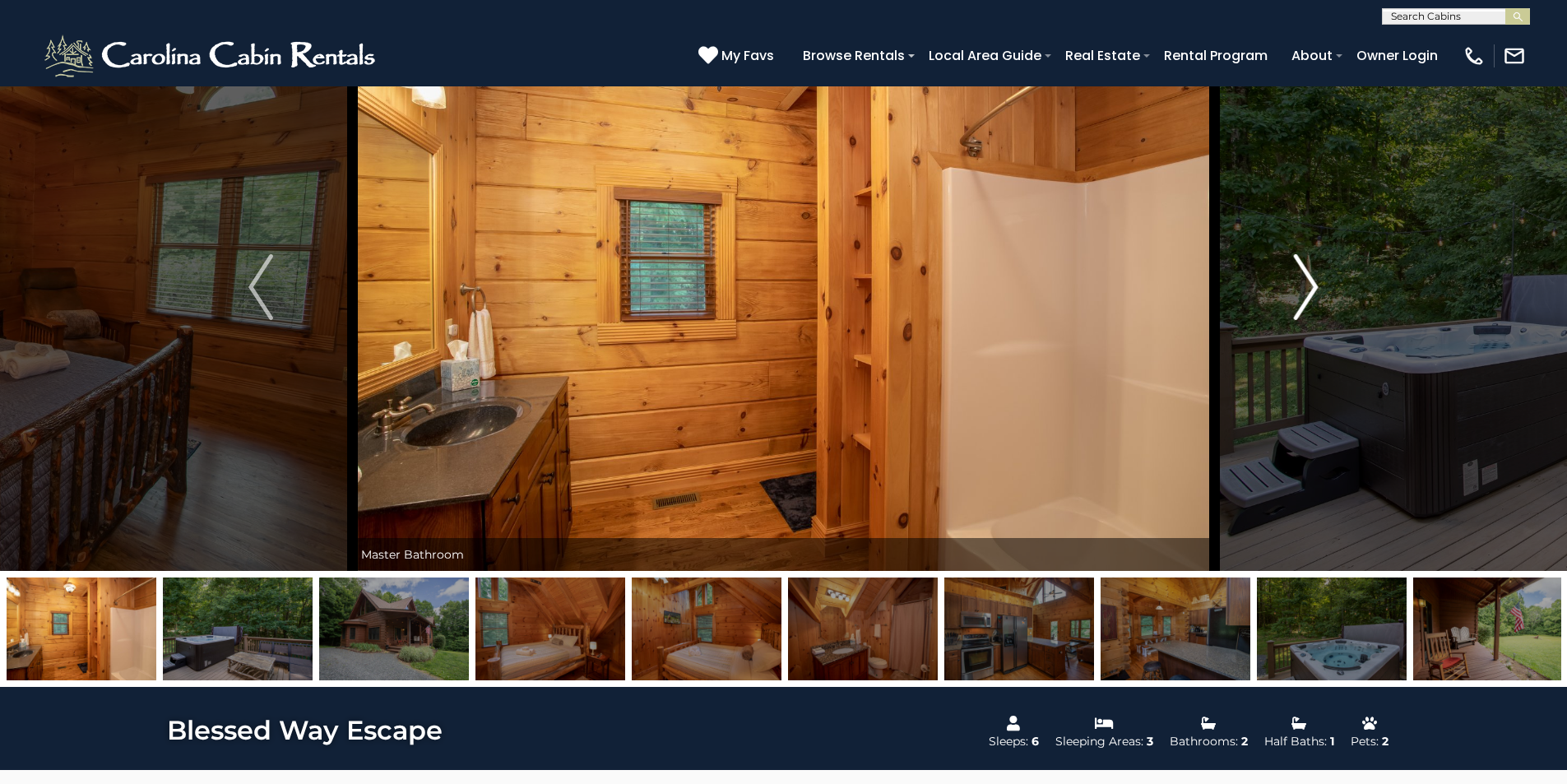
click at [1312, 294] on img "Next" at bounding box center [1306, 286] width 25 height 66
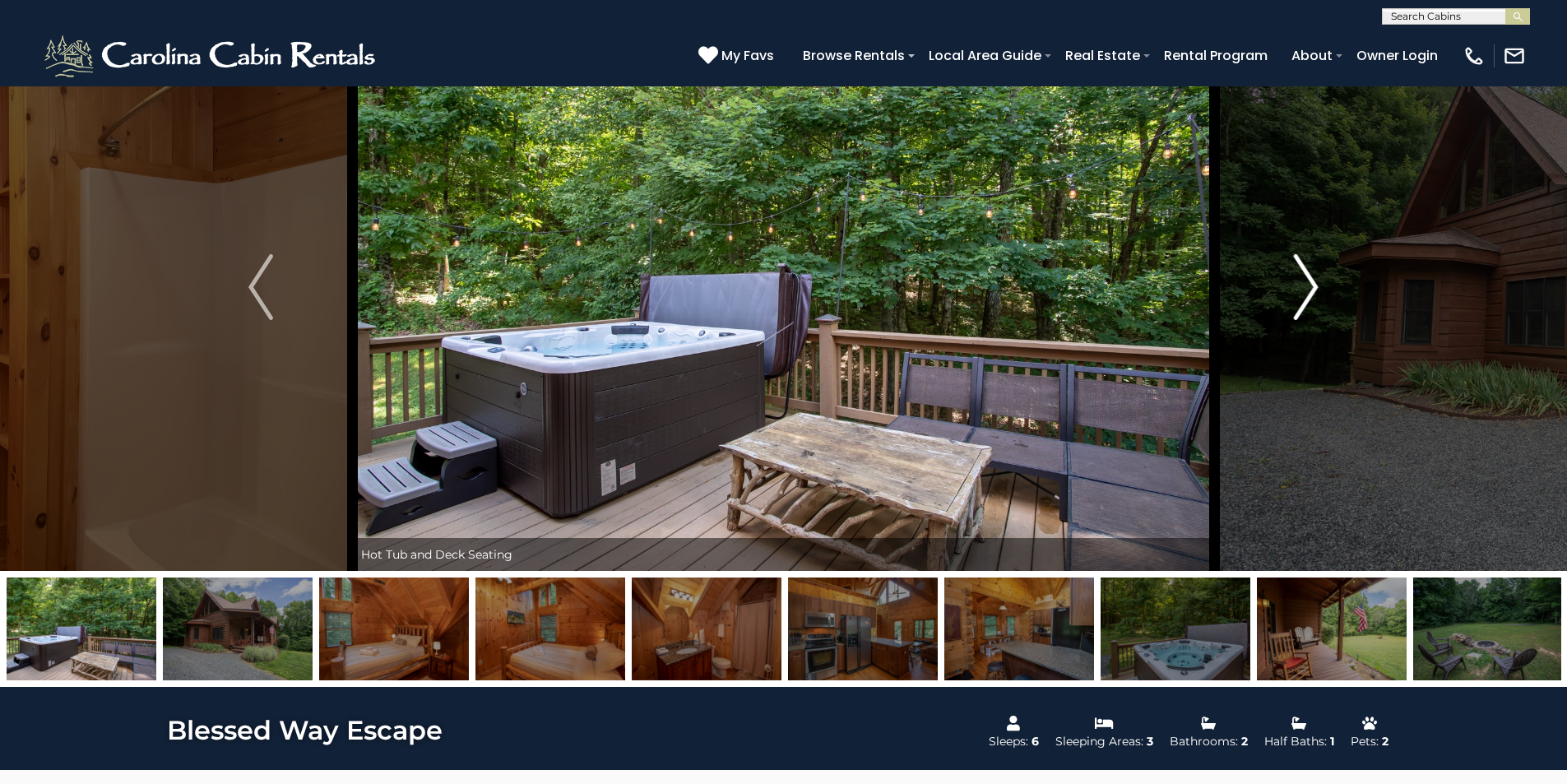
click at [1312, 294] on img "Next" at bounding box center [1306, 286] width 25 height 66
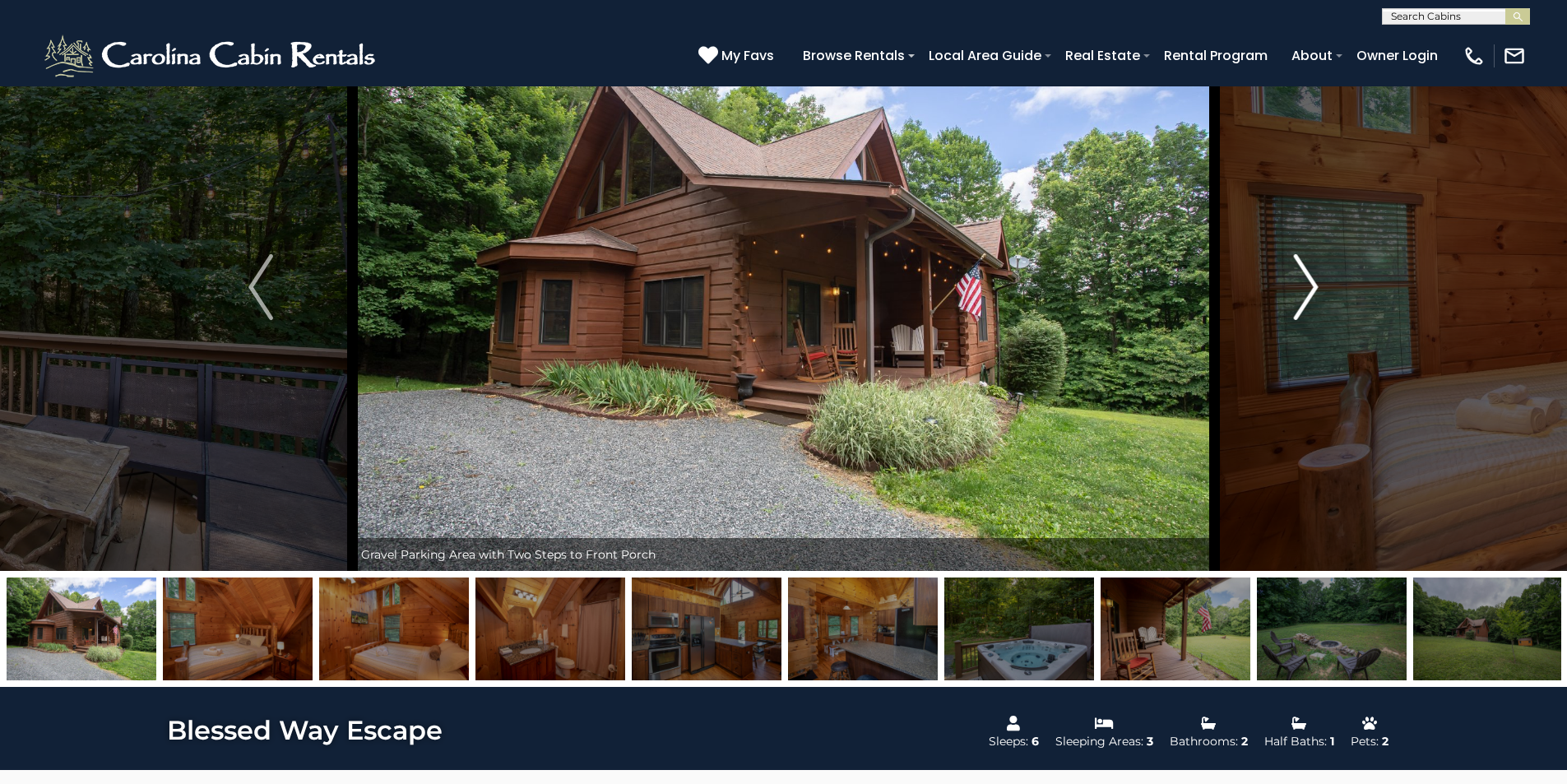
click at [1312, 294] on img "Next" at bounding box center [1306, 286] width 25 height 66
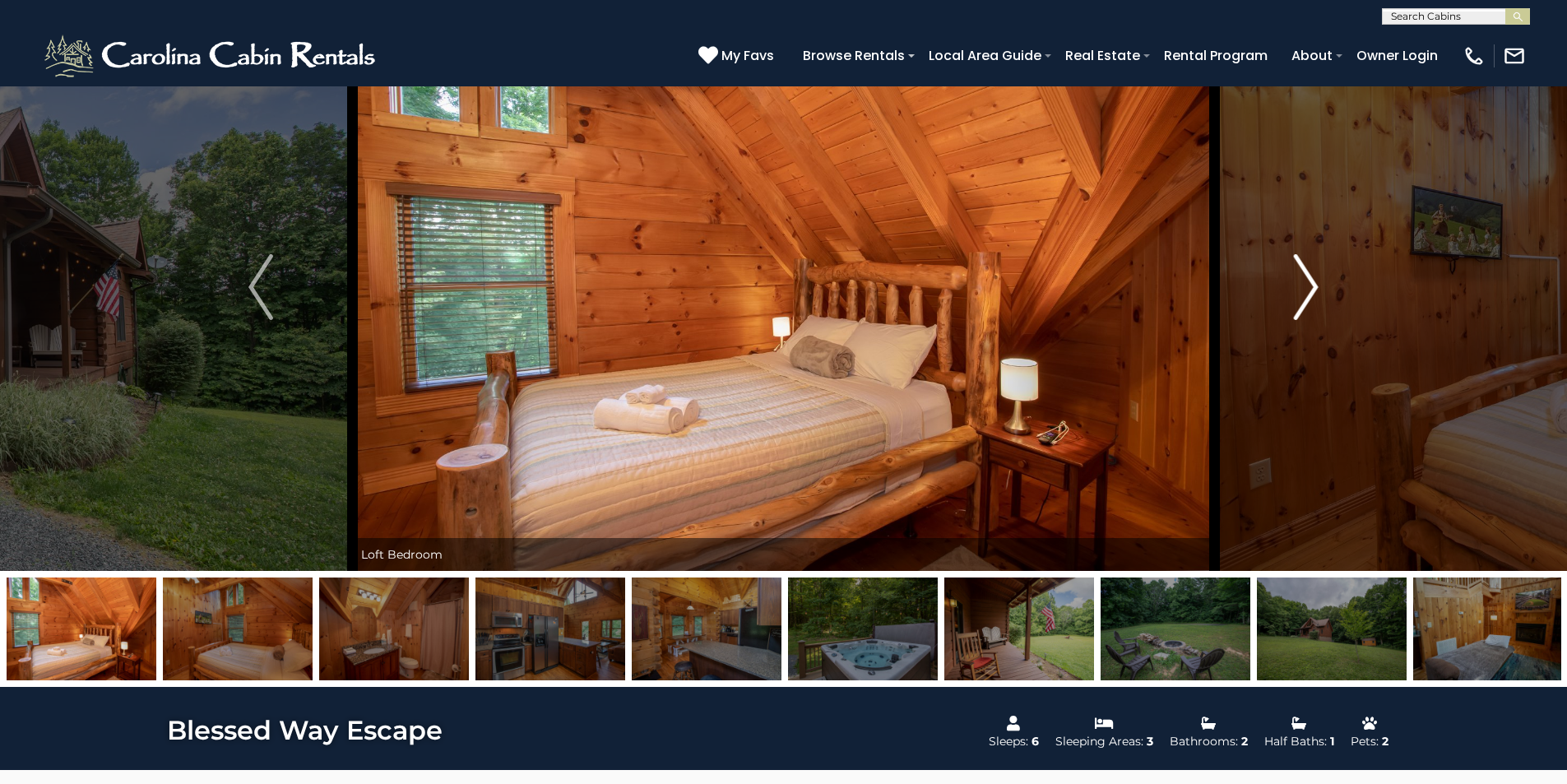
click at [1312, 294] on img "Next" at bounding box center [1306, 286] width 25 height 66
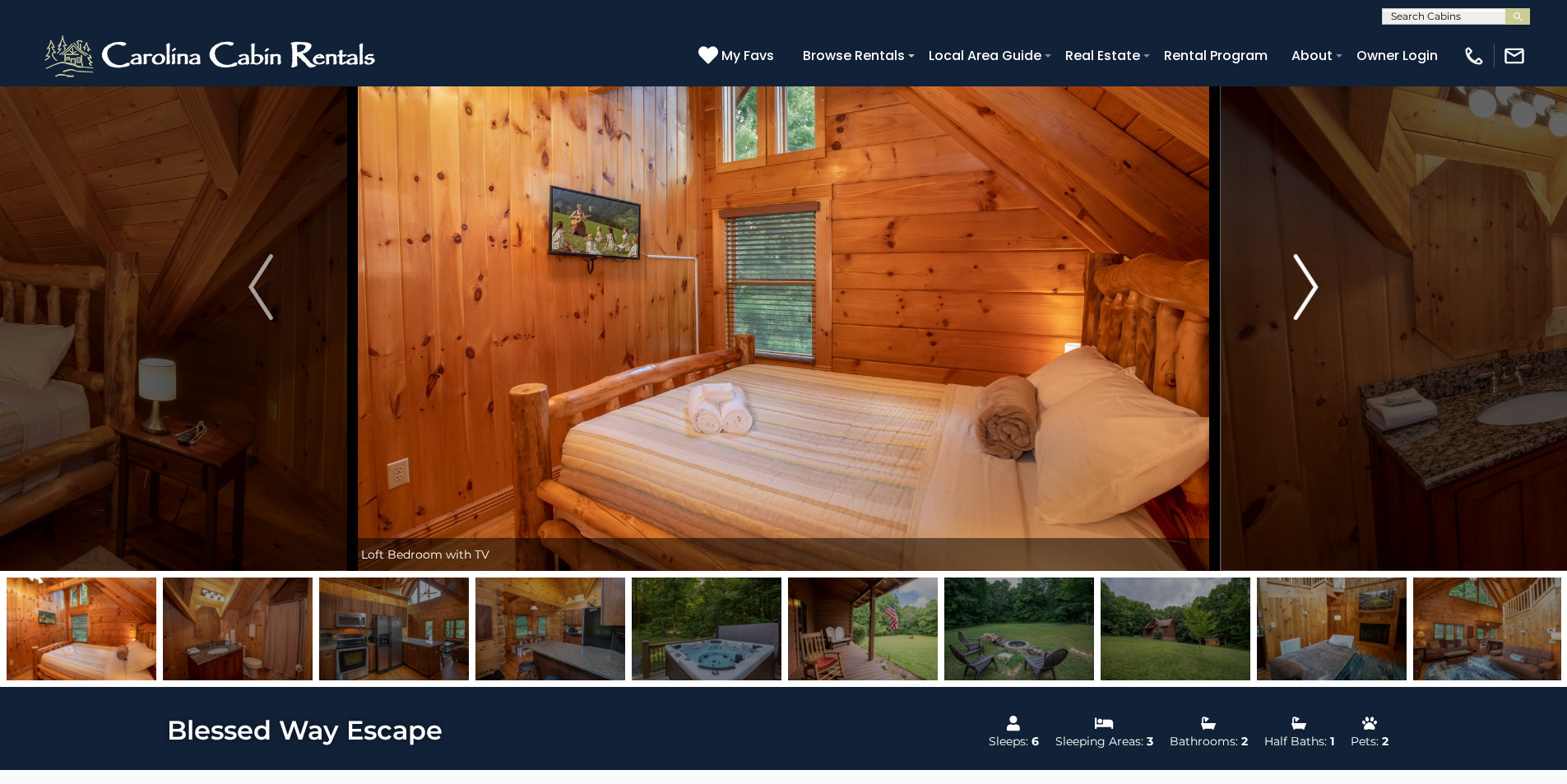
click at [1312, 294] on img "Next" at bounding box center [1306, 286] width 25 height 66
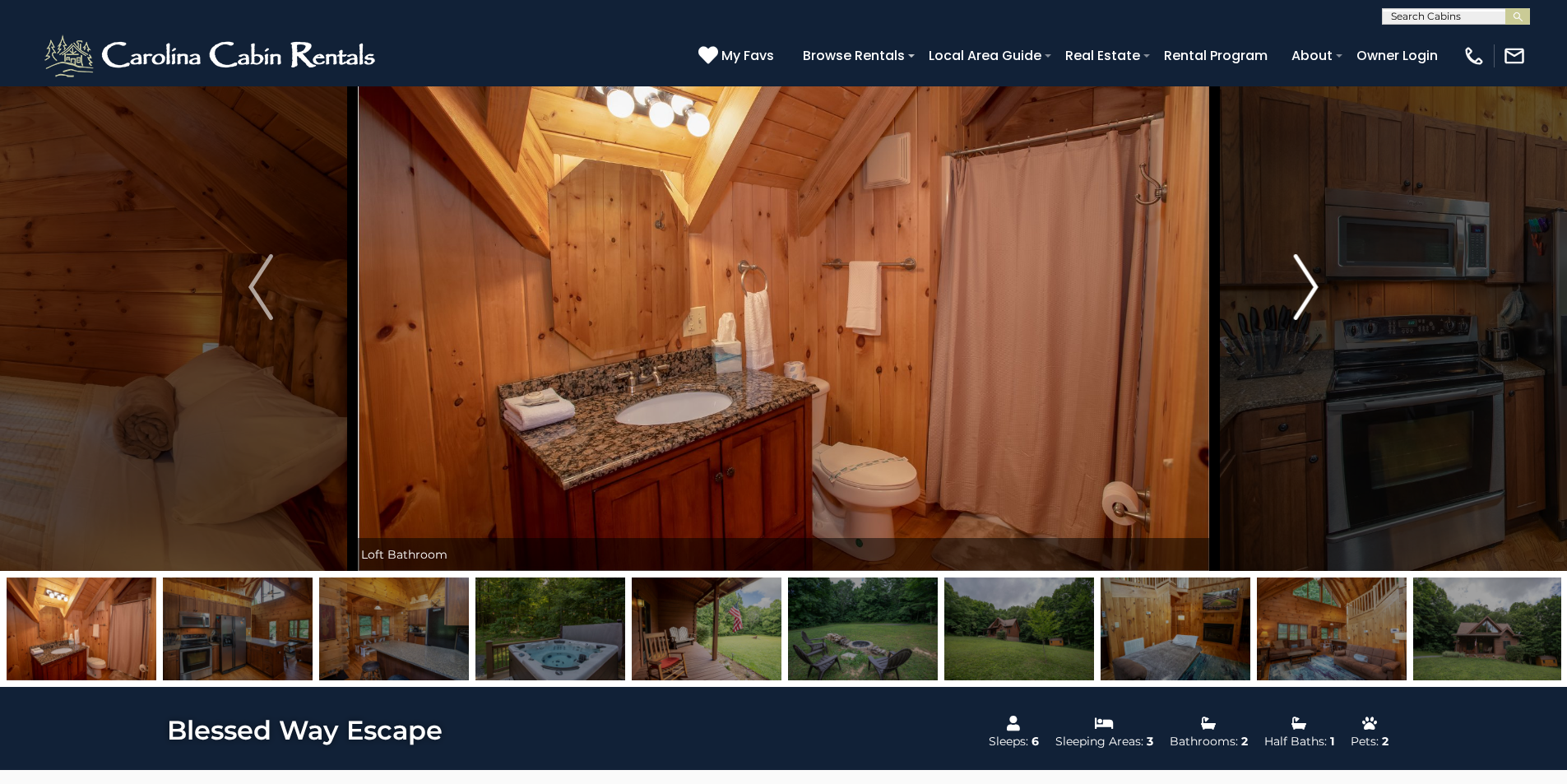
click at [1312, 294] on img "Next" at bounding box center [1306, 286] width 25 height 66
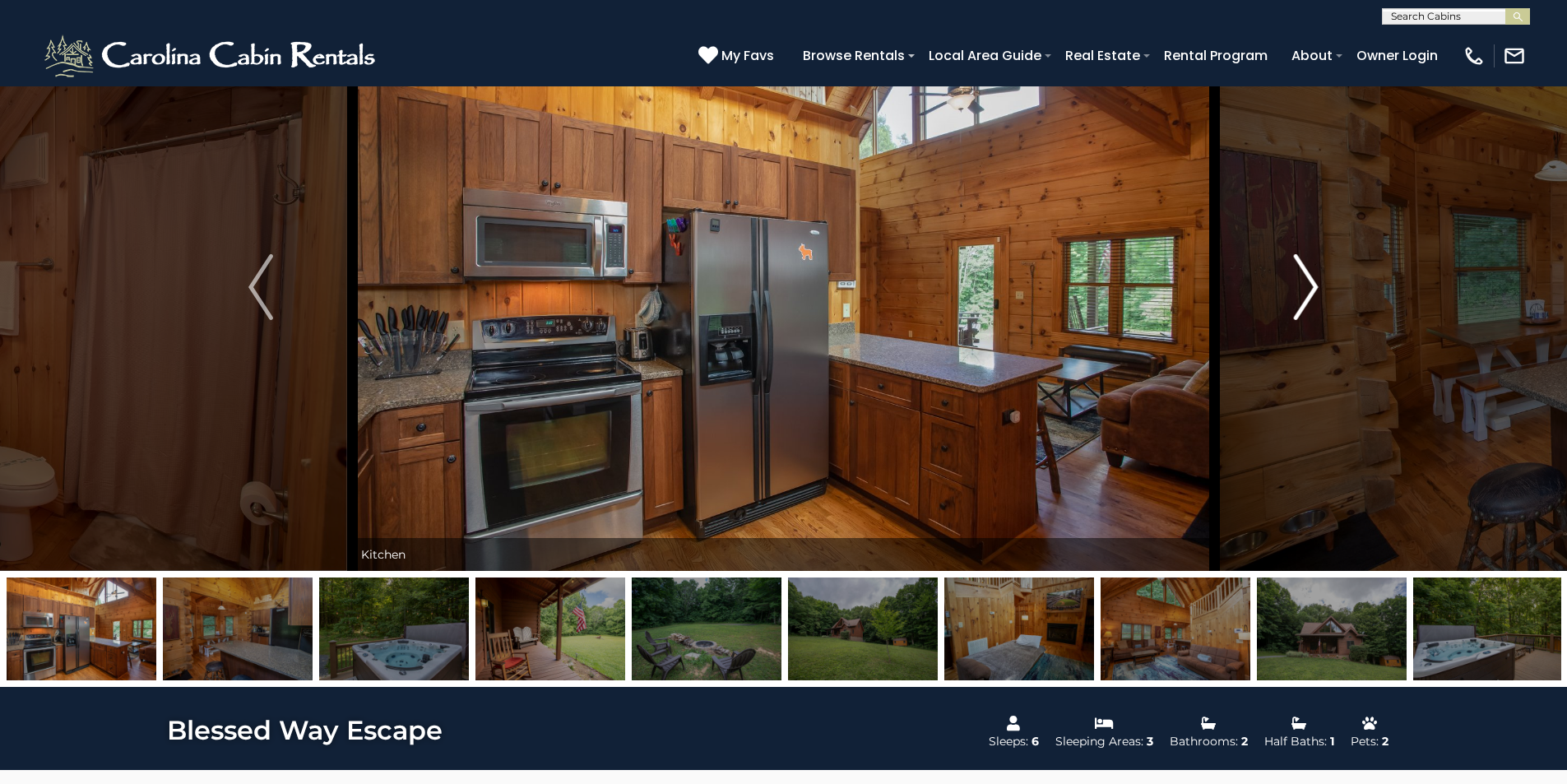
click at [1316, 294] on img "Next" at bounding box center [1306, 286] width 25 height 66
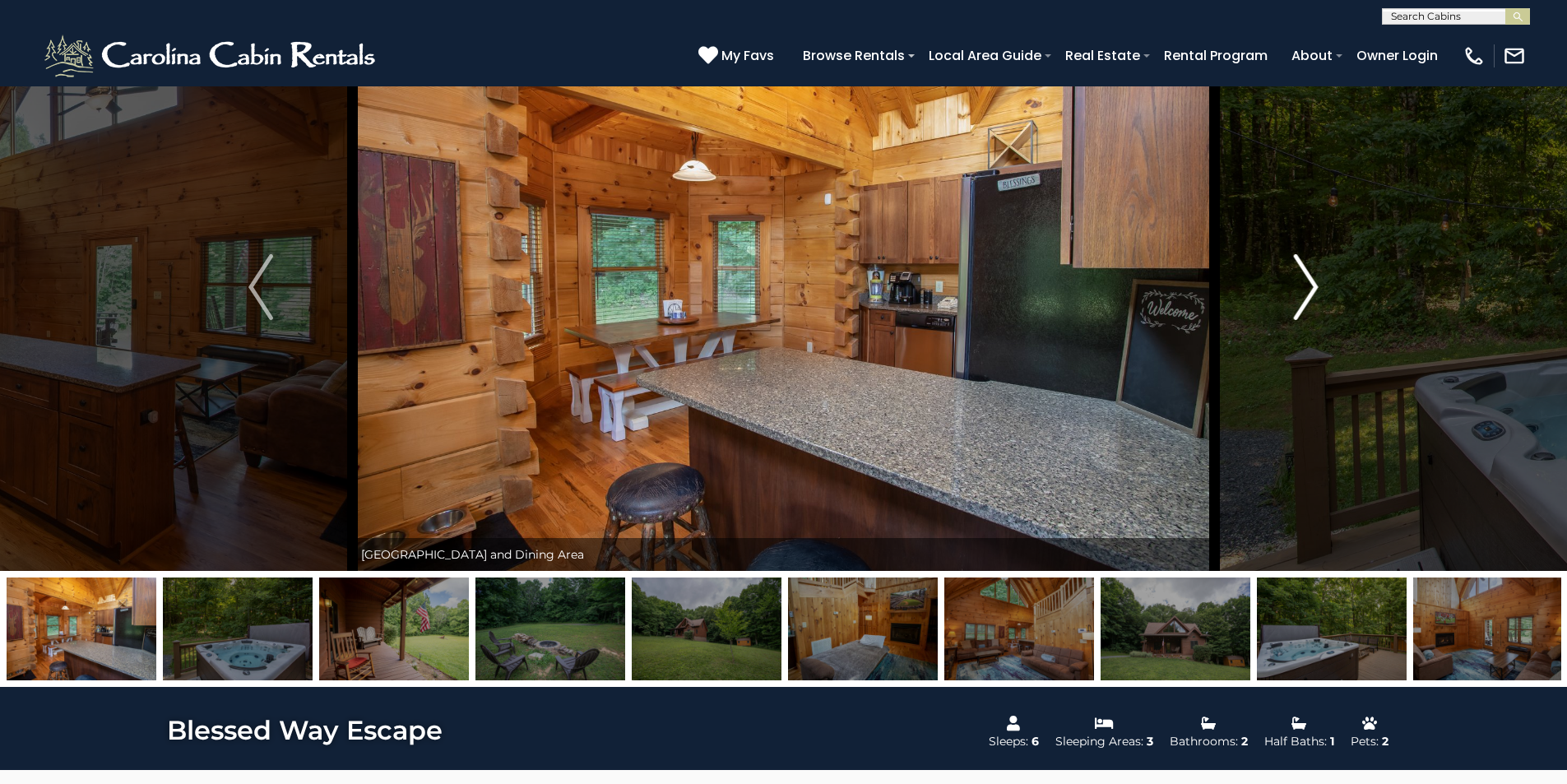
click at [1316, 294] on img "Next" at bounding box center [1306, 286] width 25 height 66
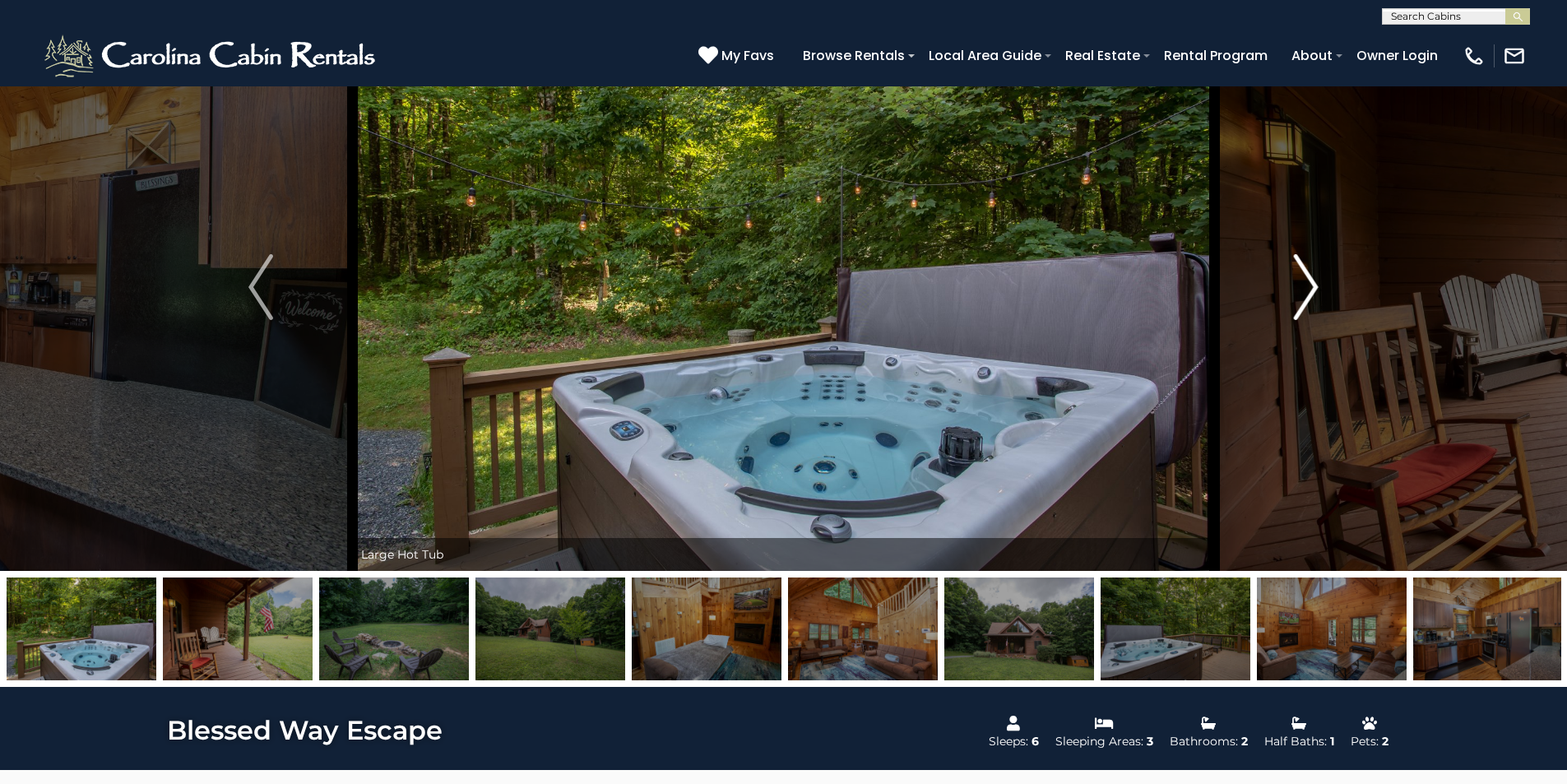
click at [1316, 294] on img "Next" at bounding box center [1306, 286] width 25 height 66
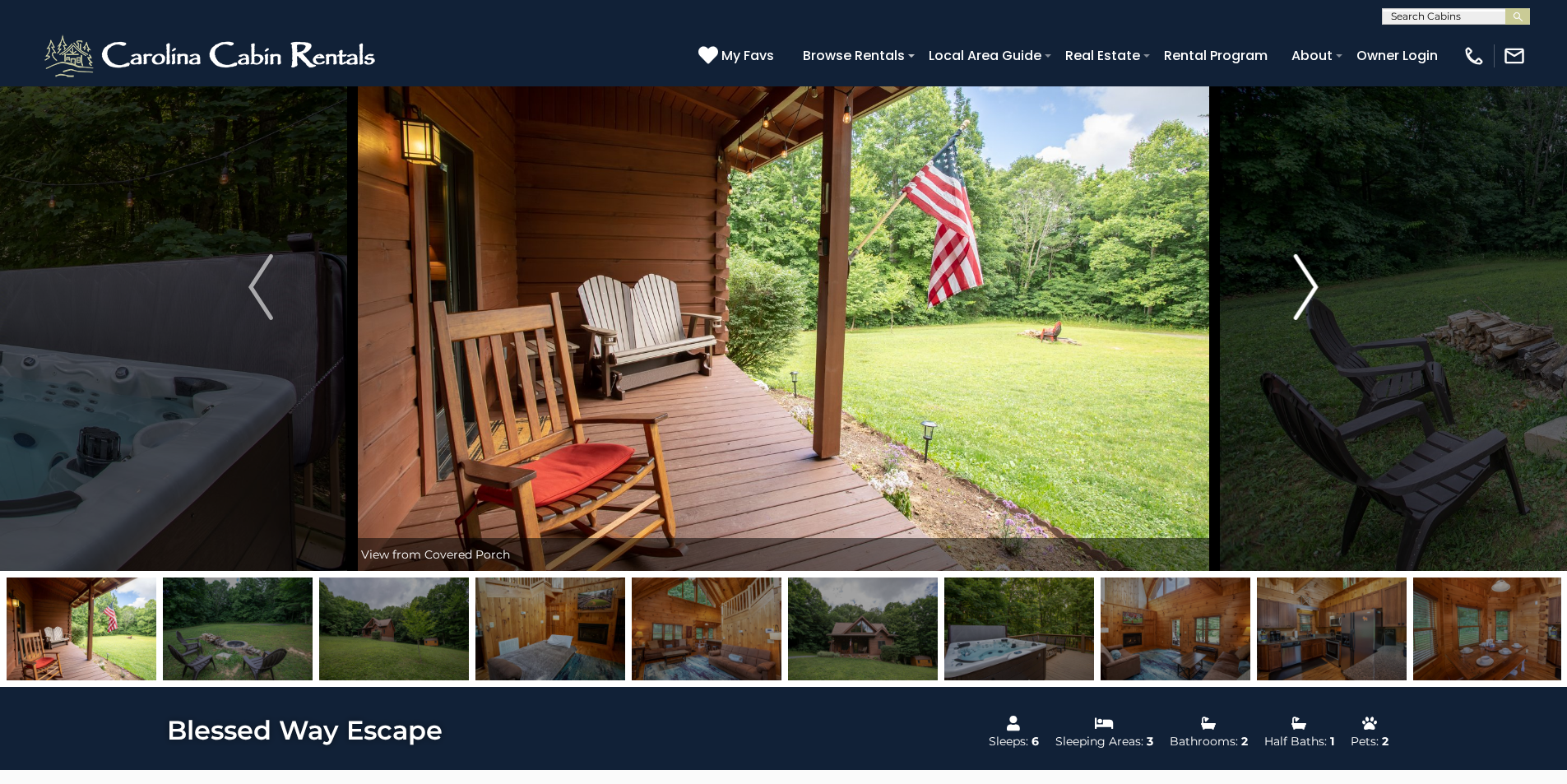
click at [1316, 294] on img "Next" at bounding box center [1306, 286] width 25 height 66
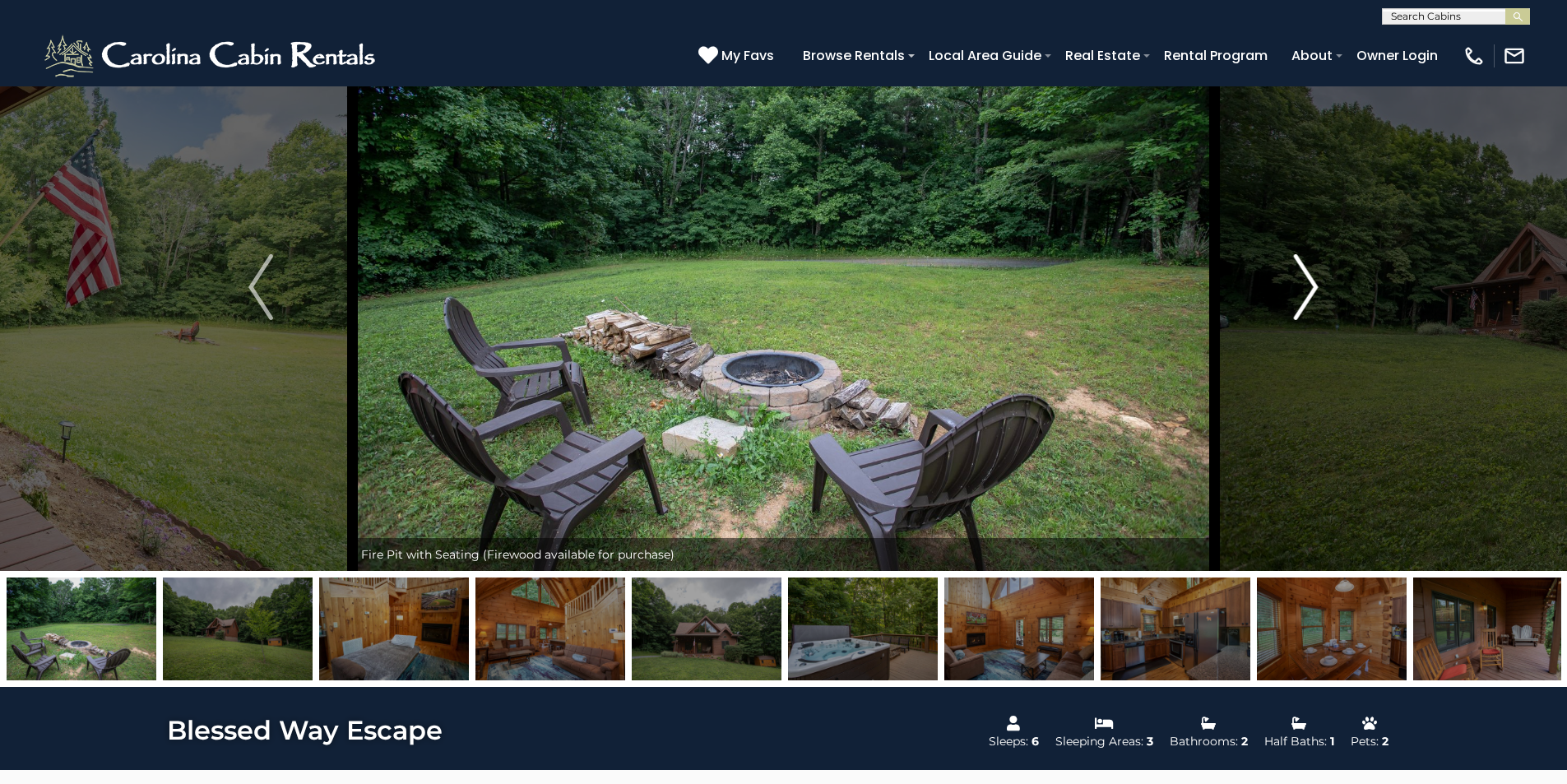
click at [1316, 294] on img "Next" at bounding box center [1306, 286] width 25 height 66
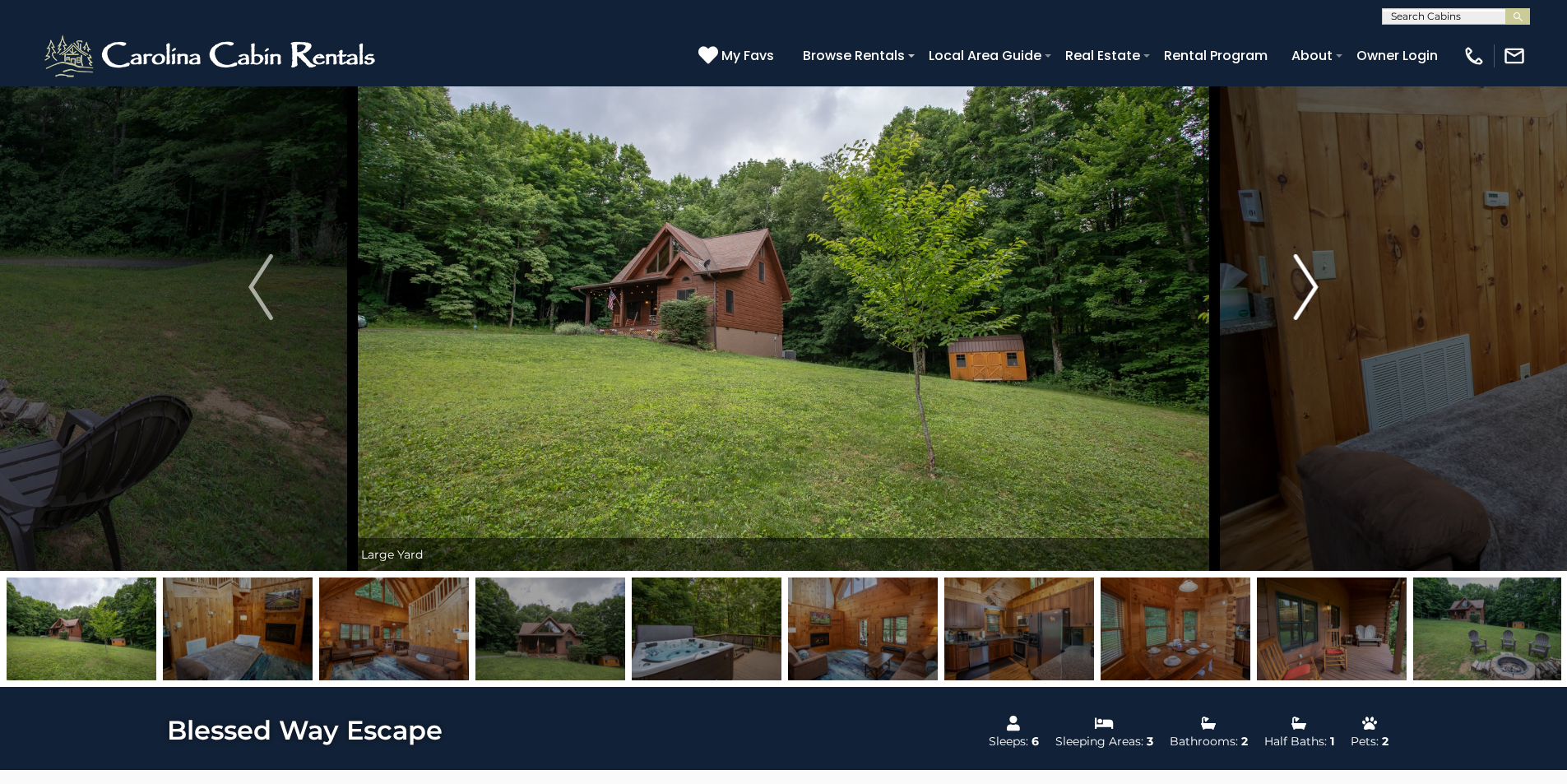
click at [1316, 294] on img "Next" at bounding box center [1306, 286] width 25 height 66
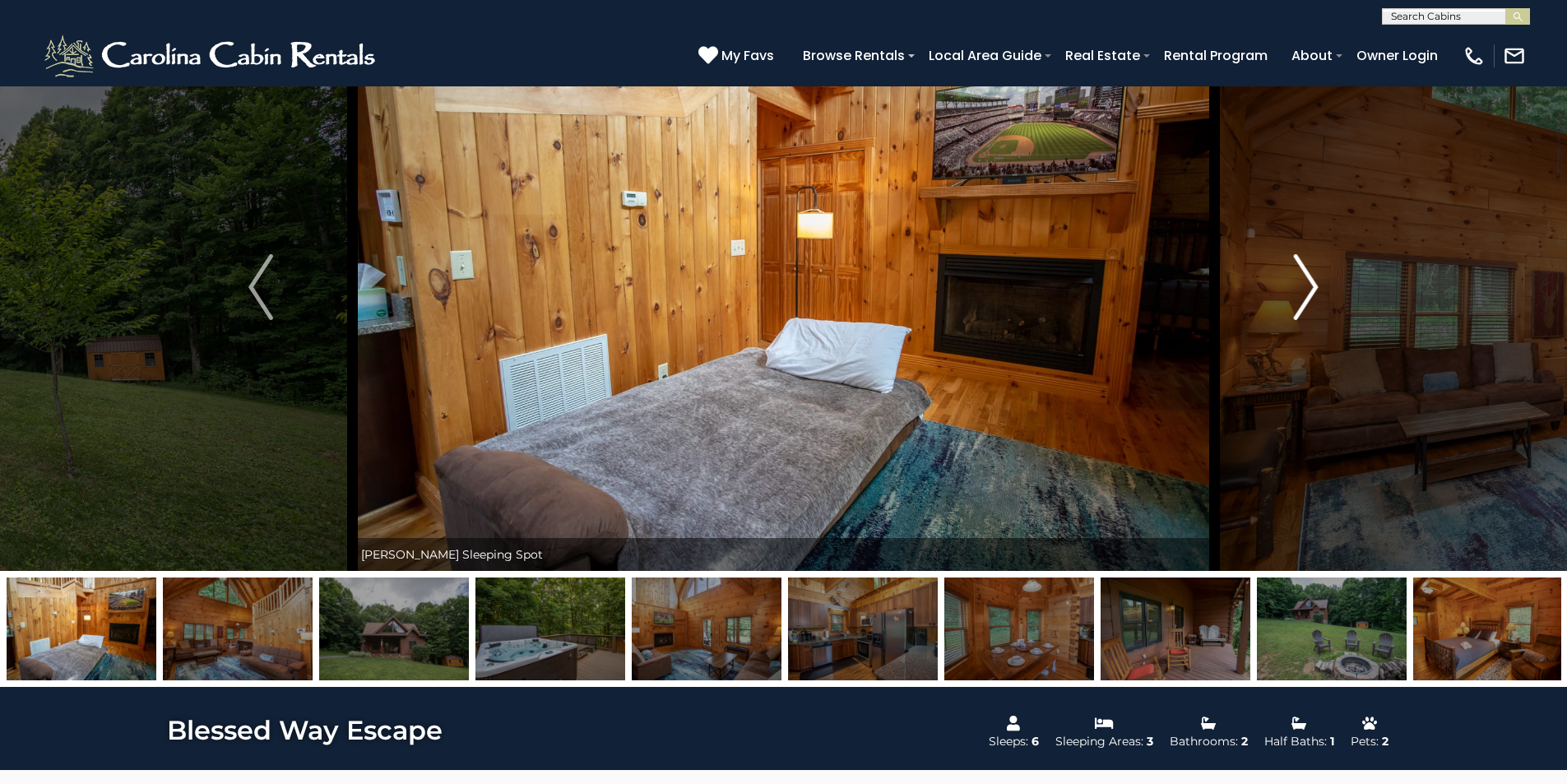
click at [1316, 294] on img "Next" at bounding box center [1306, 286] width 25 height 66
